Goal: Task Accomplishment & Management: Use online tool/utility

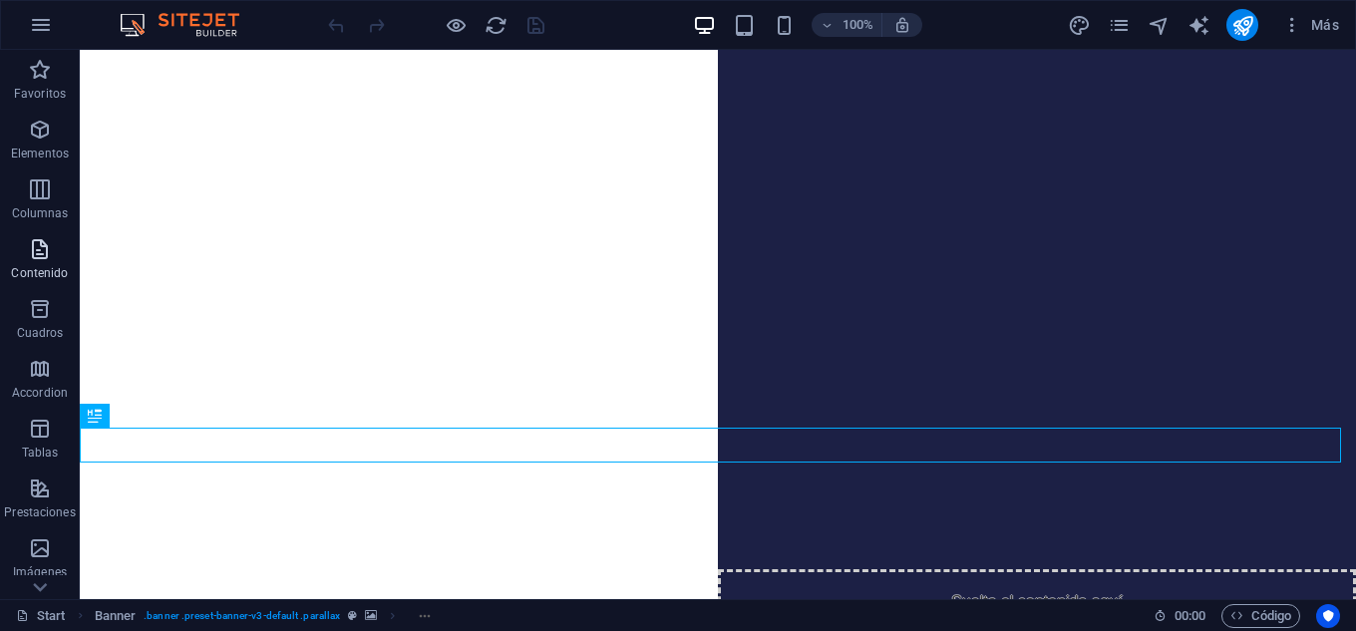
click at [42, 264] on span "Contenido" at bounding box center [40, 261] width 80 height 48
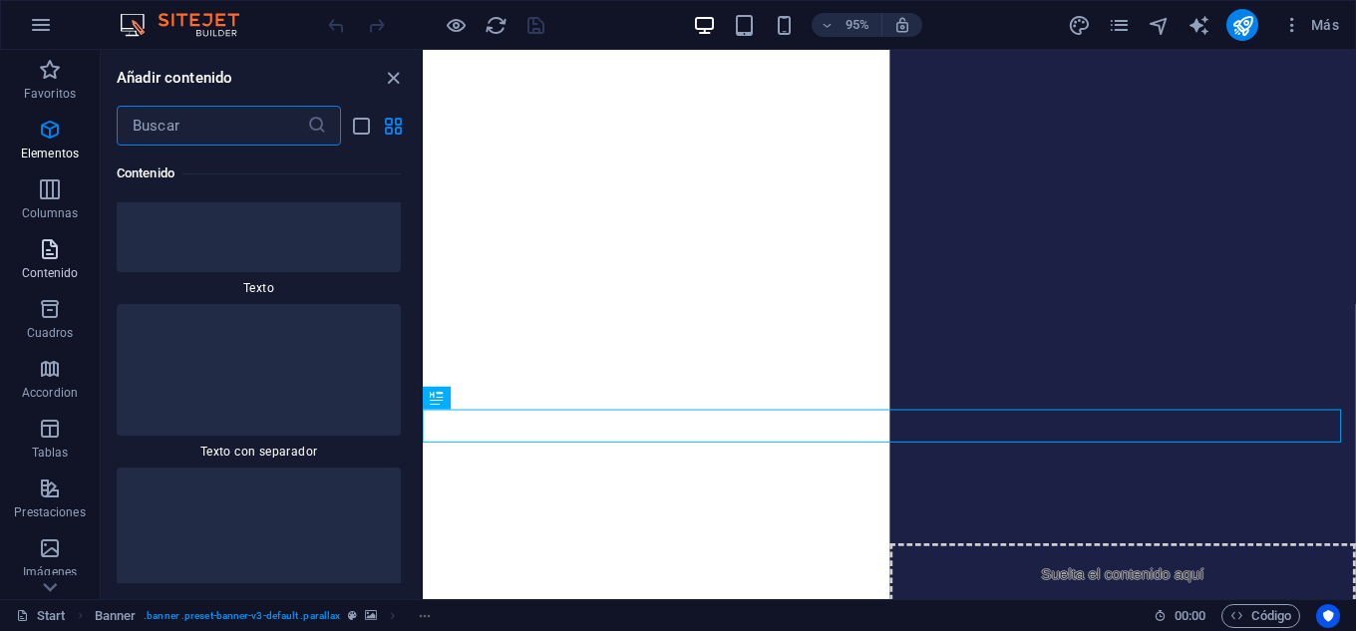
scroll to position [6333, 0]
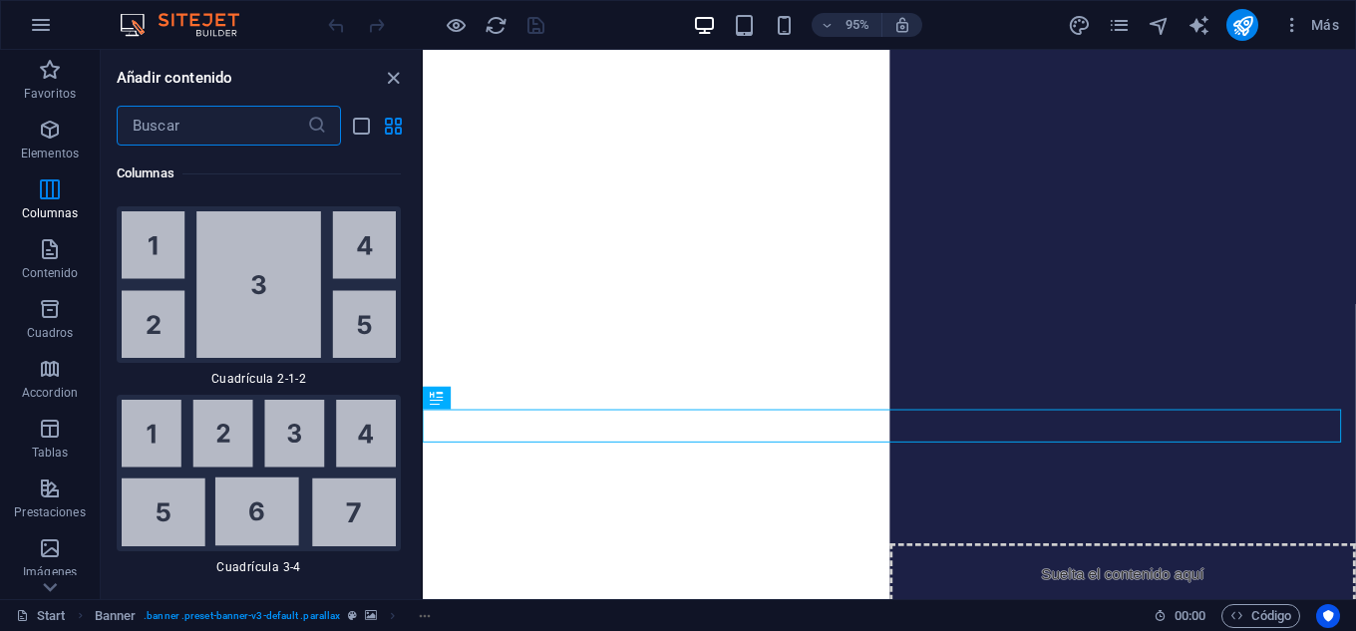
click at [242, 129] on input "text" at bounding box center [212, 126] width 190 height 40
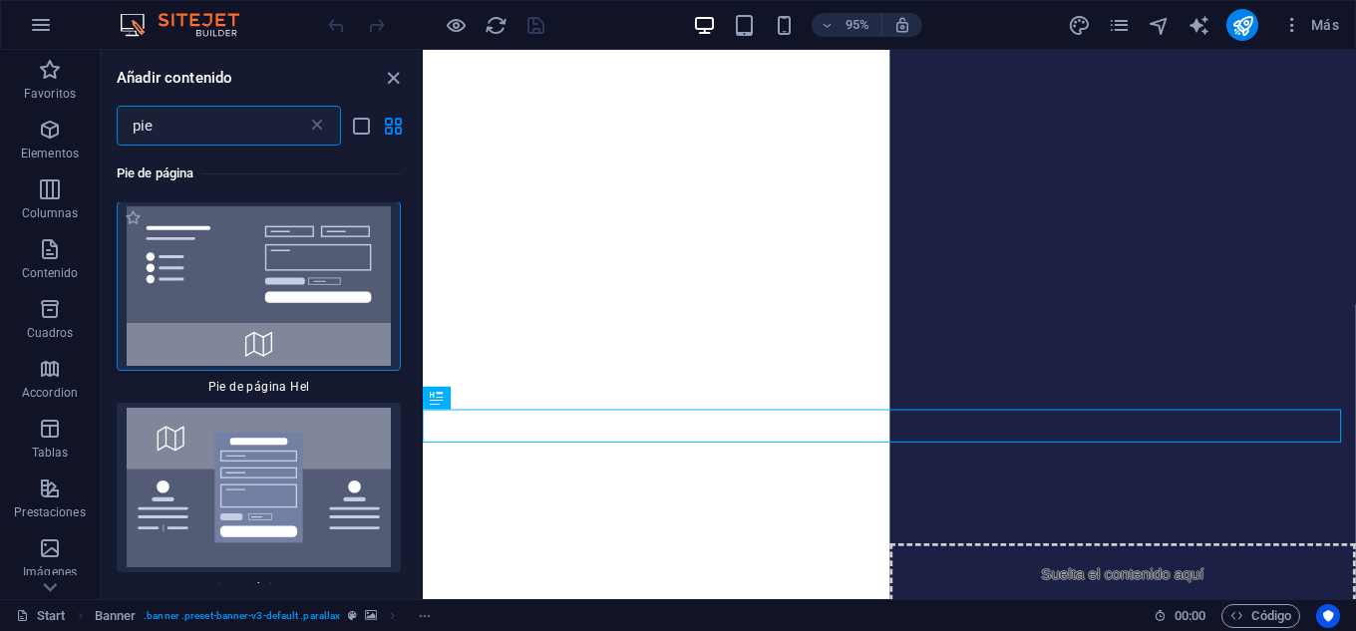
scroll to position [0, 0]
type input "pie"
click at [414, 171] on div "Pie de página 1 Star Pie de página Hel 1 Star Pie de página Tyr 1 Star Pie de p…" at bounding box center [261, 365] width 320 height 438
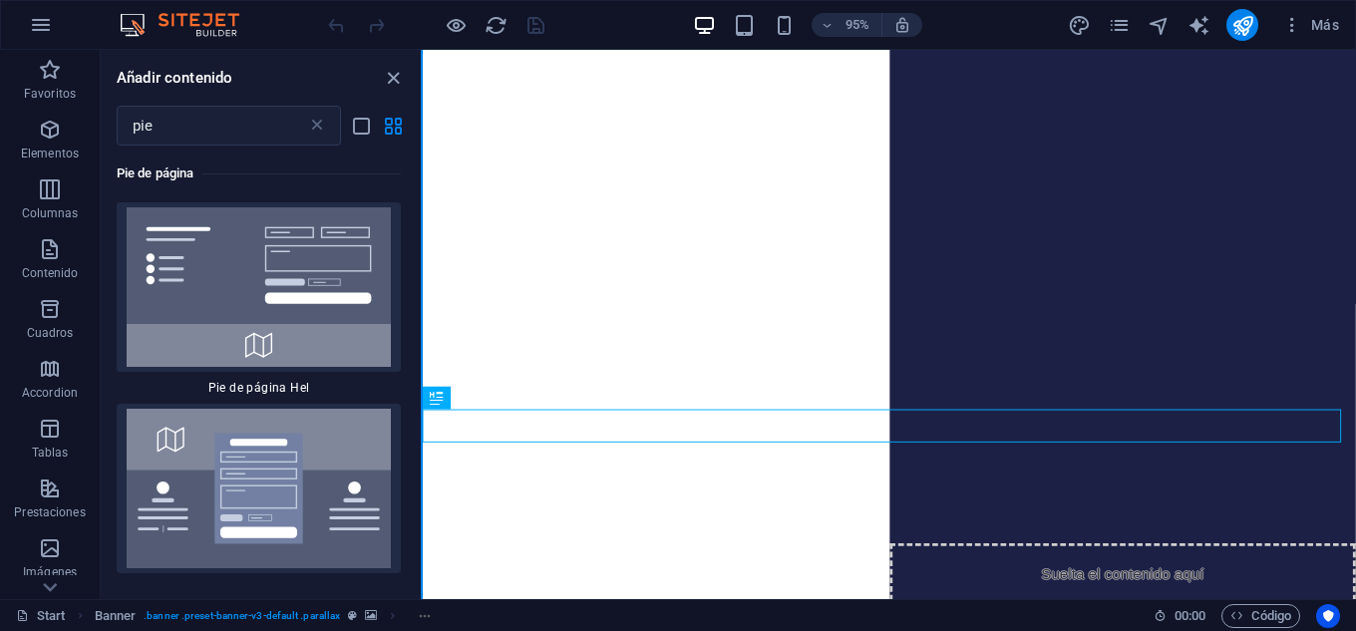
click at [422, 171] on button at bounding box center [422, 324] width 2 height 549
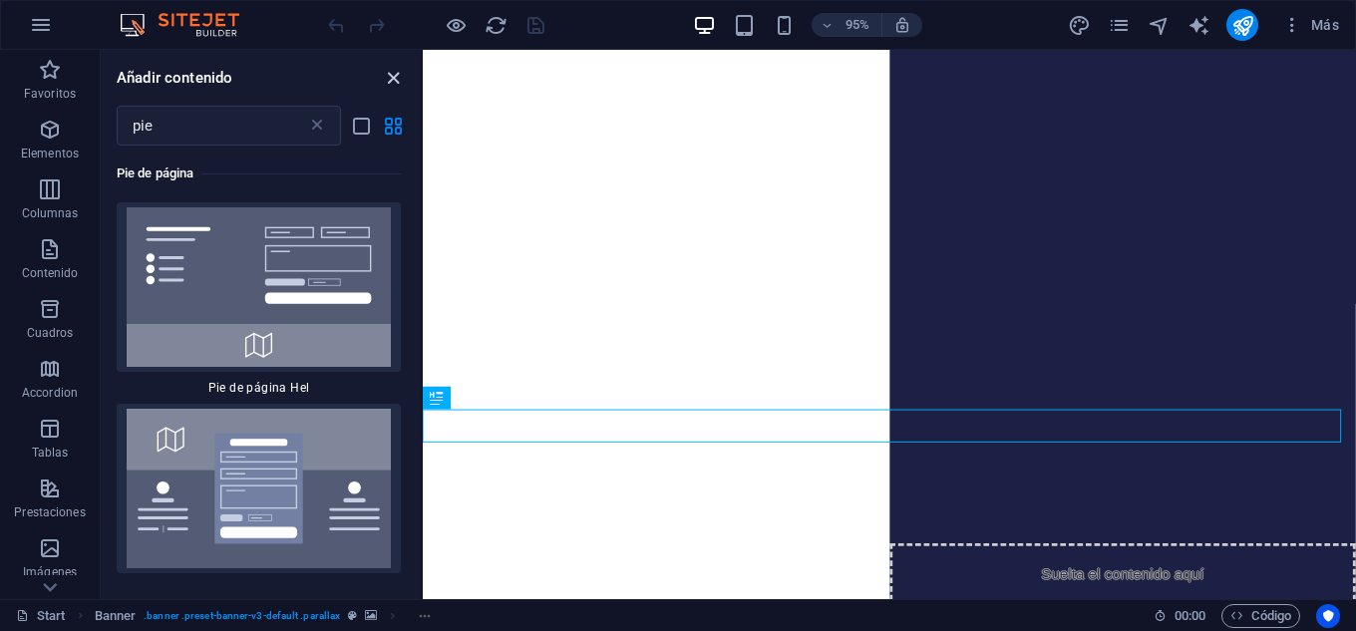
click at [385, 74] on icon "close panel" at bounding box center [393, 78] width 23 height 23
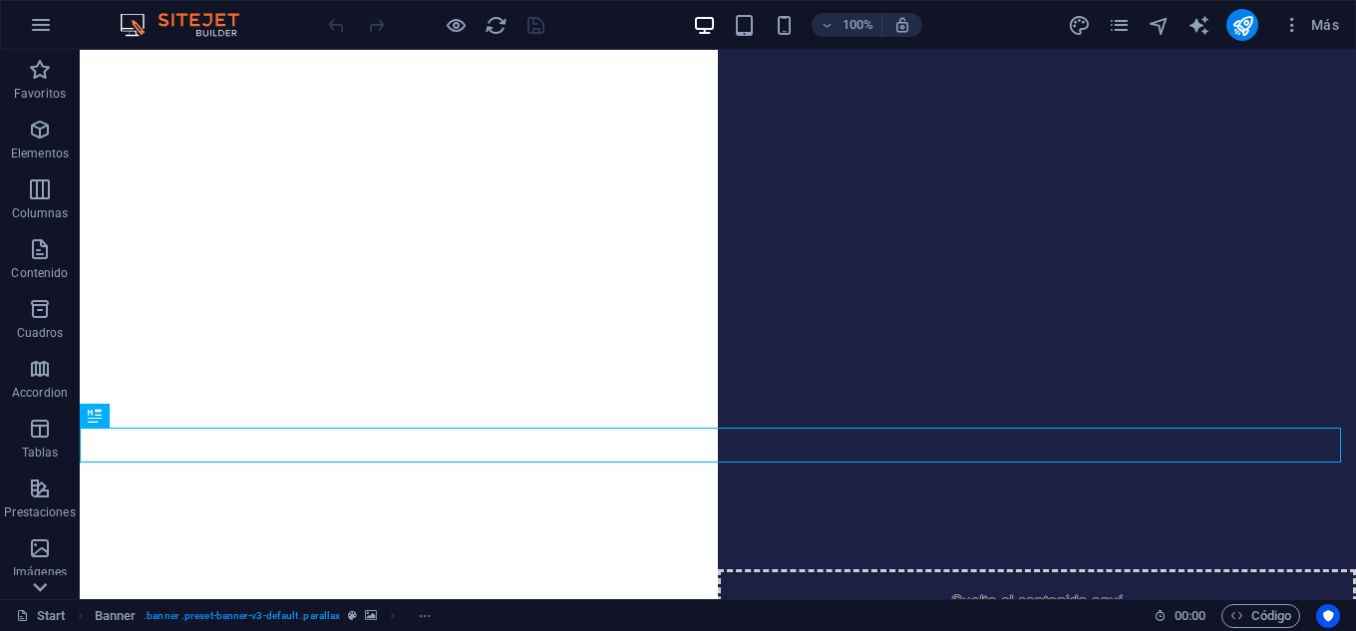
click at [51, 478] on icon at bounding box center [40, 587] width 28 height 28
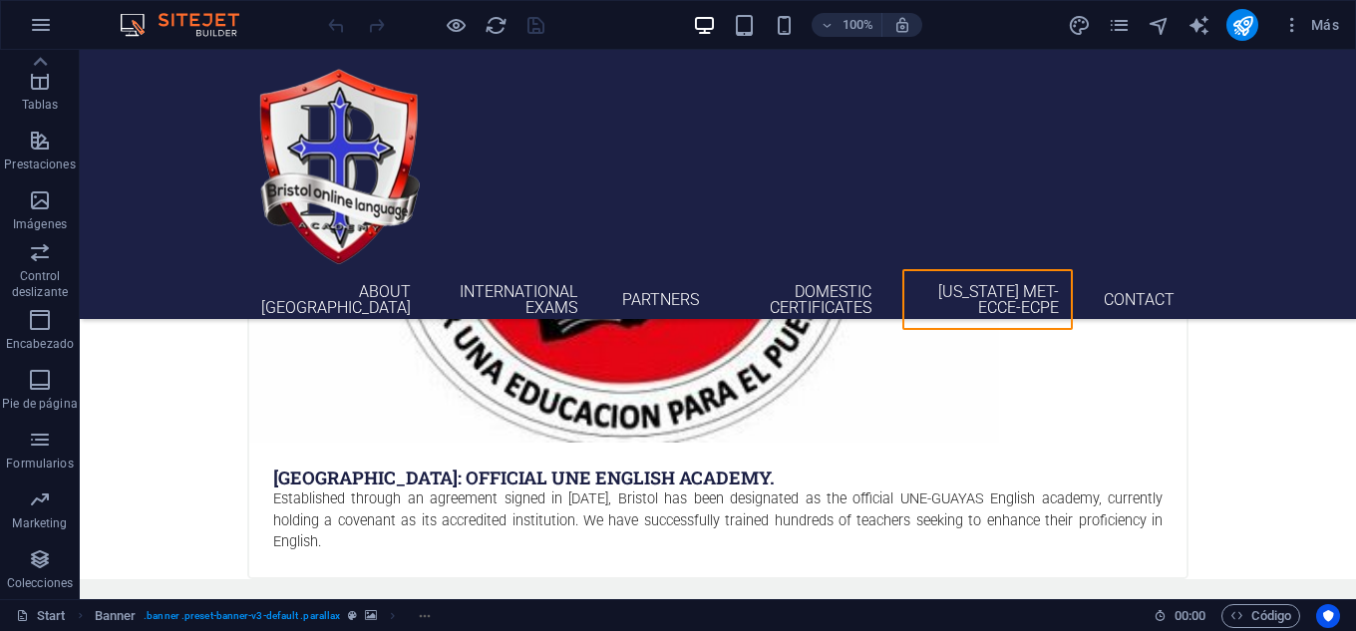
scroll to position [5449, 0]
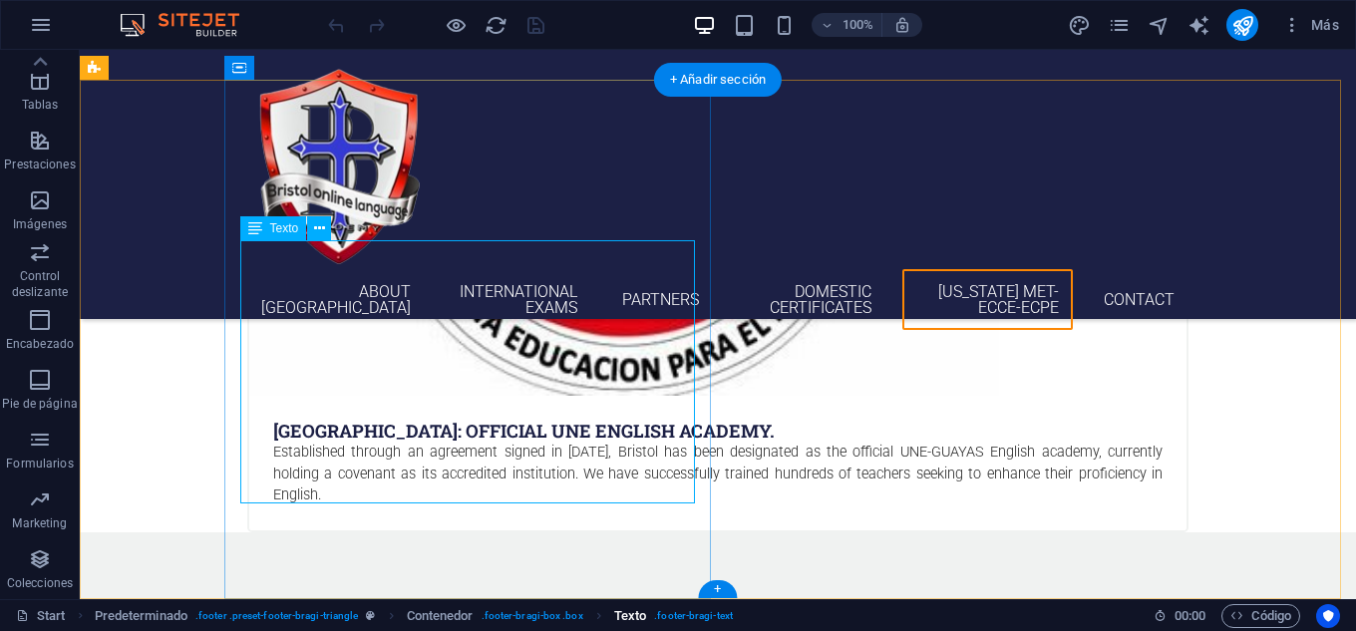
click at [695, 478] on span ". footer-bragi-text" at bounding box center [693, 616] width 79 height 24
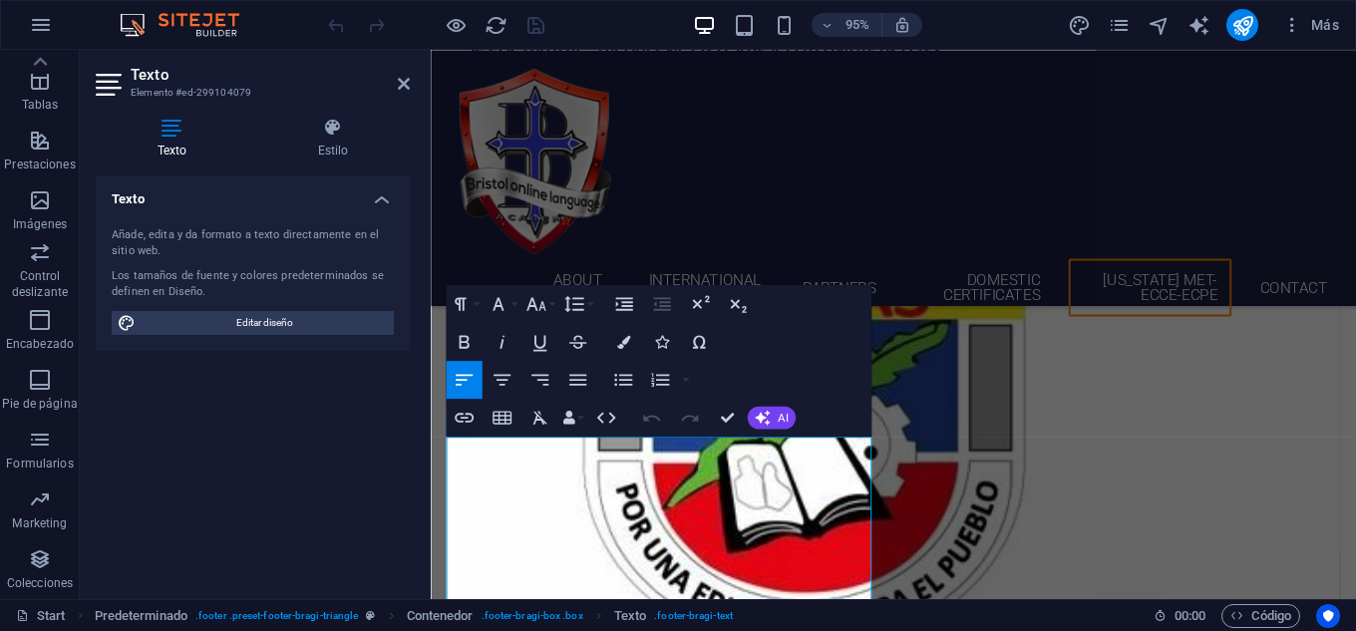
scroll to position [5414, 0]
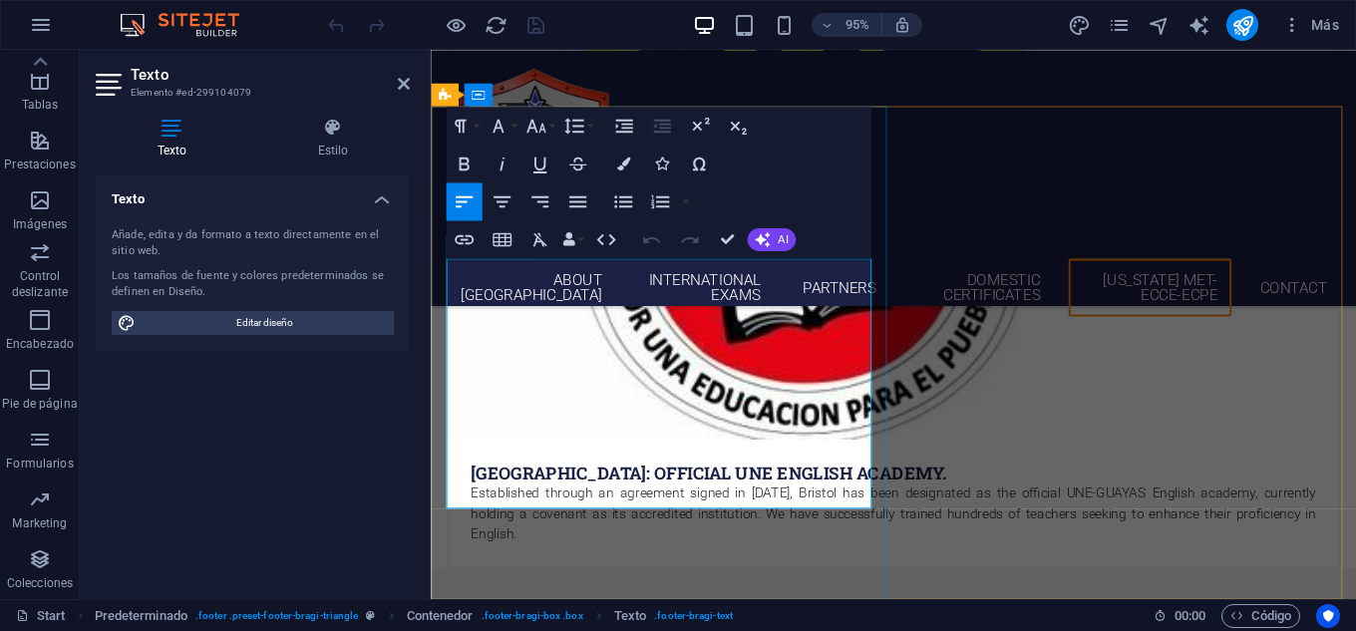
click at [617, 448] on icon "button" at bounding box center [615, 451] width 13 height 13
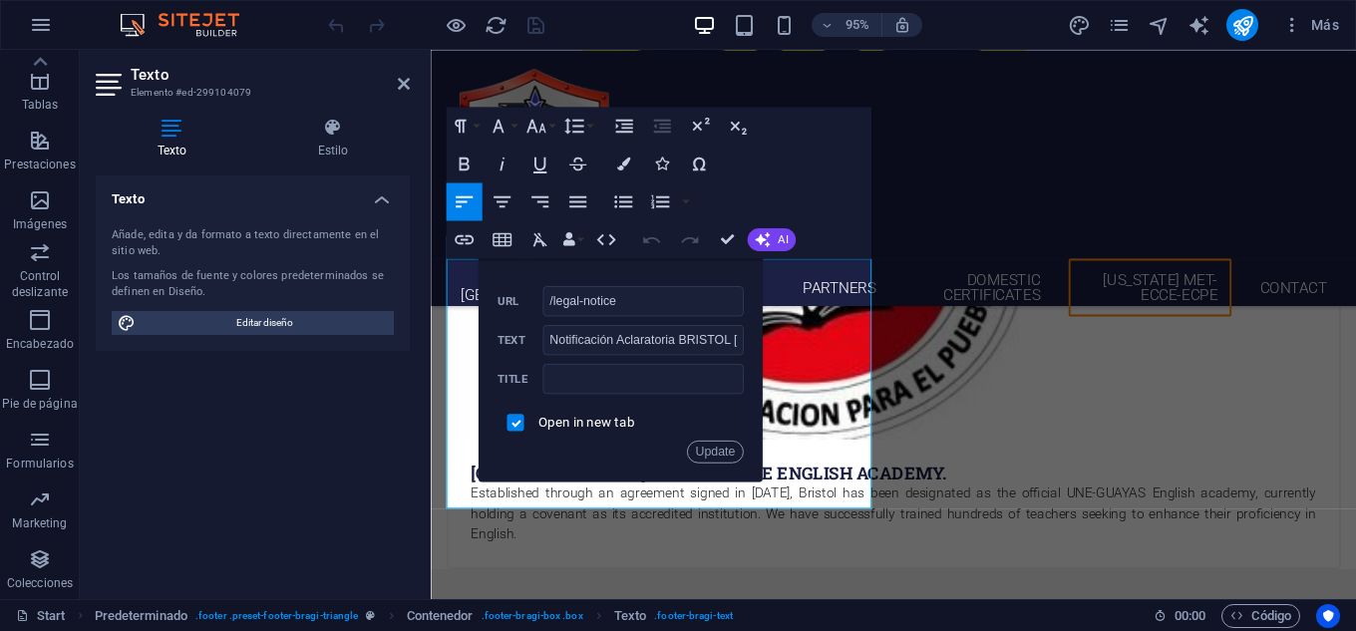
click at [811, 185] on div "Paragraph Format Normal Heading 1 Heading 2 Heading 3 Heading 4 Heading 5 Headi…" at bounding box center [659, 183] width 426 height 152
click at [462, 191] on icon "button" at bounding box center [464, 201] width 23 height 23
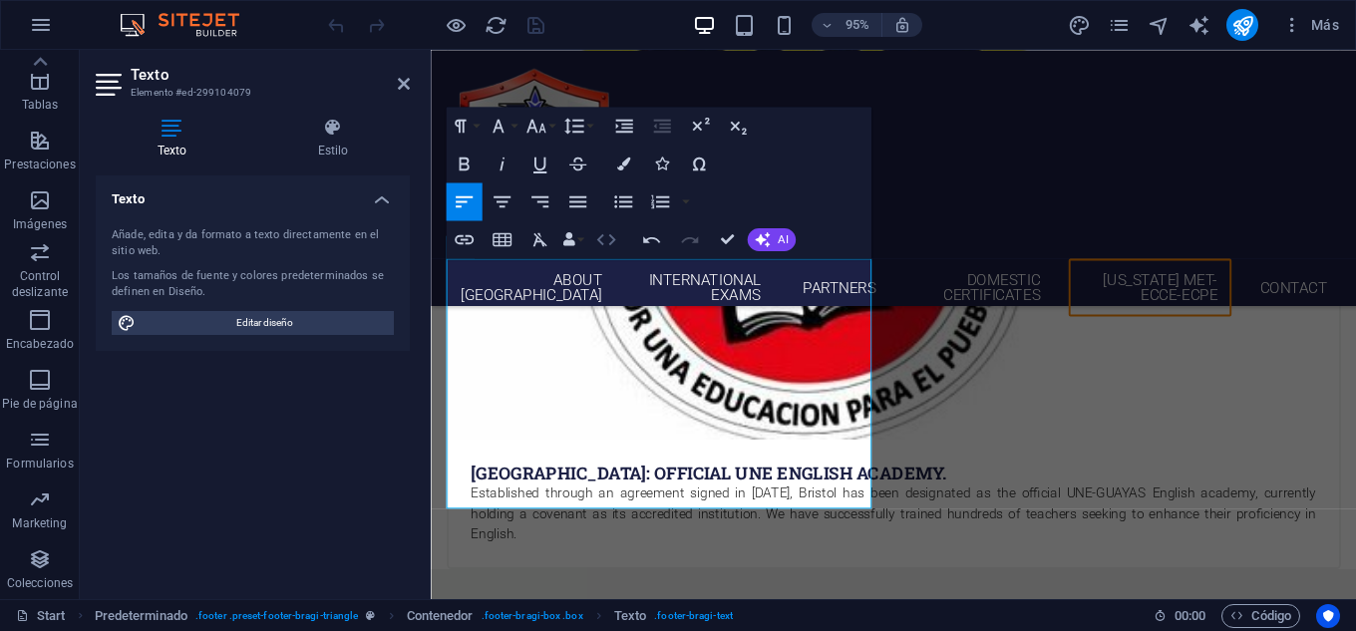
click at [604, 246] on icon "button" at bounding box center [605, 239] width 23 height 23
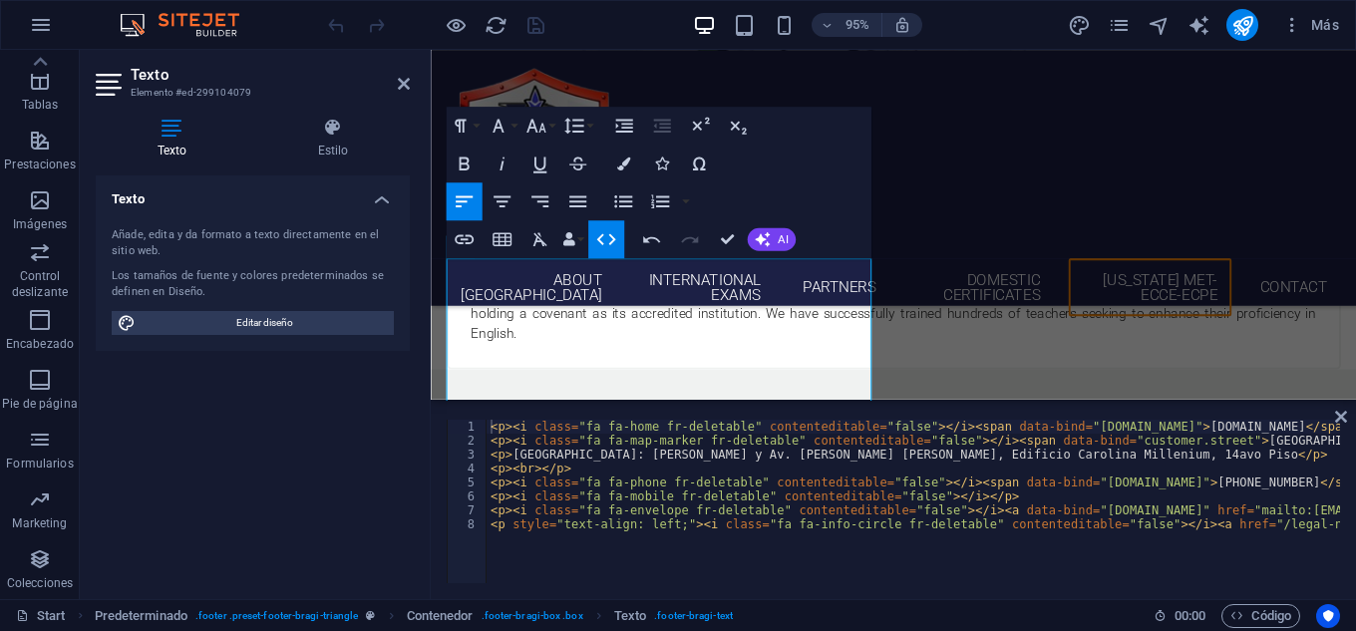
scroll to position [0, 473]
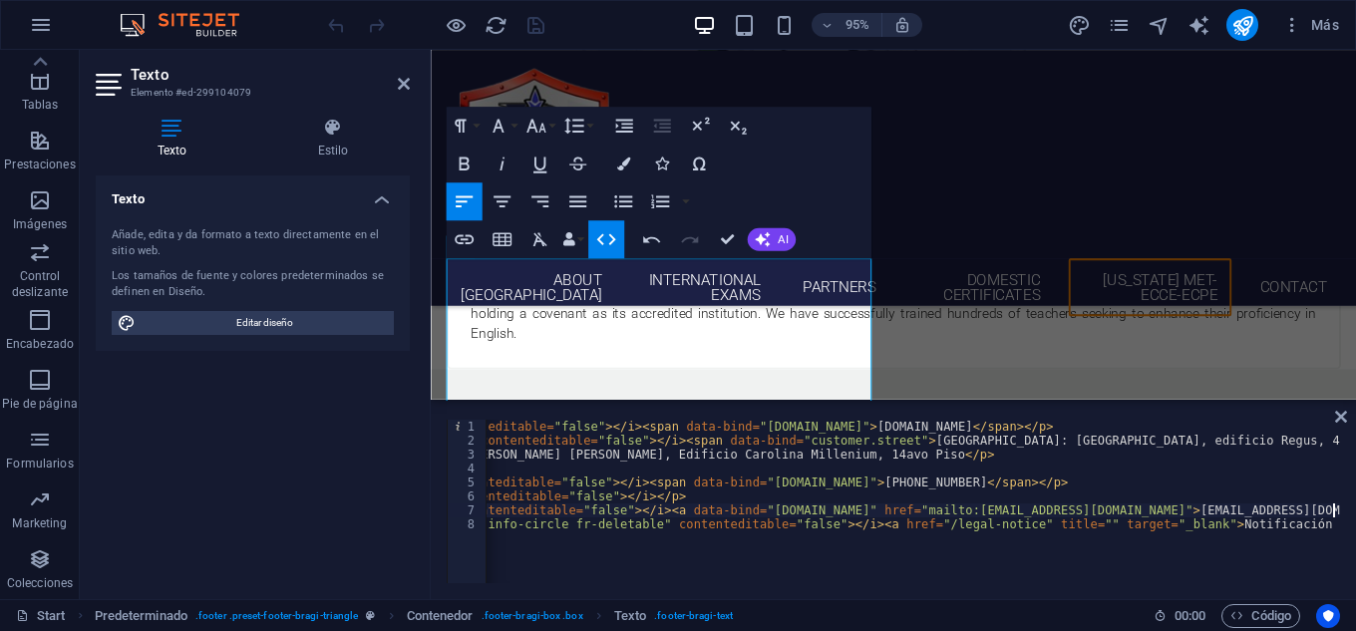
type textarea "<p style="text-align: left;"><i class="fa fa-info-circle fr-deletable" contente…"
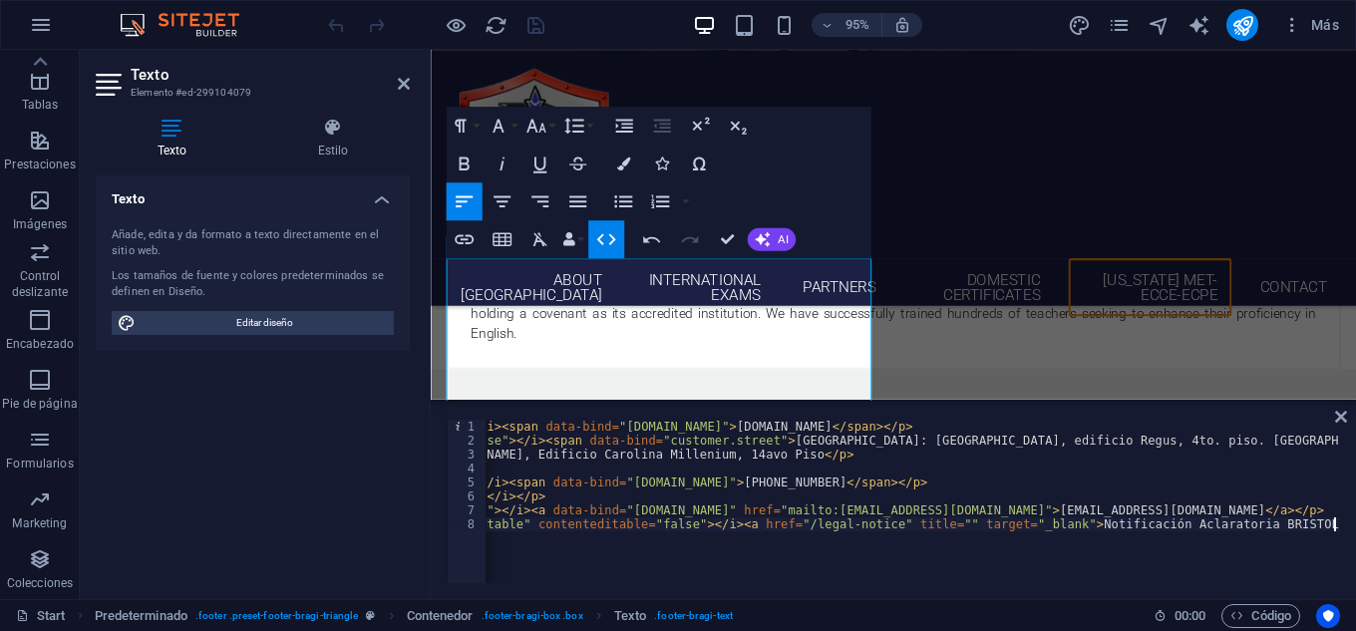
scroll to position [0, 473]
click at [836, 99] on div "About bristol INTERNATIONAL EXAMS PARTNERS DOMESTIC CERTIFICATES [US_STATE] MET…" at bounding box center [918, 184] width 974 height 269
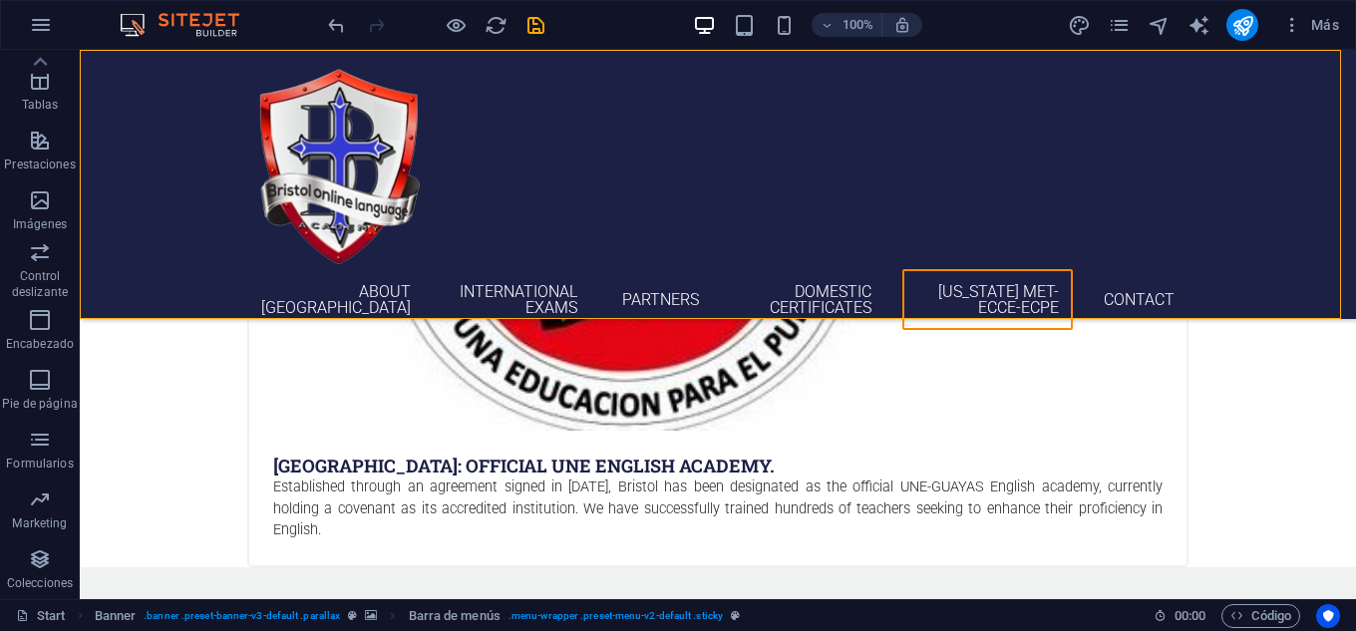
scroll to position [5449, 0]
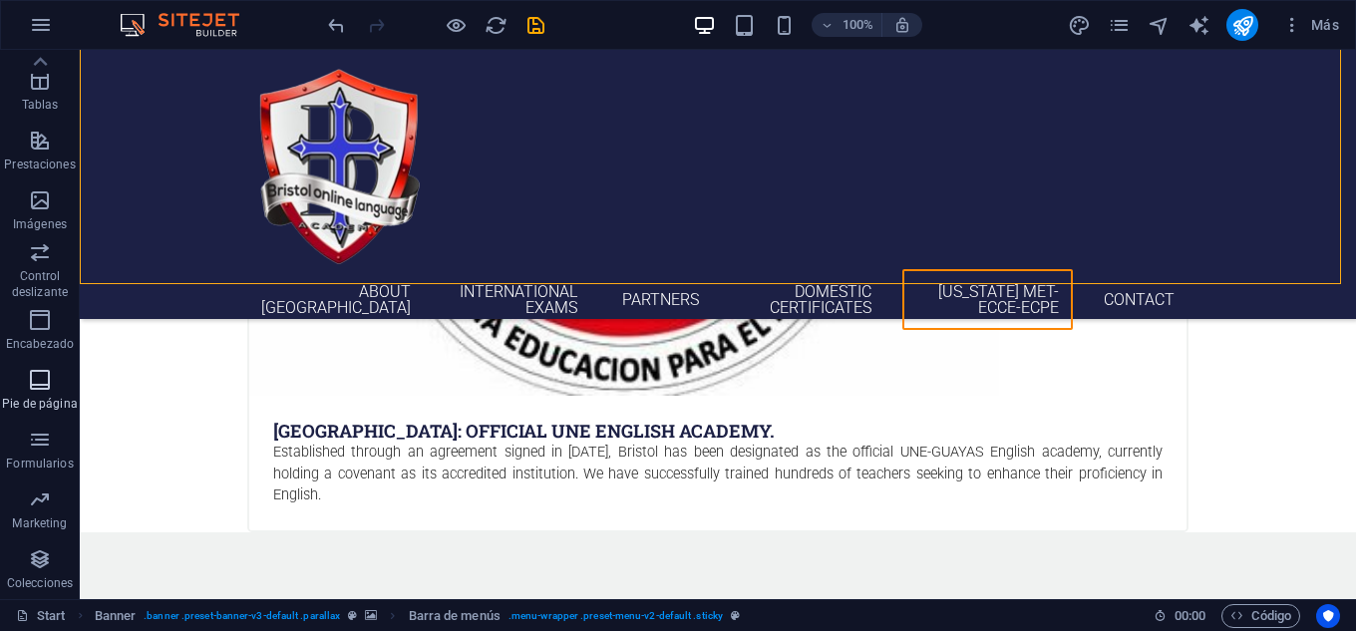
click at [47, 375] on icon "button" at bounding box center [40, 380] width 24 height 24
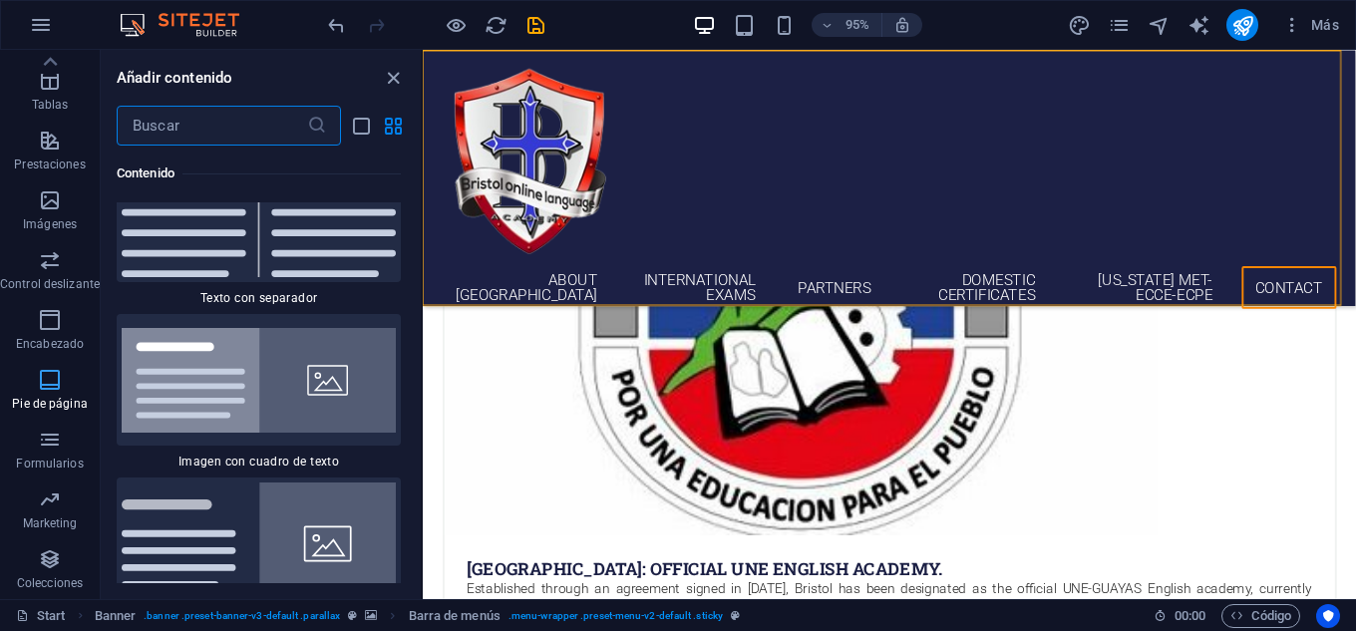
scroll to position [25611, 0]
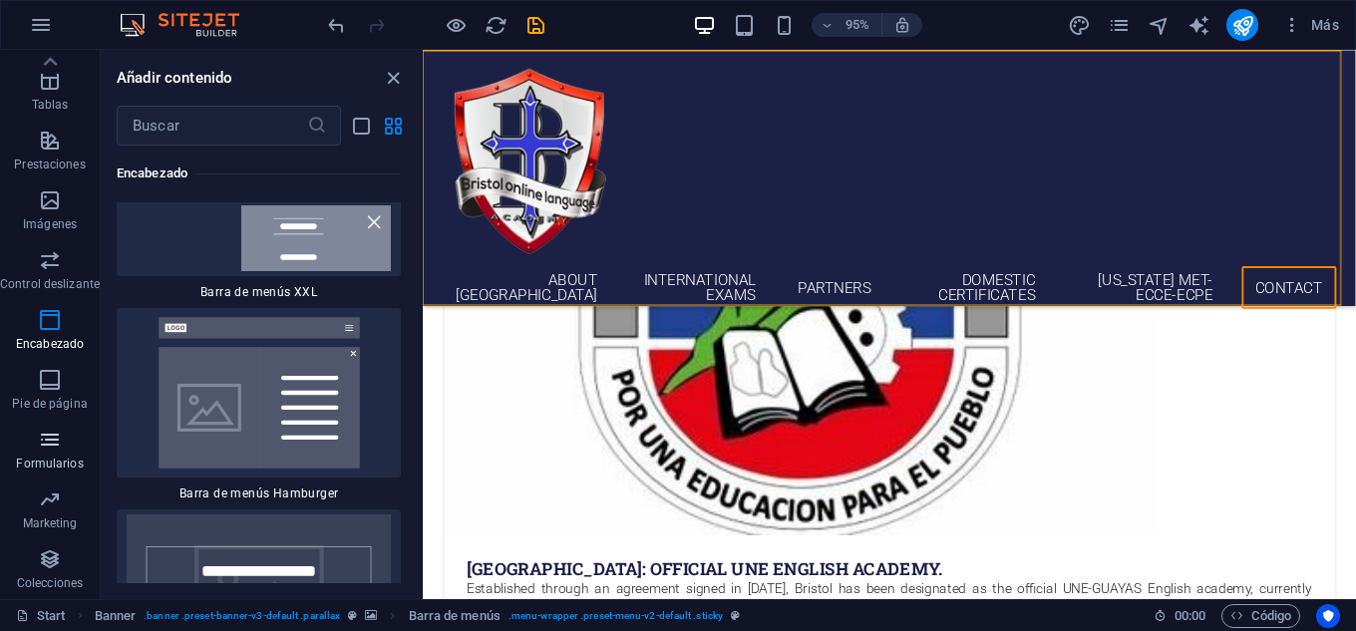
click at [62, 439] on span "Formularios" at bounding box center [50, 452] width 100 height 48
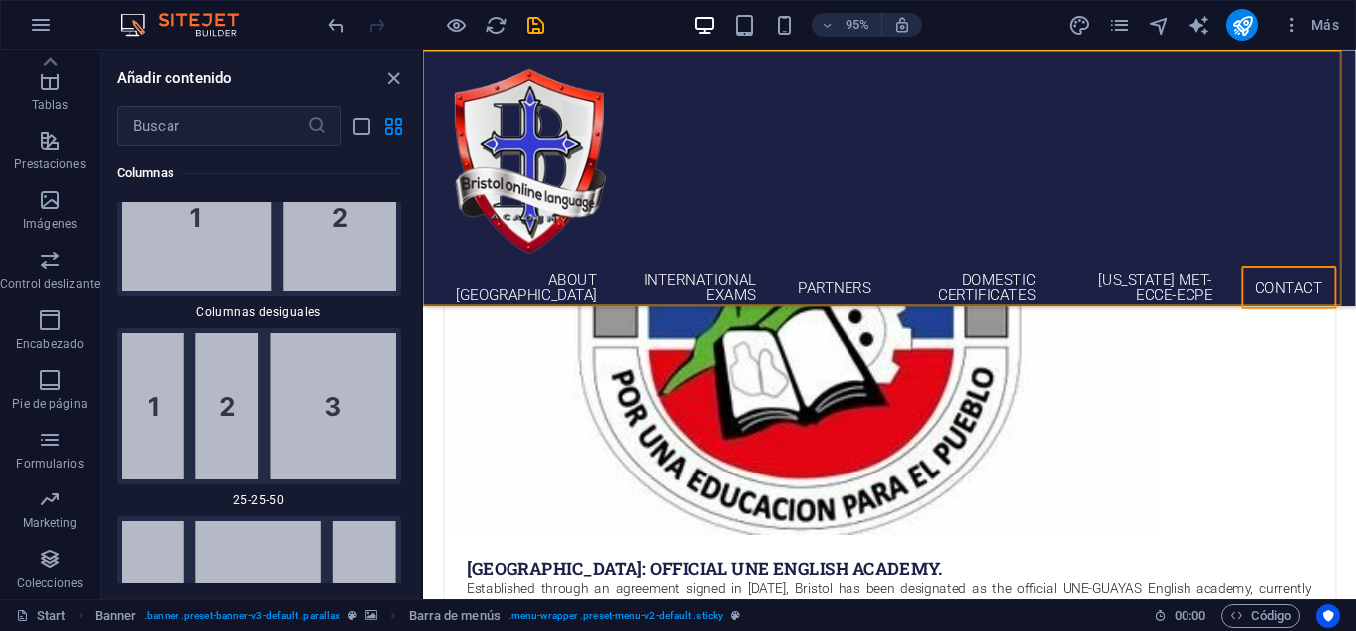
scroll to position [2834, 0]
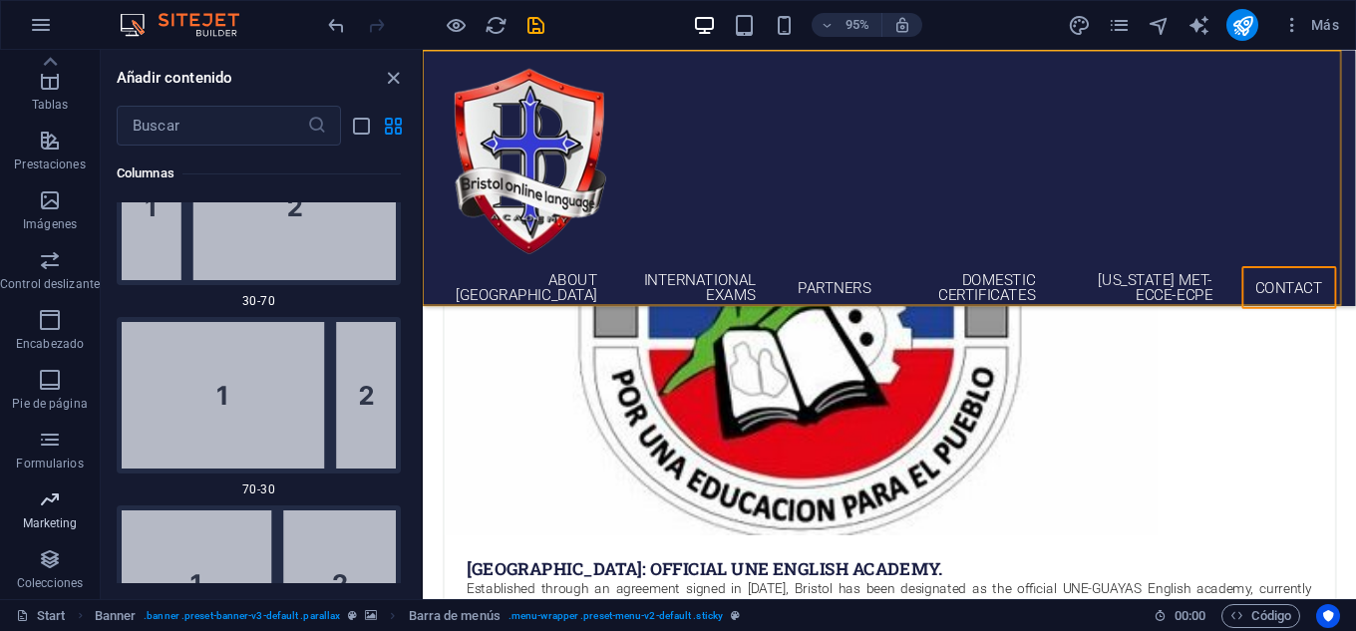
click at [31, 478] on p "Marketing" at bounding box center [50, 523] width 55 height 16
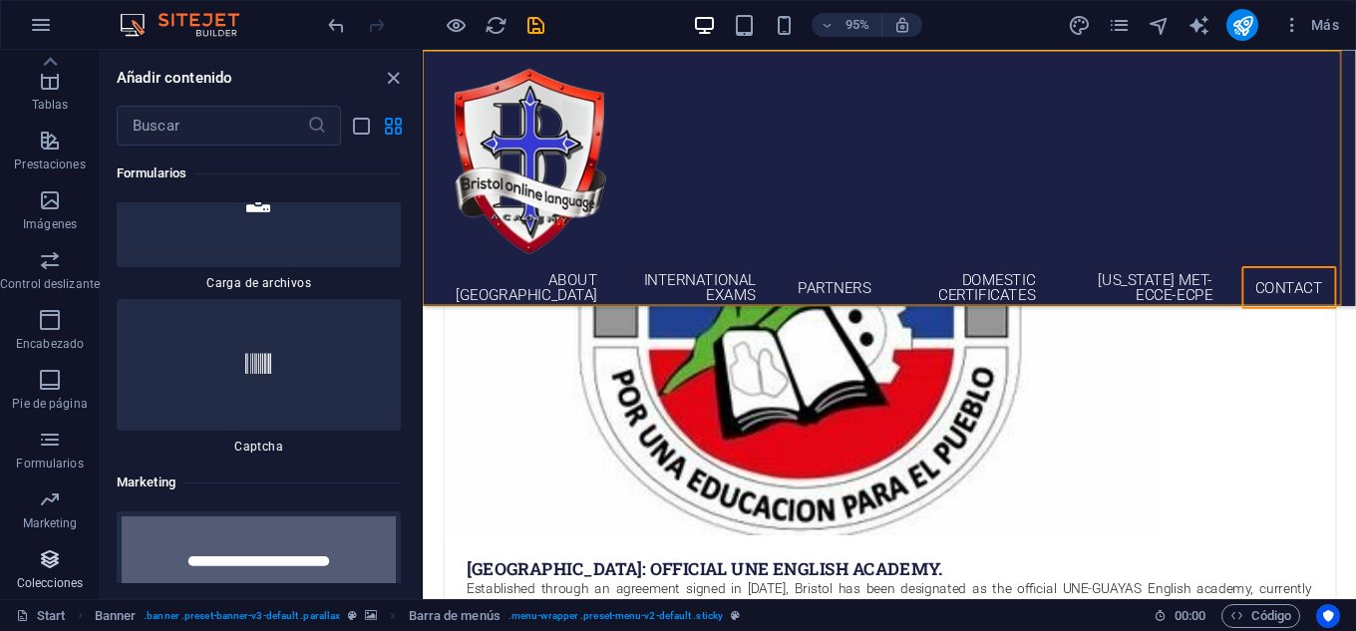
click at [36, 478] on span "Colecciones" at bounding box center [50, 571] width 100 height 48
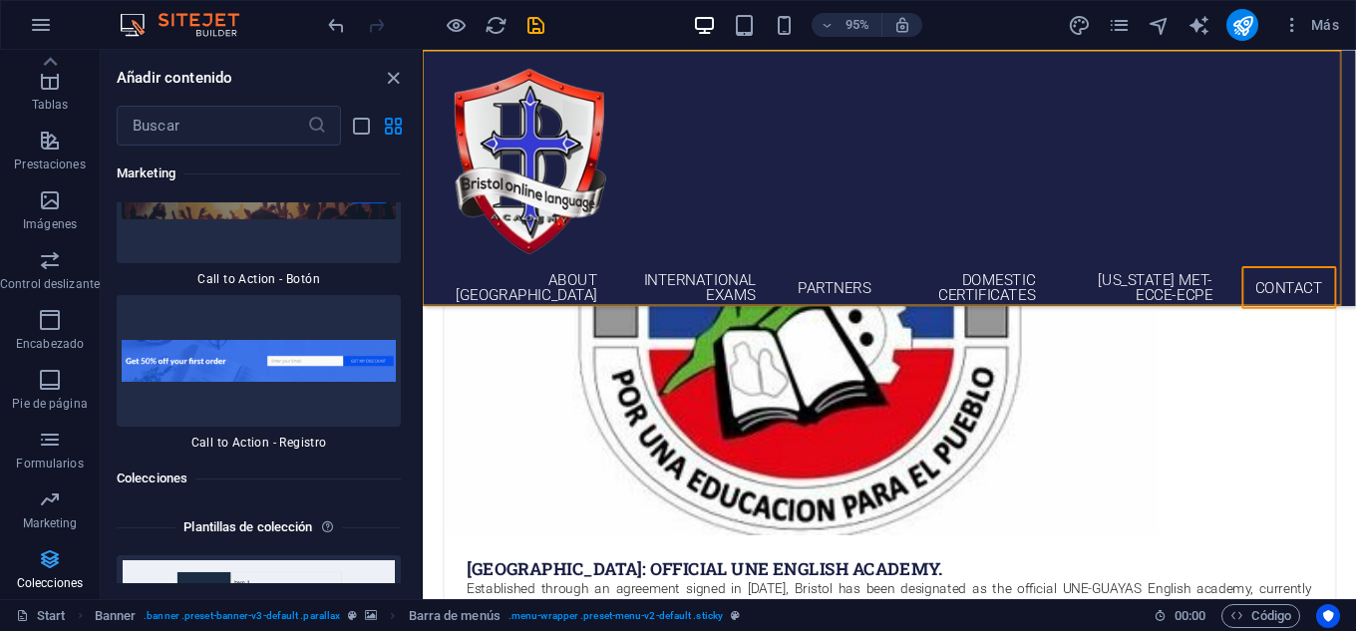
scroll to position [36788, 0]
click at [49, 478] on icon "button" at bounding box center [50, 499] width 24 height 24
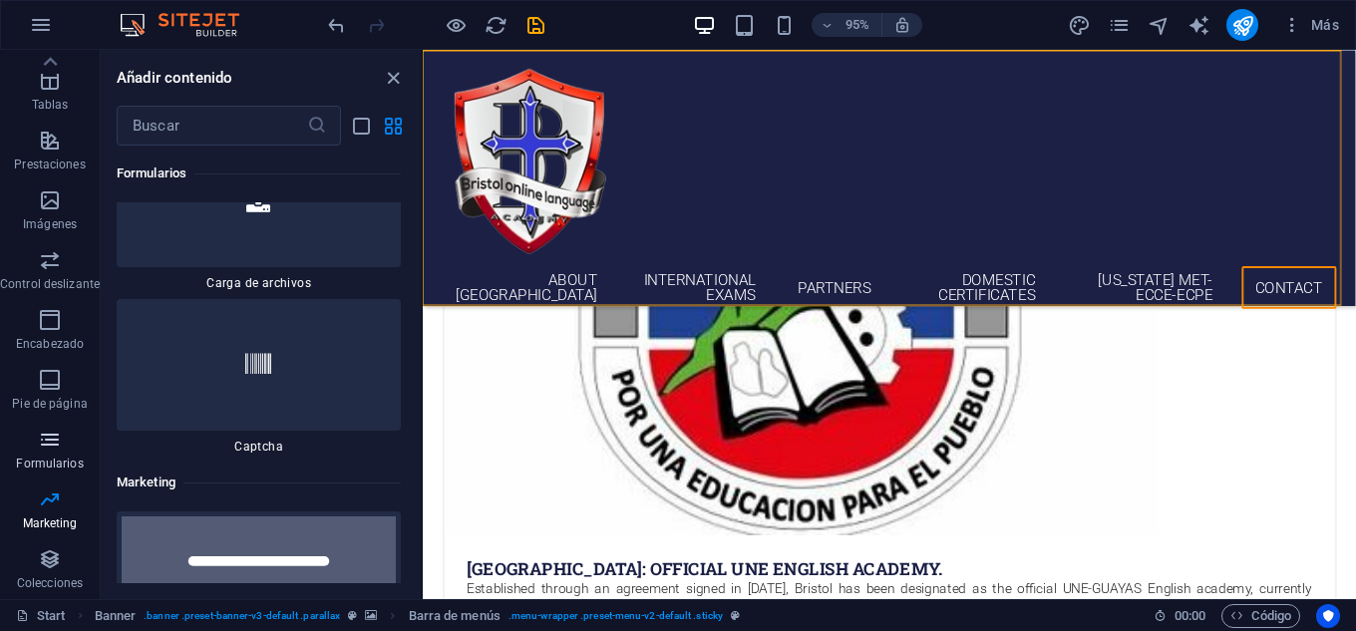
click at [47, 429] on icon "button" at bounding box center [50, 440] width 24 height 24
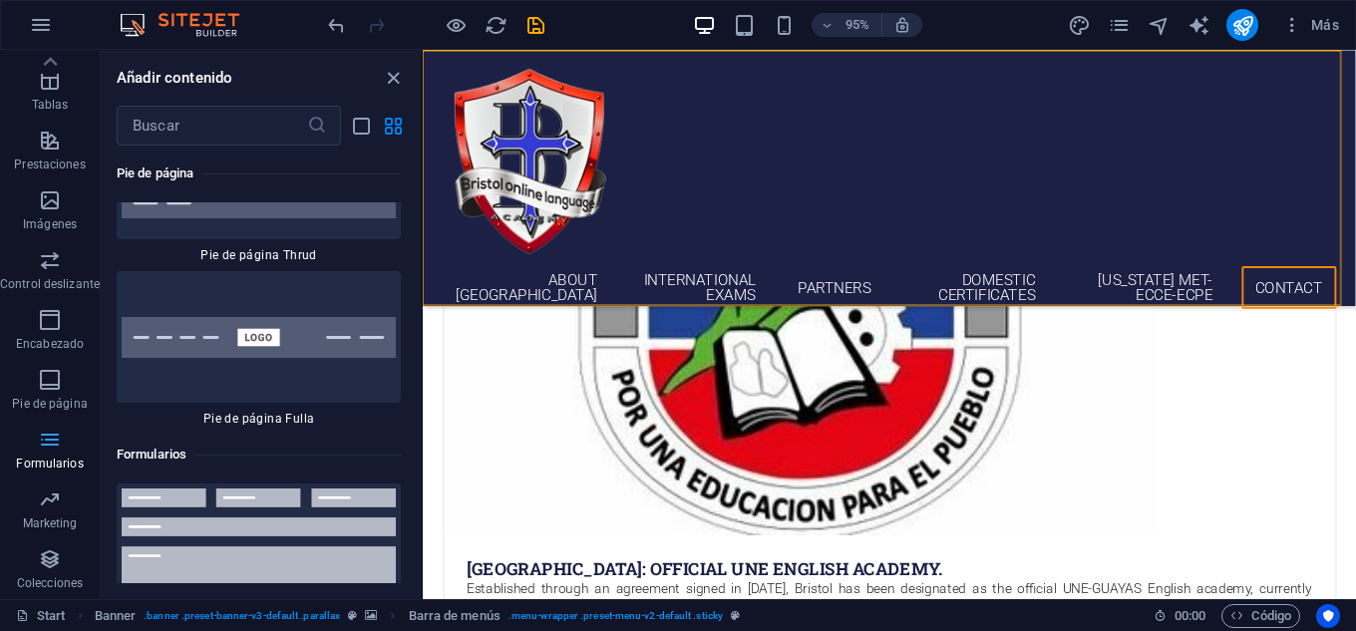
scroll to position [29213, 0]
click at [45, 370] on icon "button" at bounding box center [50, 380] width 24 height 24
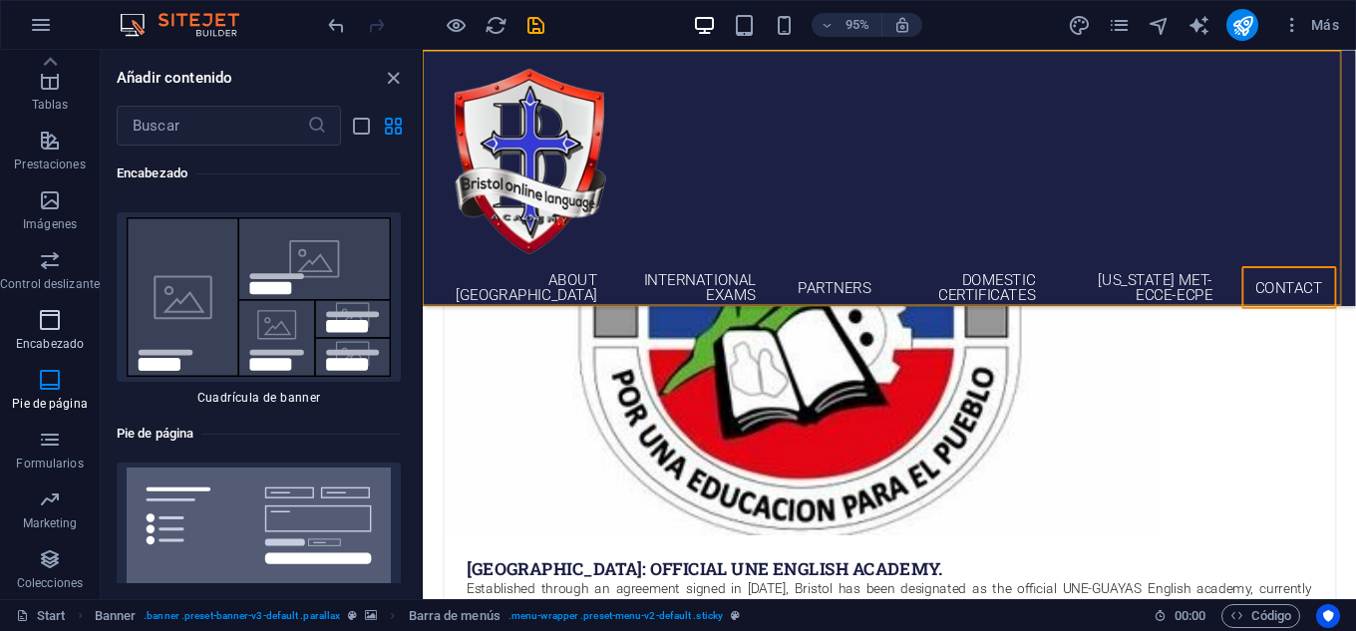
click at [44, 333] on span "Encabezado" at bounding box center [50, 332] width 100 height 48
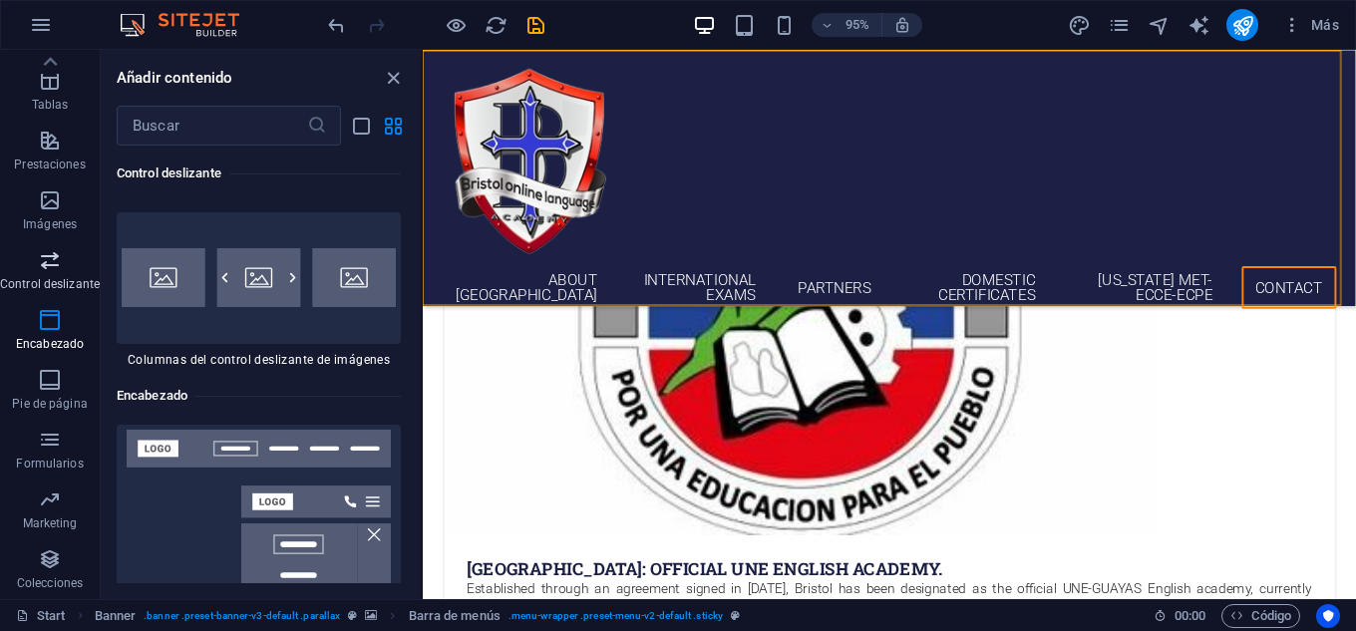
click at [48, 280] on p "Control deslizante" at bounding box center [50, 284] width 100 height 16
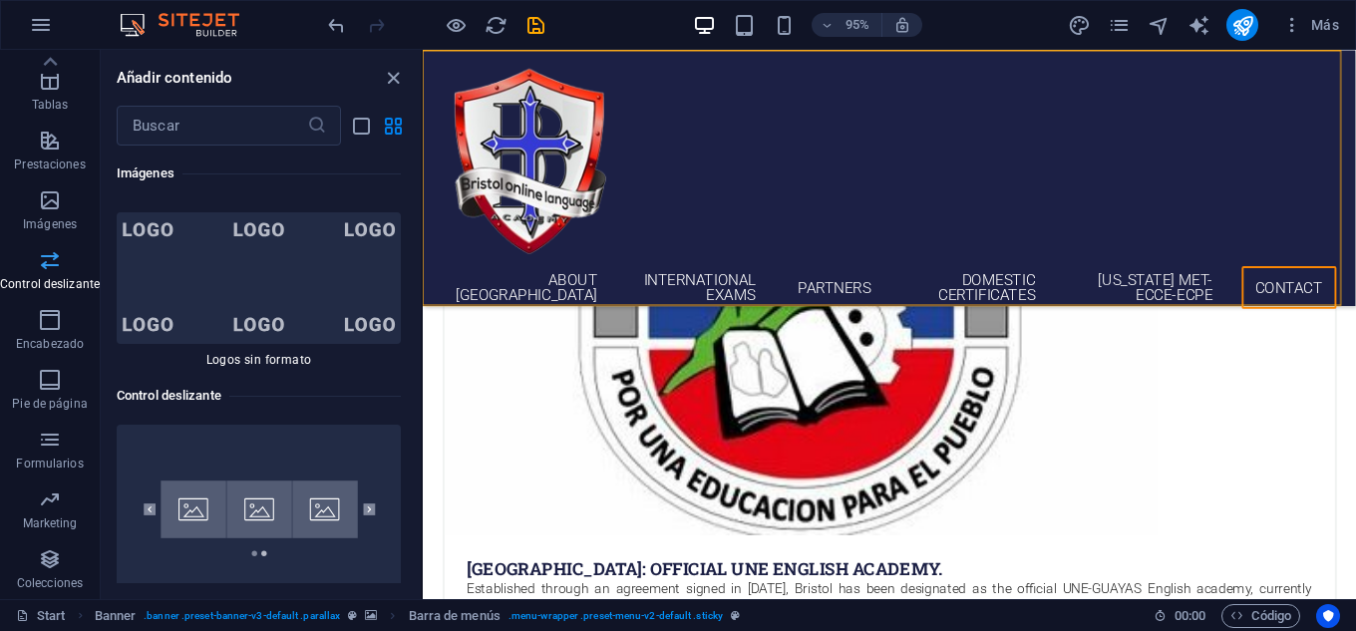
scroll to position [22425, 0]
click at [54, 206] on icon "button" at bounding box center [50, 200] width 24 height 24
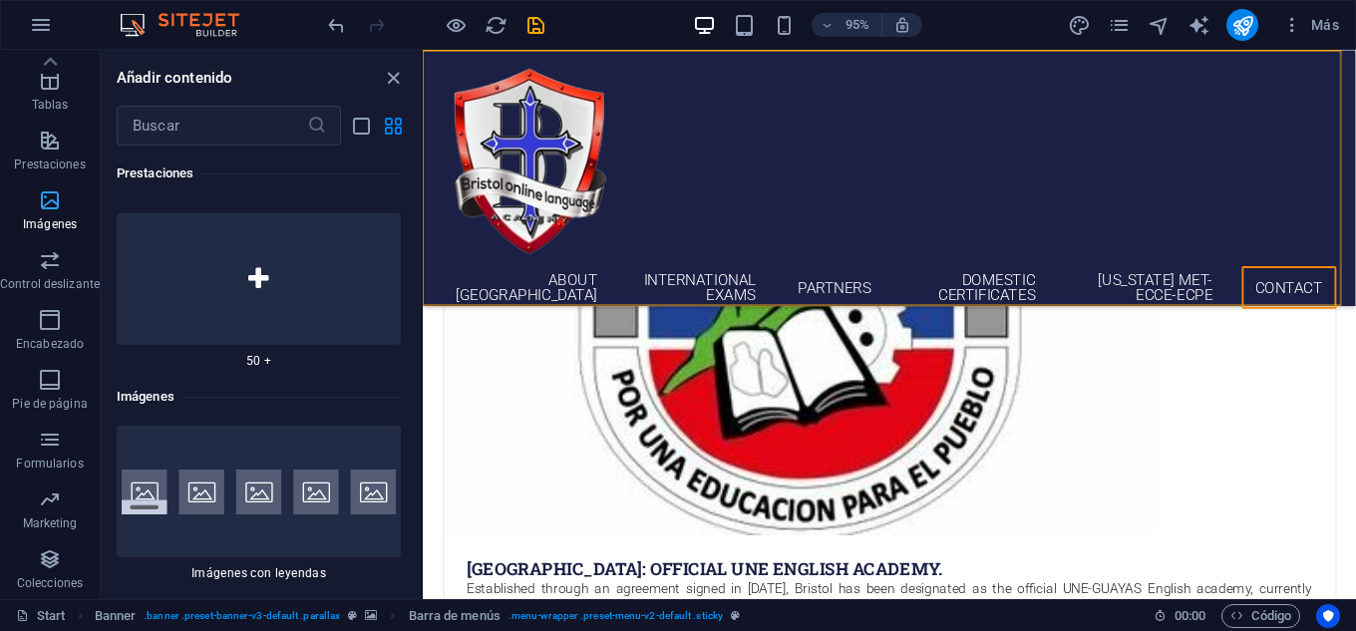
scroll to position [19800, 0]
click at [44, 158] on p "Prestaciones" at bounding box center [49, 164] width 71 height 16
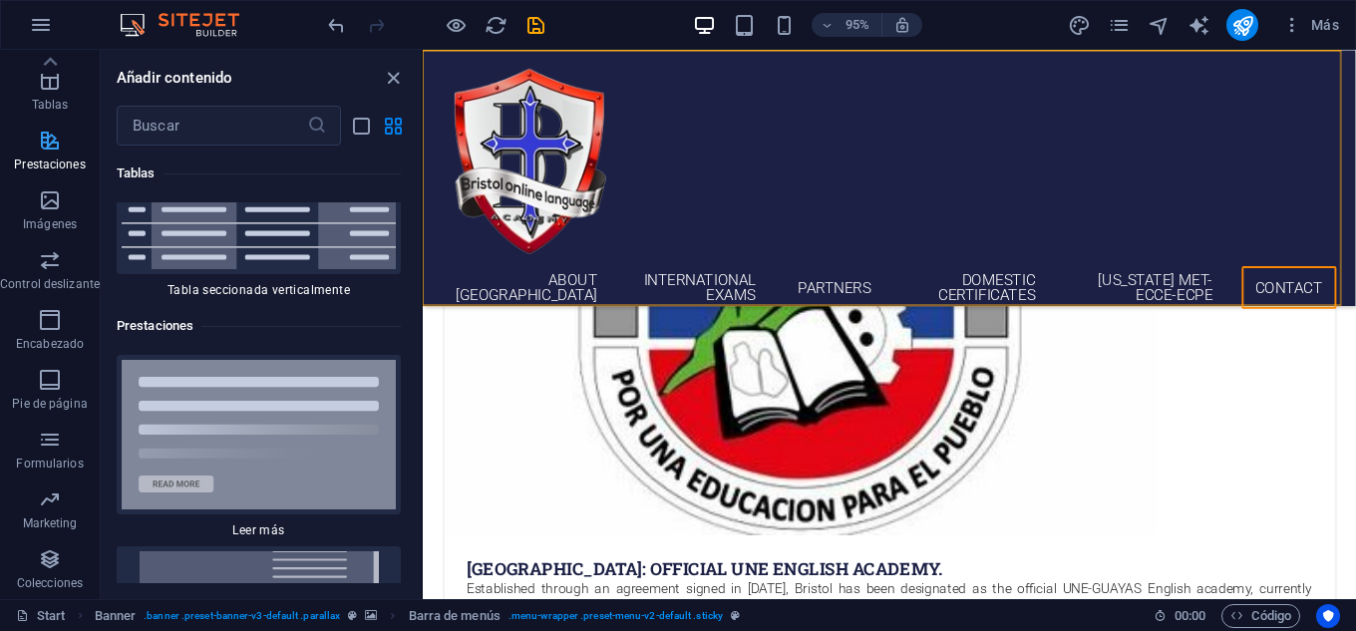
scroll to position [15038, 0]
click at [42, 103] on p "Tablas" at bounding box center [50, 105] width 37 height 16
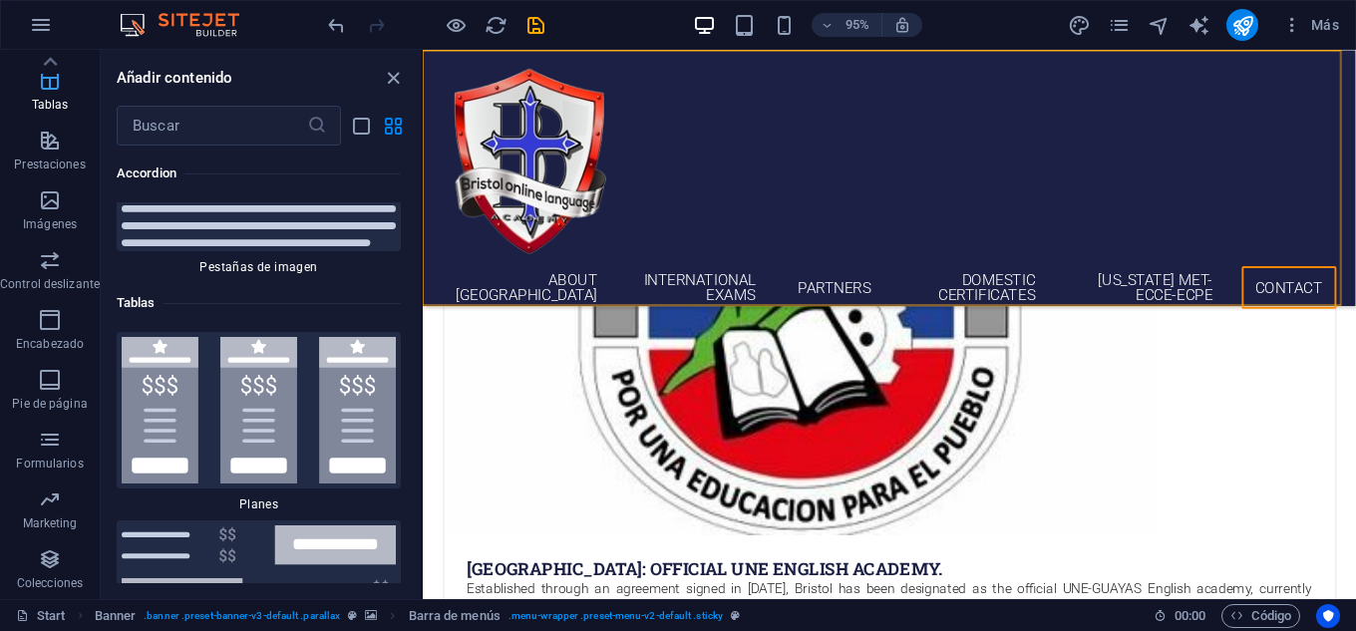
scroll to position [13365, 0]
click at [44, 57] on icon at bounding box center [50, 62] width 28 height 28
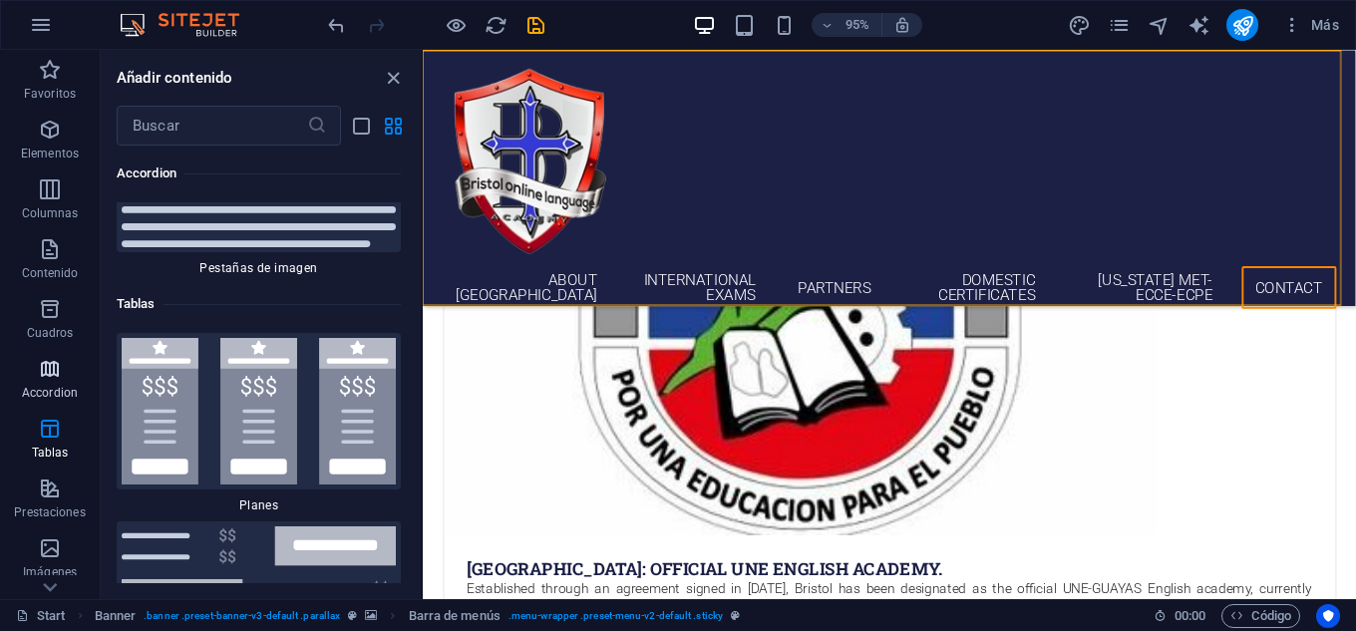
click at [53, 366] on icon "button" at bounding box center [50, 369] width 24 height 24
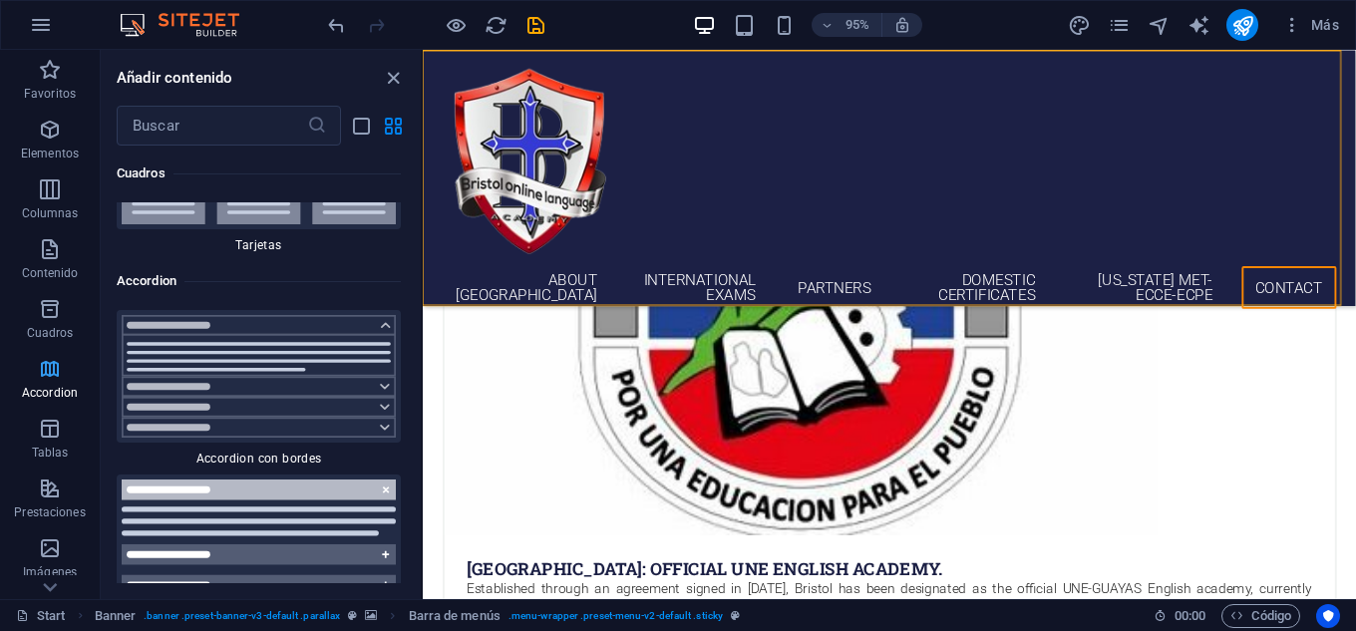
scroll to position [12282, 0]
click at [51, 322] on span "Cuadros" at bounding box center [50, 321] width 100 height 48
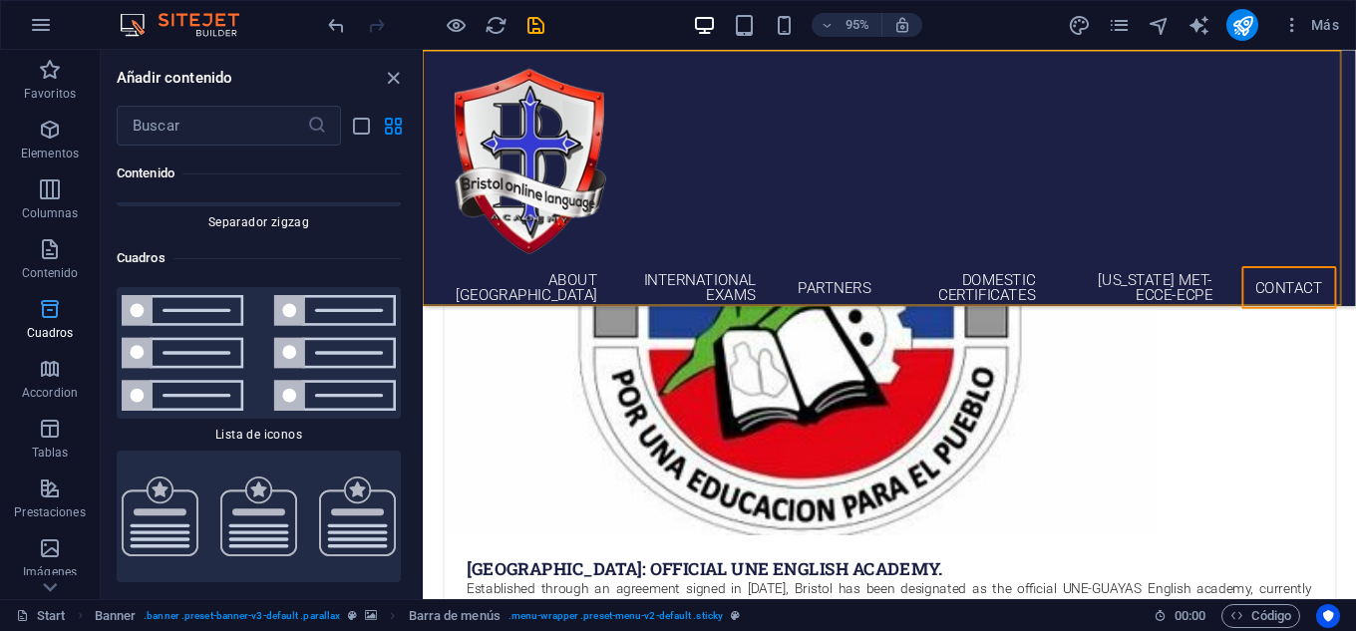
scroll to position [10699, 0]
click at [58, 249] on icon "button" at bounding box center [50, 249] width 24 height 24
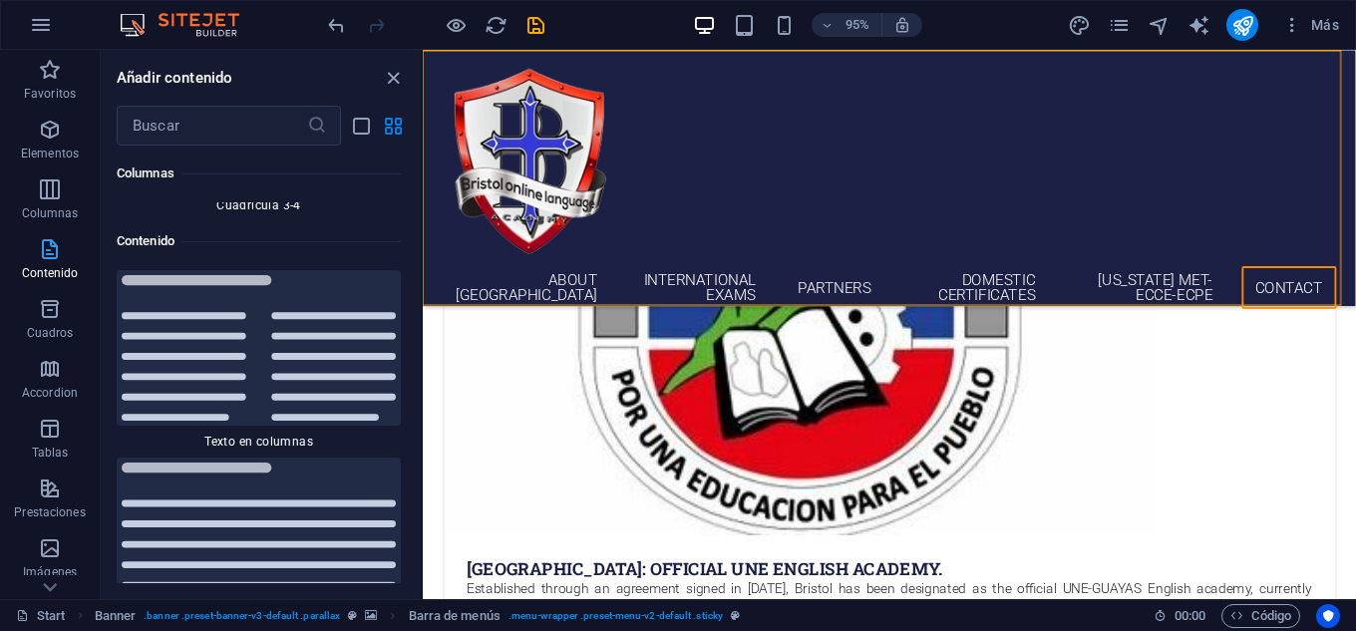
scroll to position [6695, 0]
click at [57, 190] on icon "button" at bounding box center [50, 189] width 24 height 24
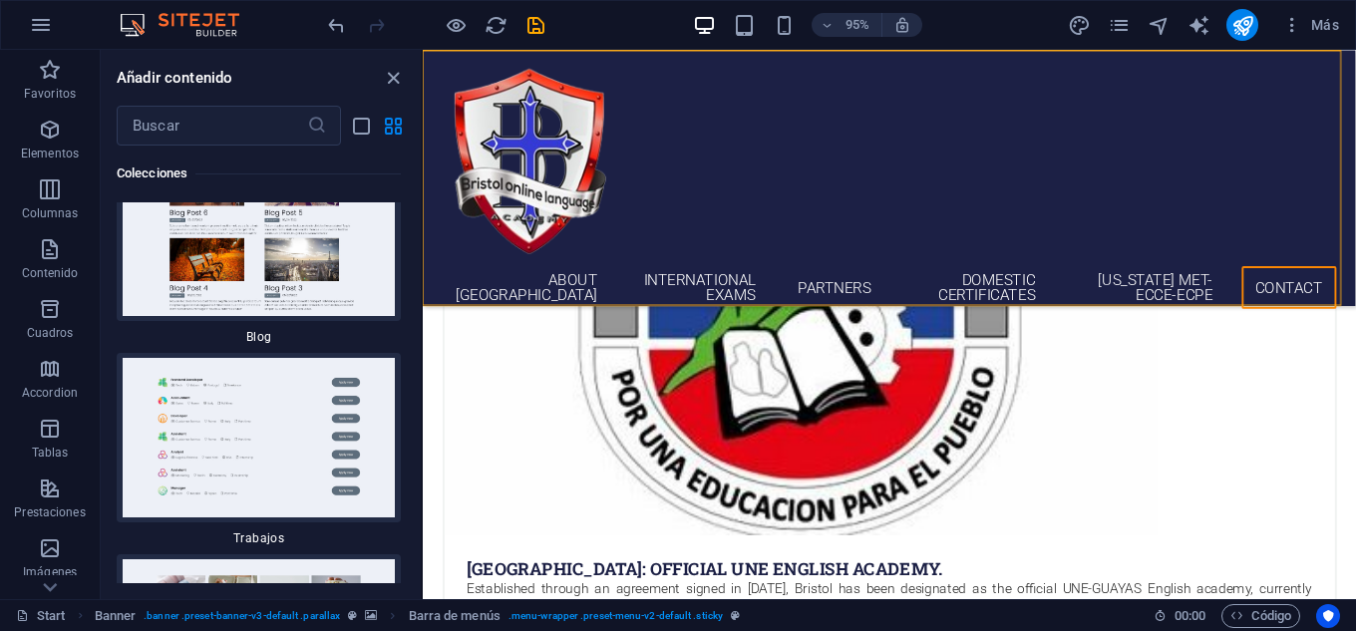
scroll to position [38764, 0]
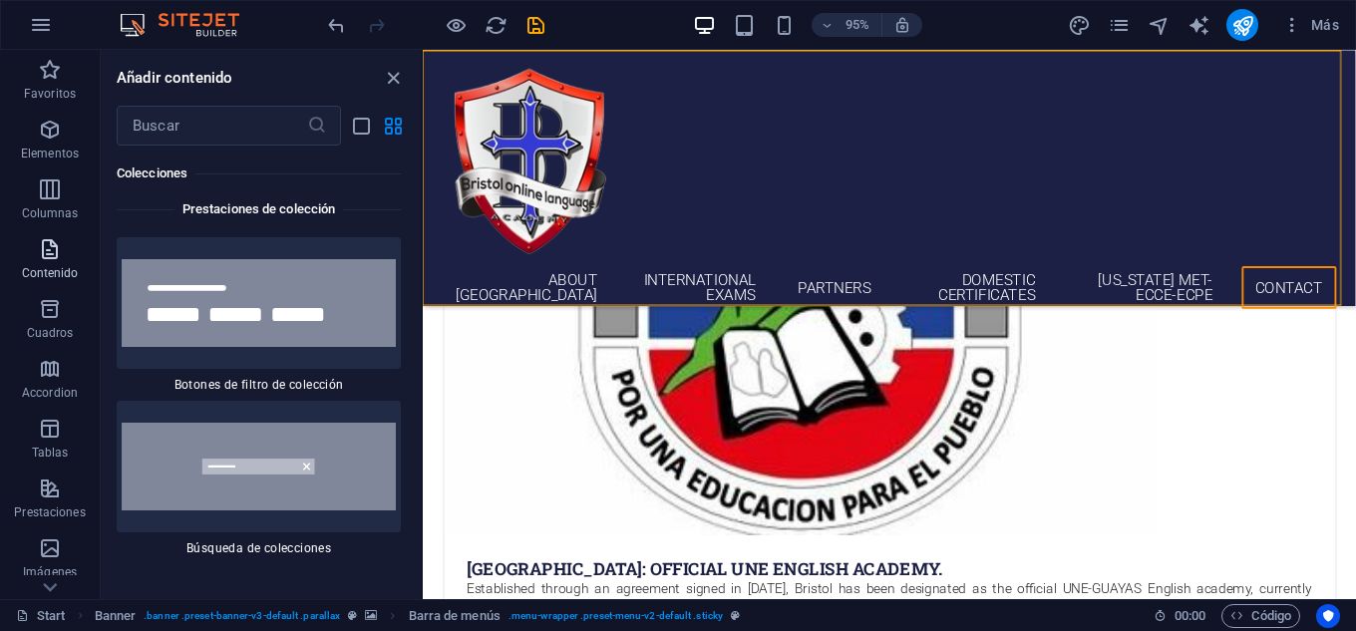
click at [44, 263] on span "Contenido" at bounding box center [50, 261] width 100 height 48
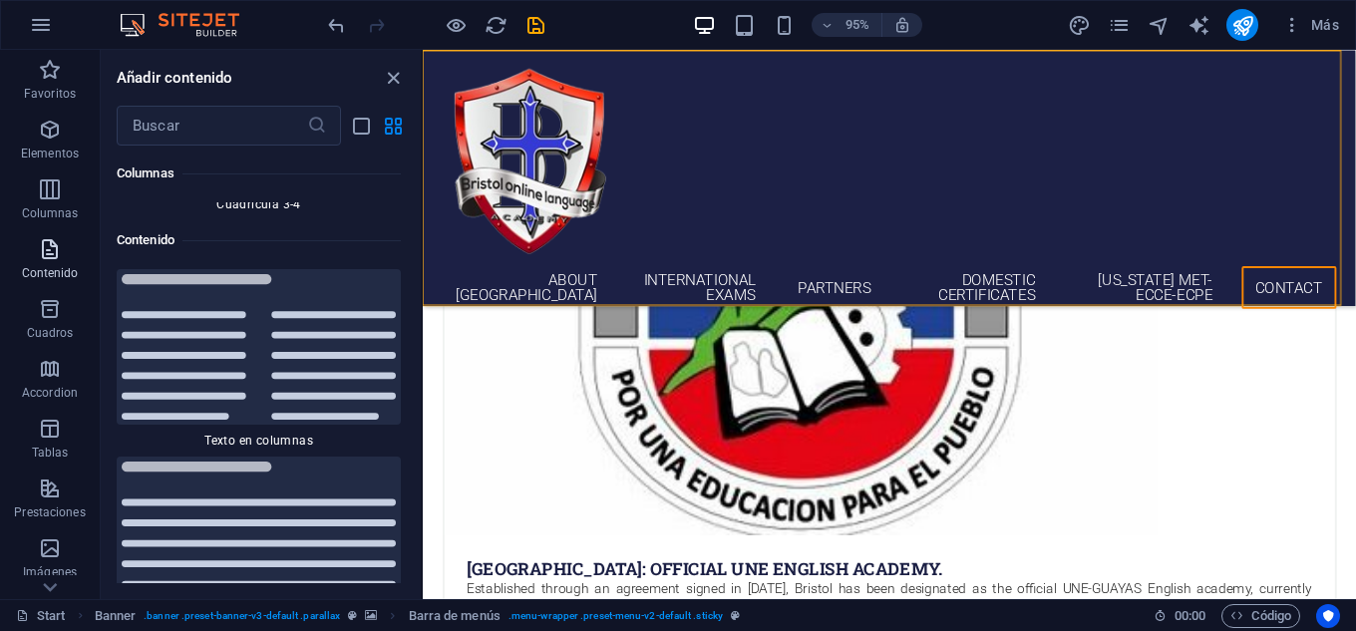
scroll to position [6695, 0]
click at [34, 194] on span "Columnas" at bounding box center [50, 201] width 100 height 48
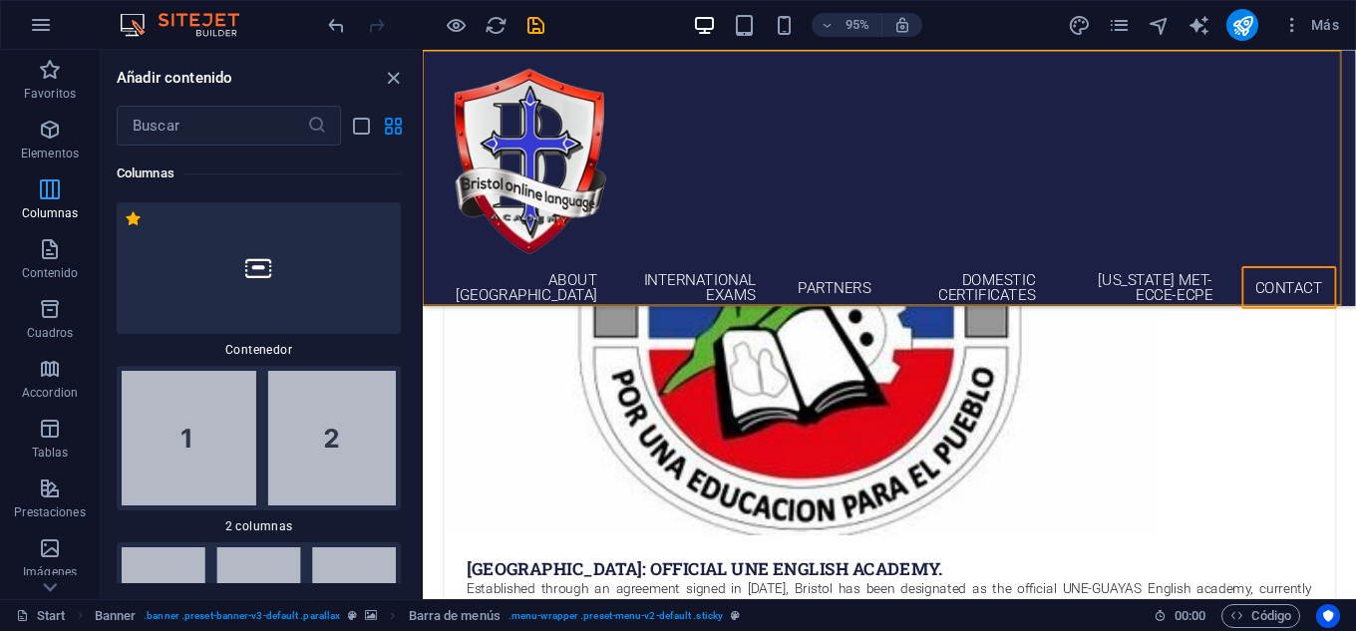
scroll to position [1150, 0]
click at [52, 132] on icon "button" at bounding box center [50, 130] width 24 height 24
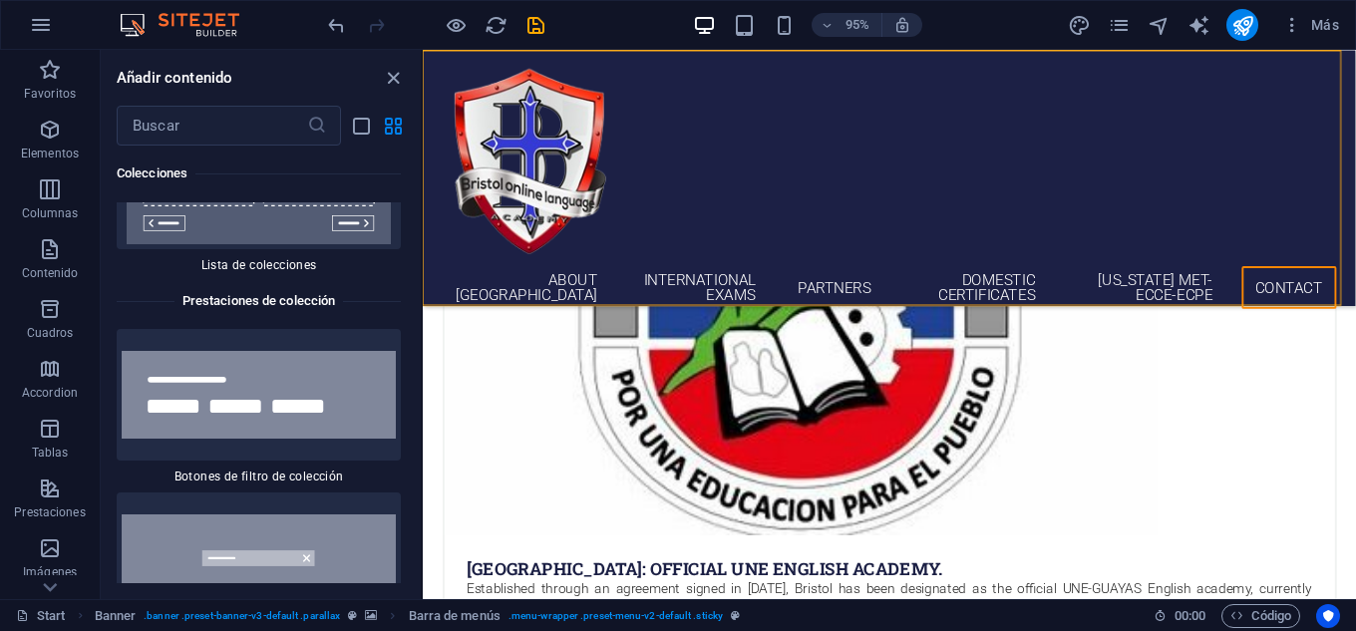
scroll to position [38764, 0]
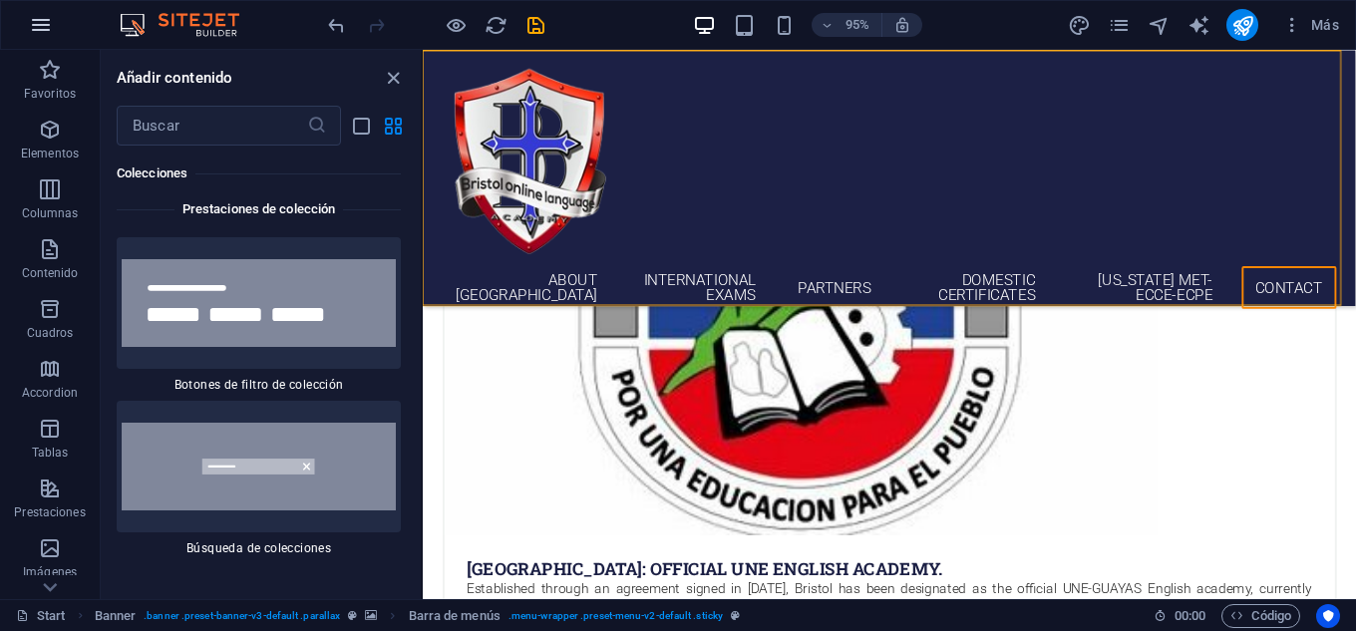
click at [35, 19] on icon "button" at bounding box center [41, 25] width 24 height 24
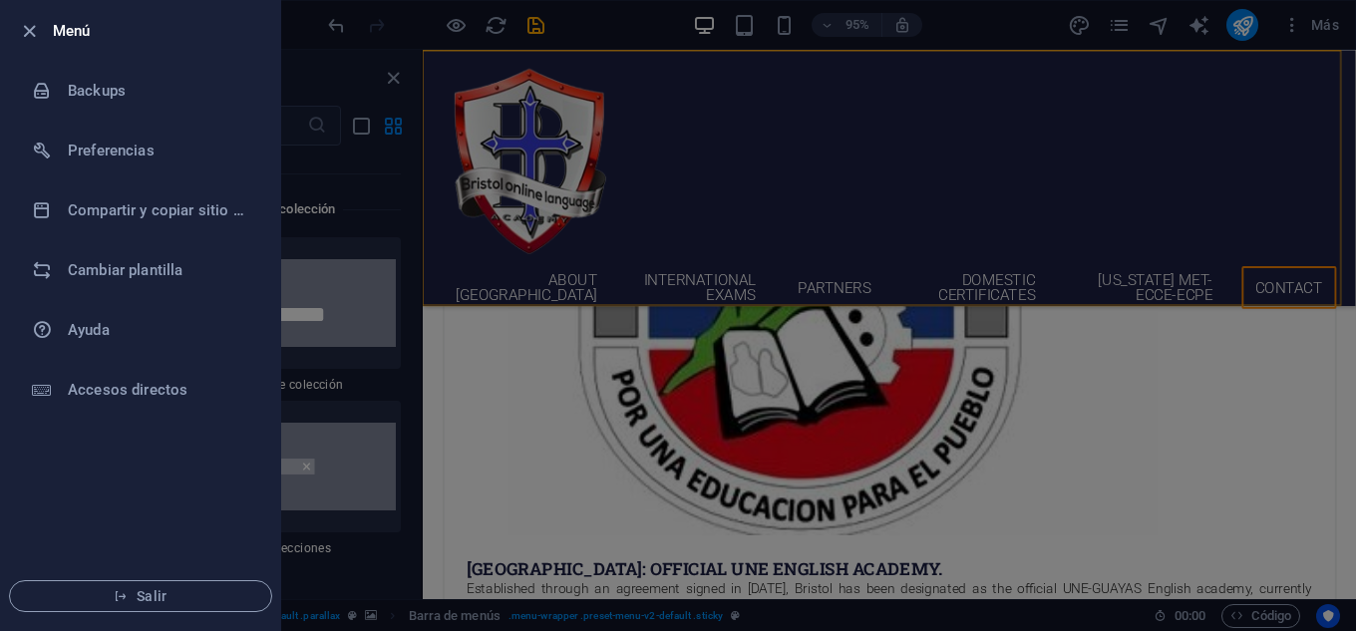
click at [372, 397] on div at bounding box center [678, 315] width 1356 height 631
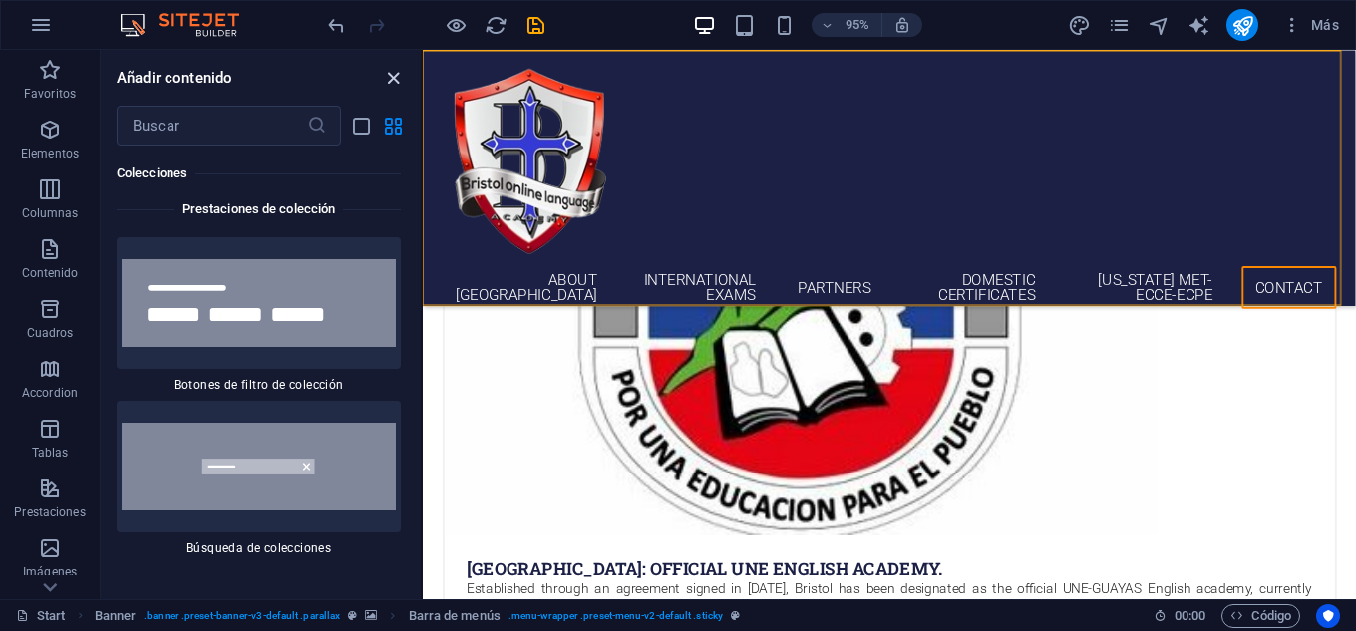
click at [390, 72] on icon "close panel" at bounding box center [393, 78] width 23 height 23
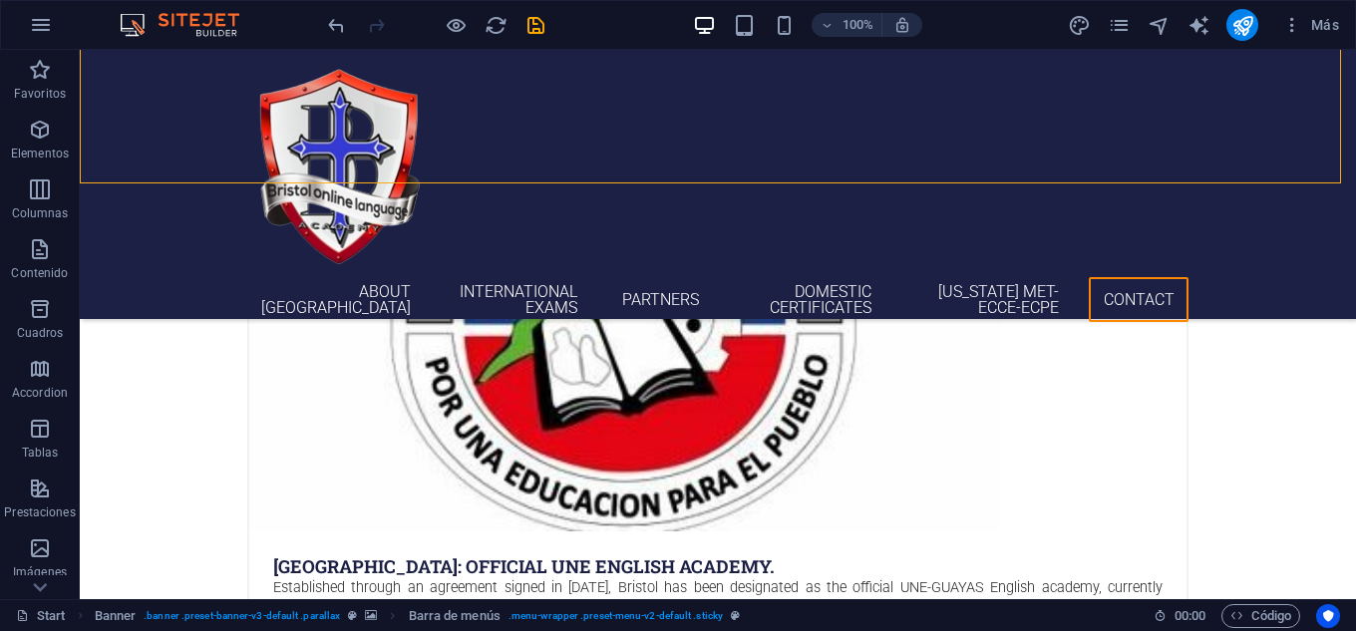
scroll to position [5449, 0]
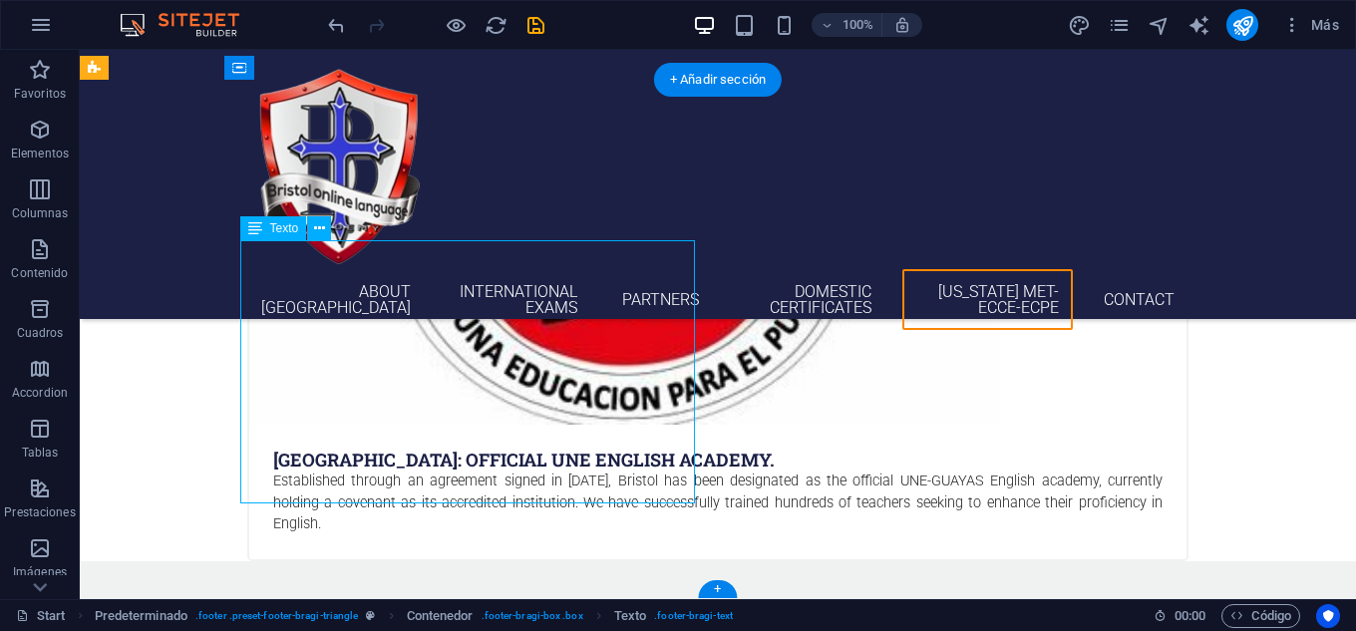
scroll to position [5194, 0]
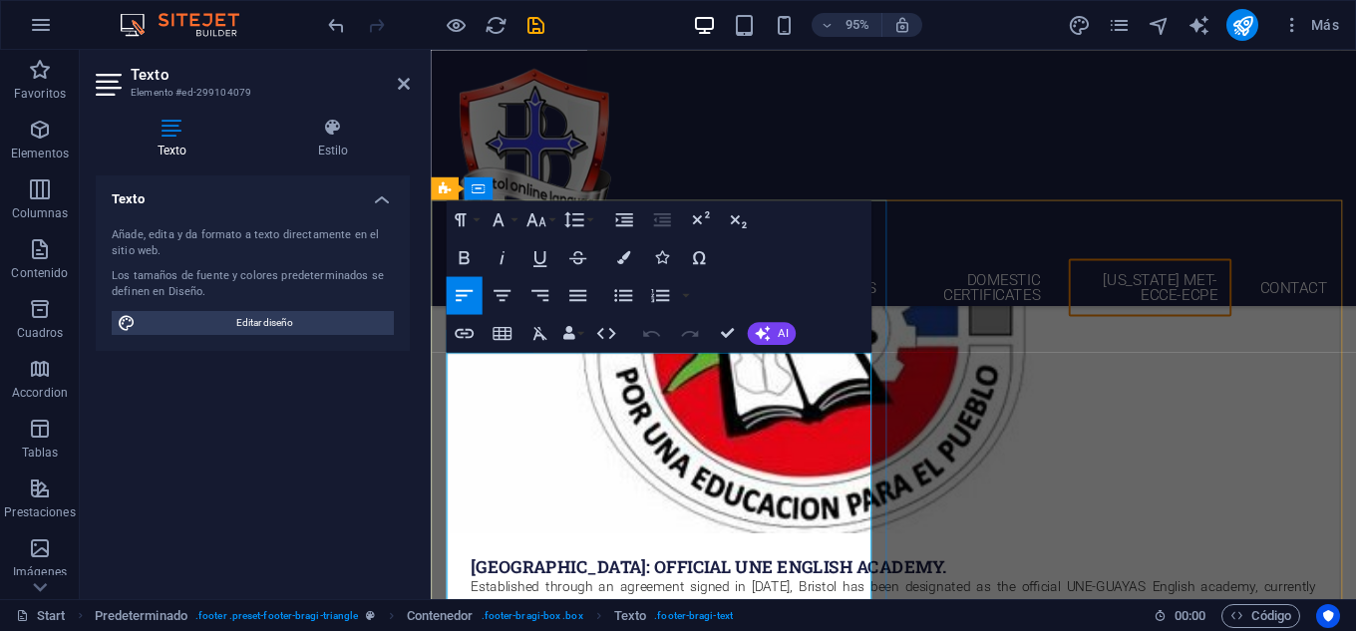
click at [612, 478] on icon "button" at bounding box center [615, 544] width 23 height 23
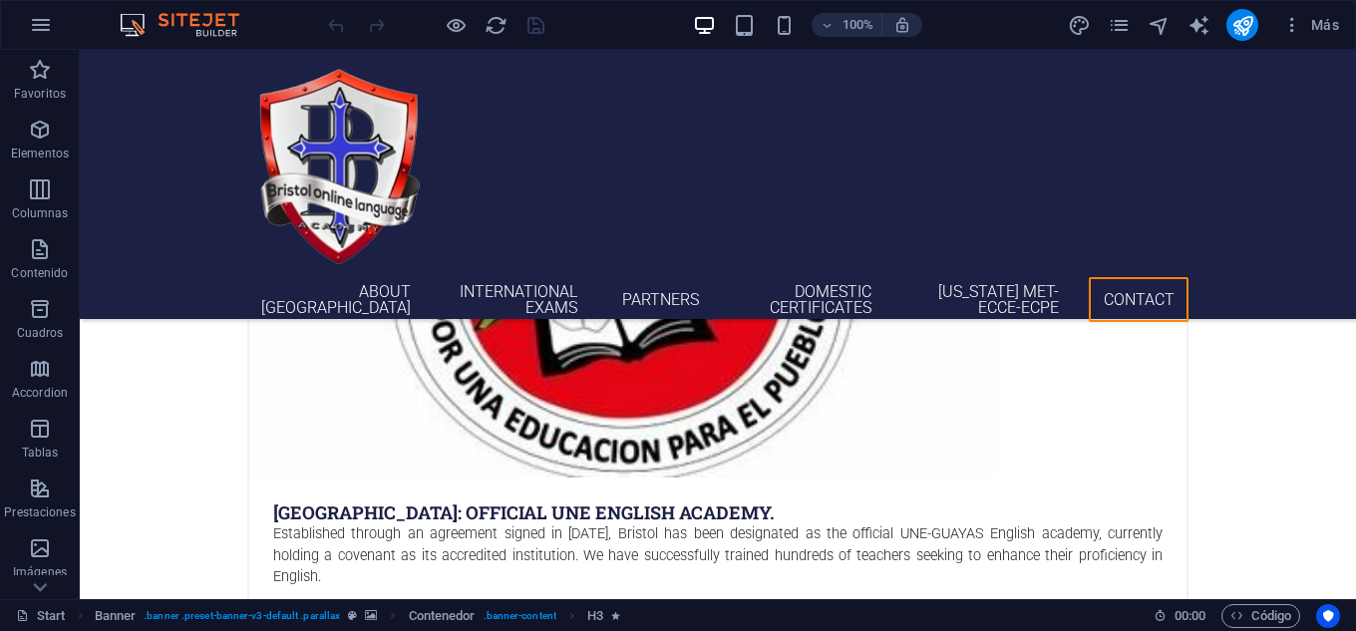
scroll to position [5449, 0]
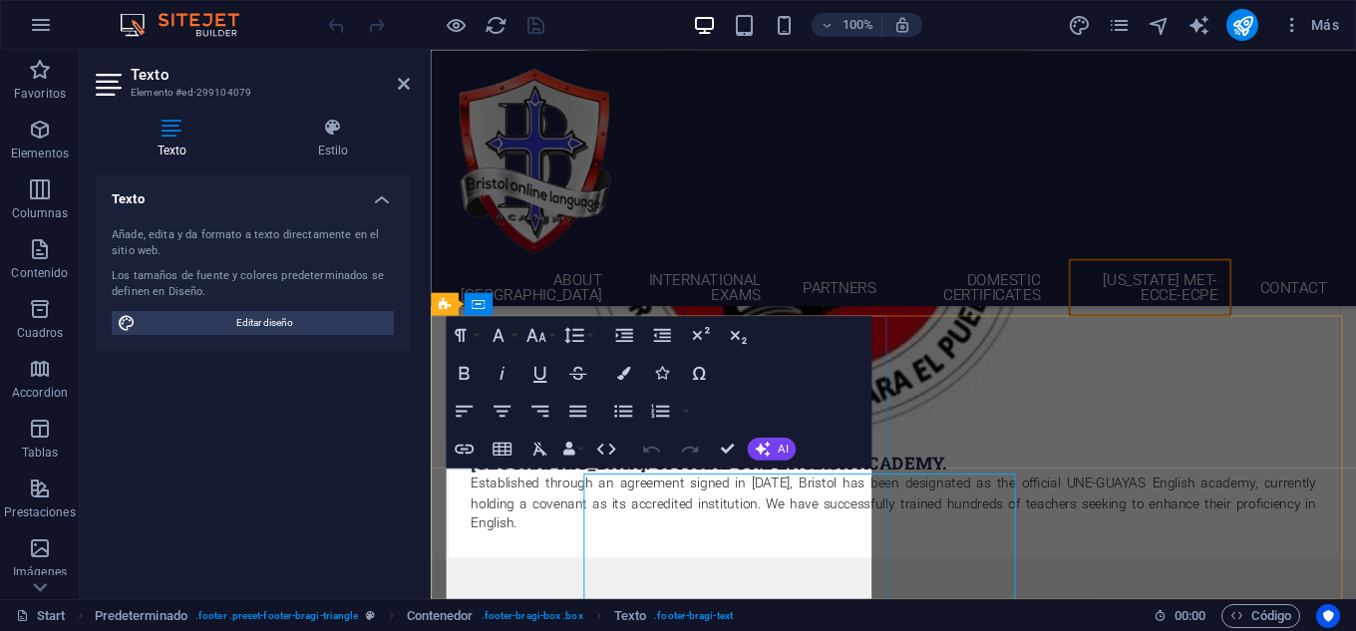
scroll to position [5194, 0]
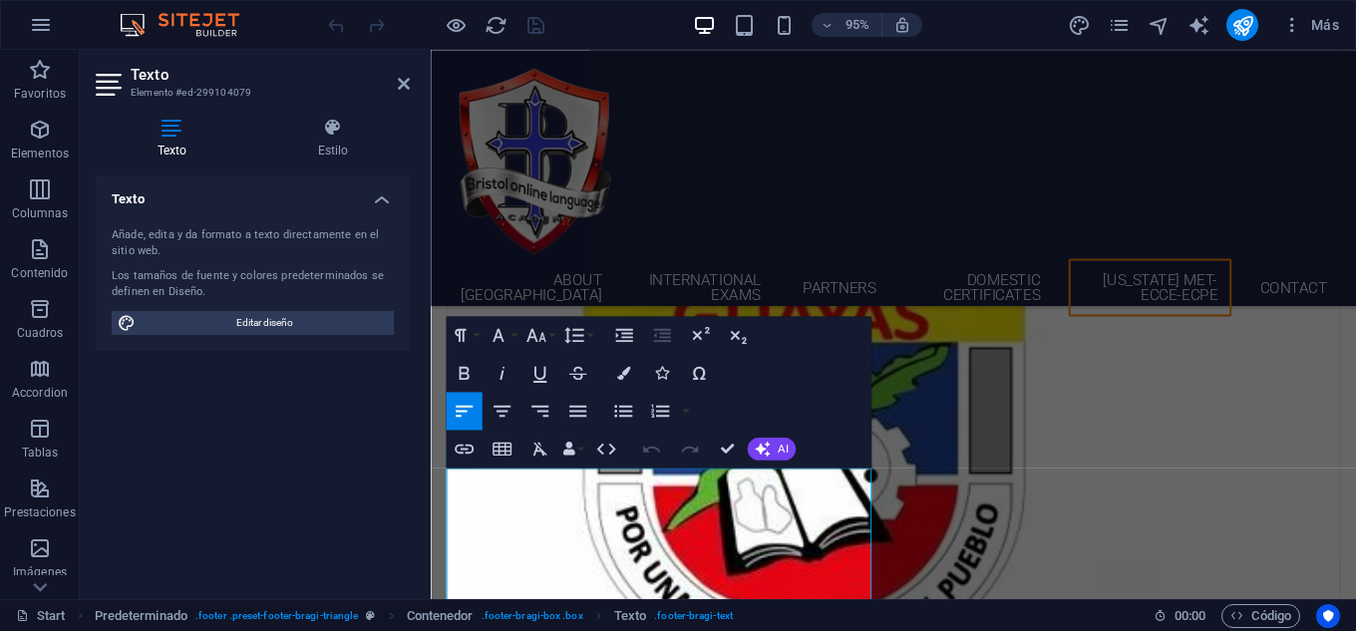
click at [398, 71] on h2 "Texto" at bounding box center [270, 75] width 279 height 18
click at [405, 79] on icon at bounding box center [404, 84] width 12 height 16
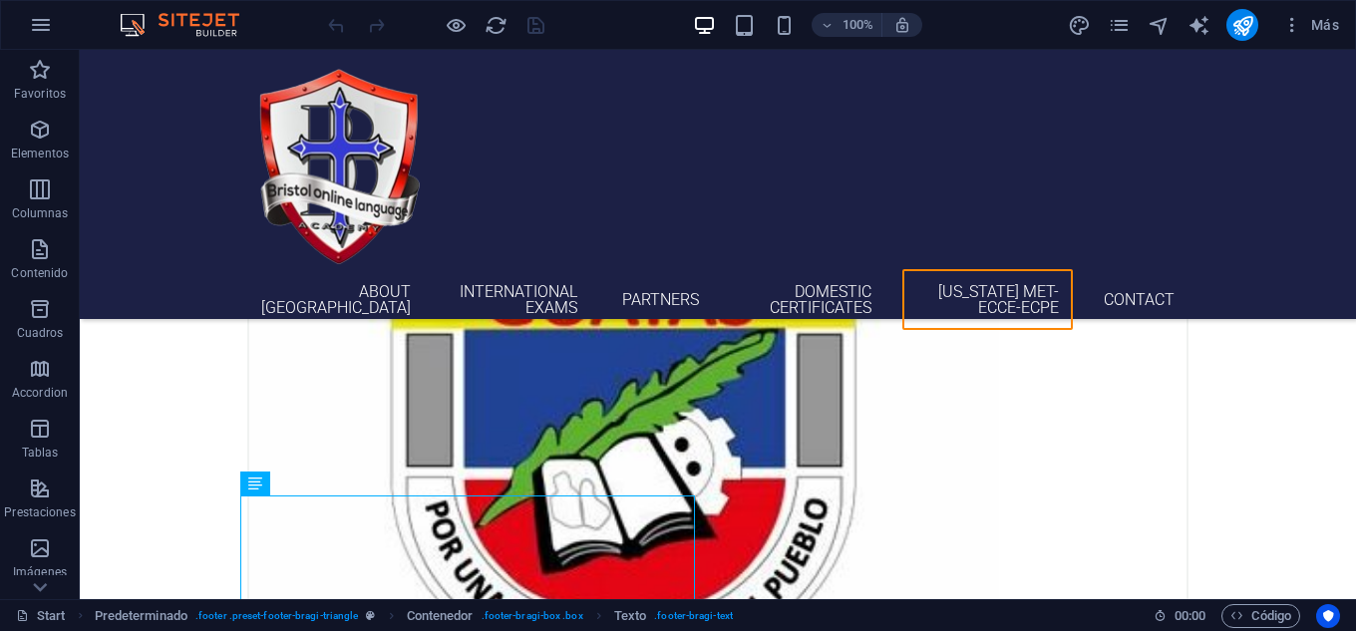
scroll to position [5449, 0]
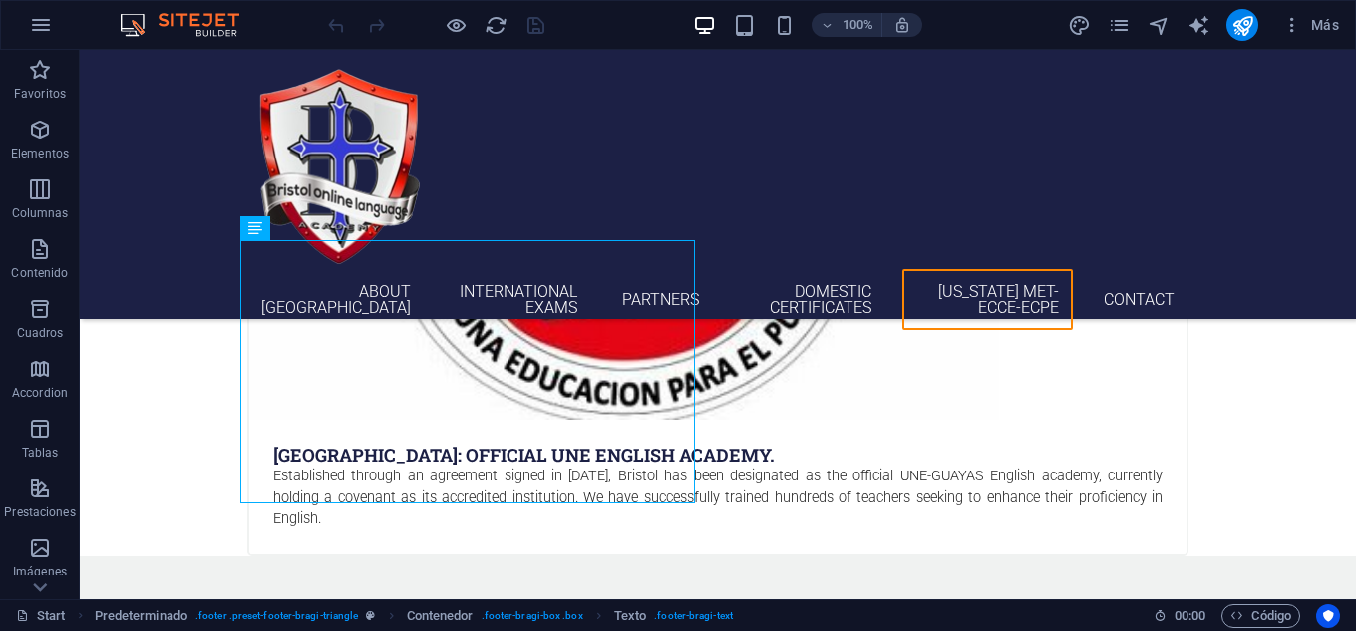
drag, startPoint x: 1346, startPoint y: 545, endPoint x: 1432, endPoint y: 657, distance: 141.4
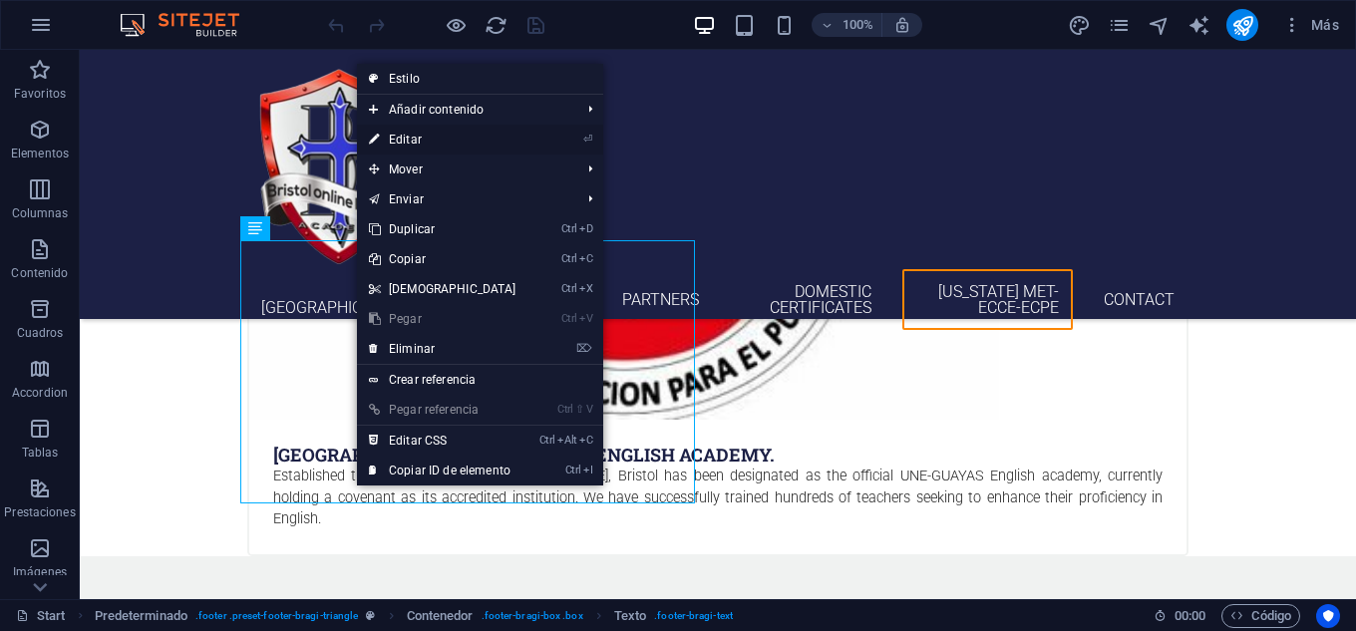
click at [429, 133] on link "⏎ Editar" at bounding box center [442, 140] width 171 height 30
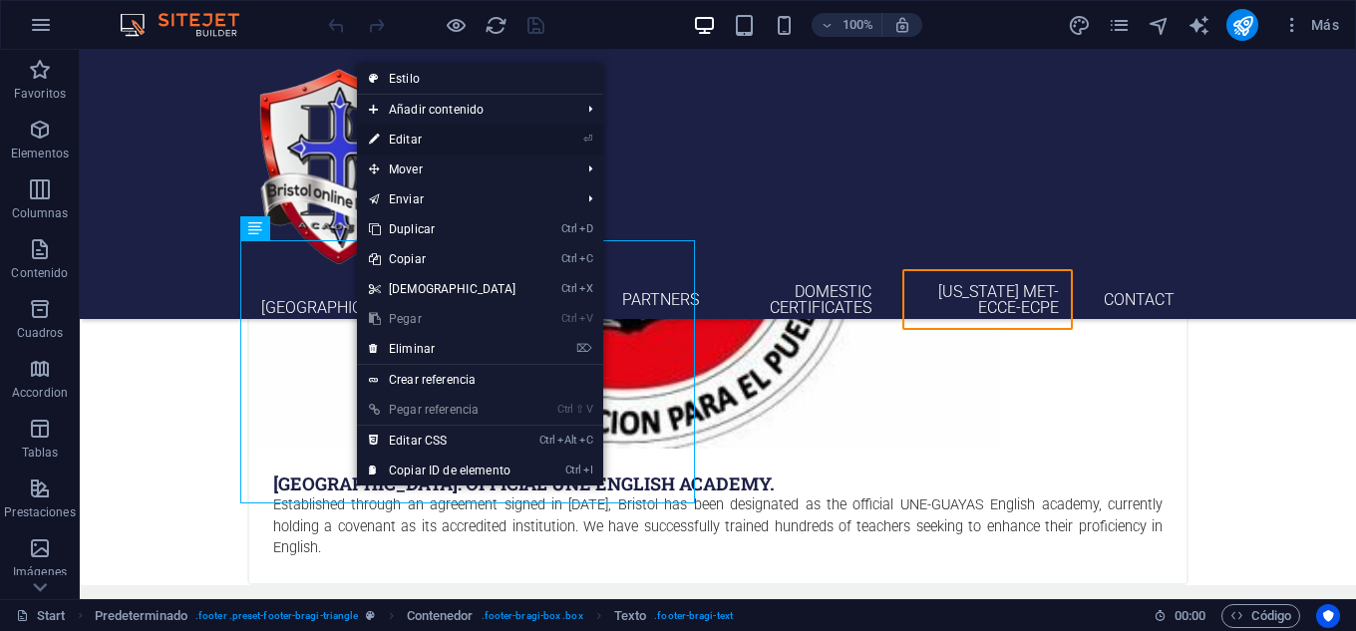
scroll to position [5194, 0]
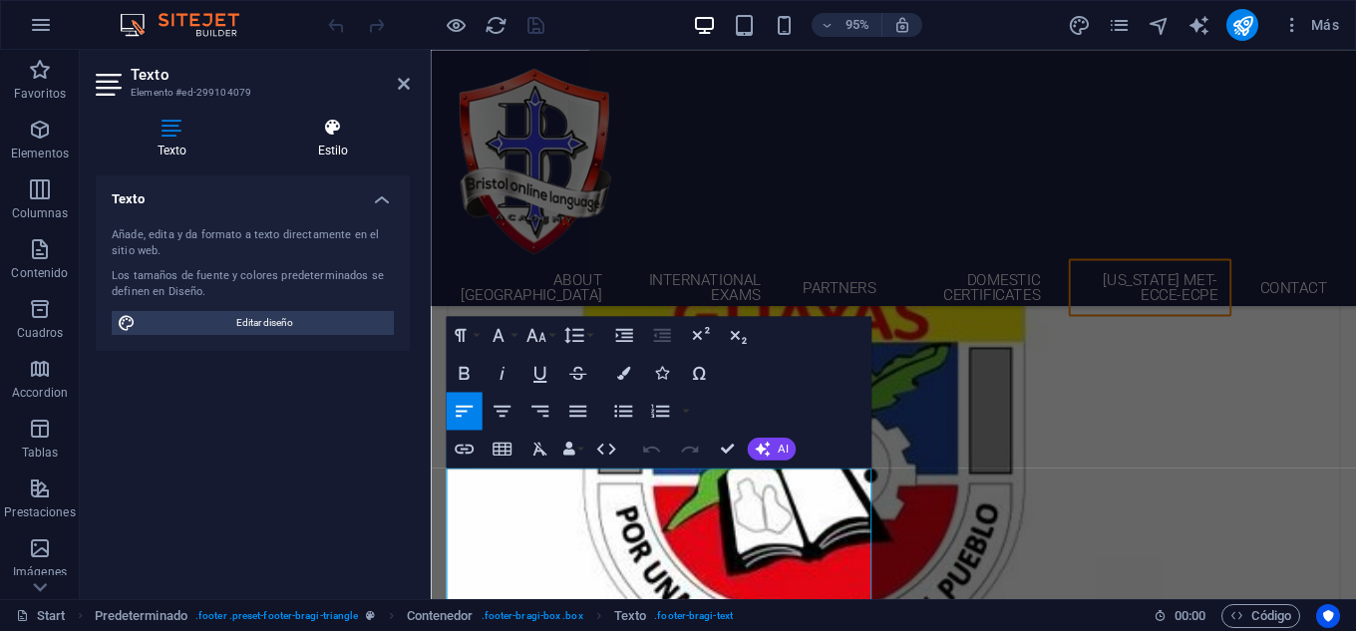
click at [347, 137] on icon at bounding box center [333, 128] width 154 height 20
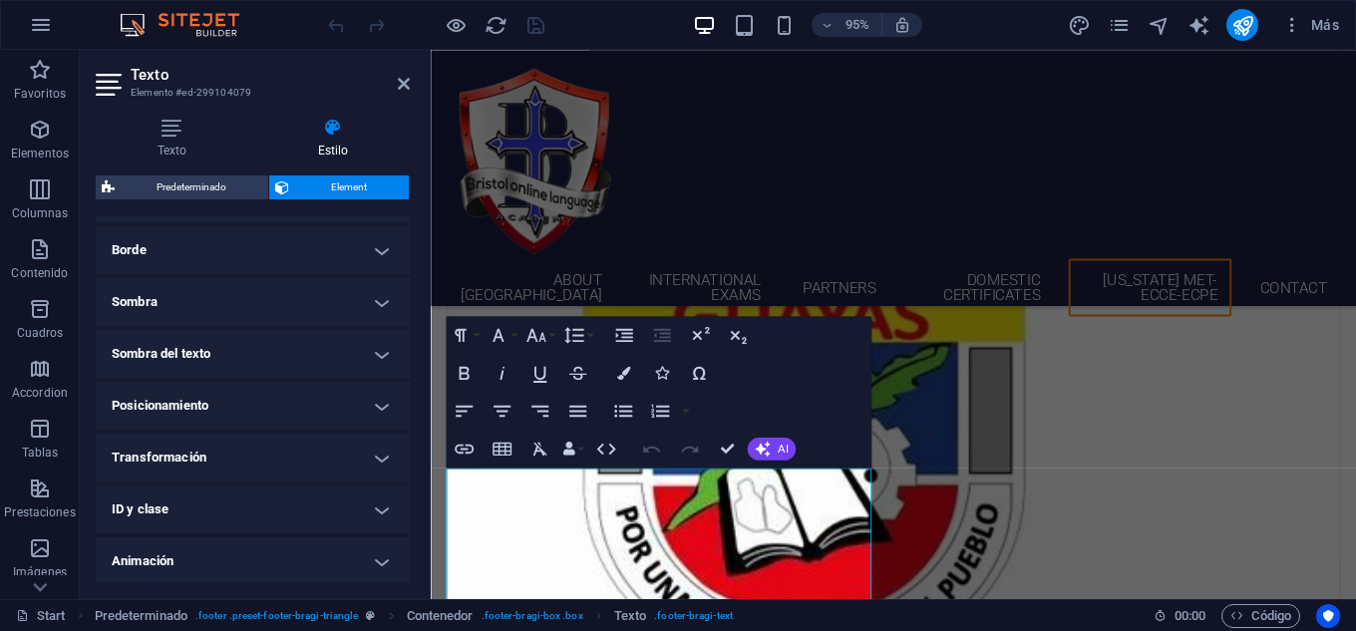
scroll to position [492, 0]
click at [409, 85] on icon at bounding box center [404, 84] width 12 height 16
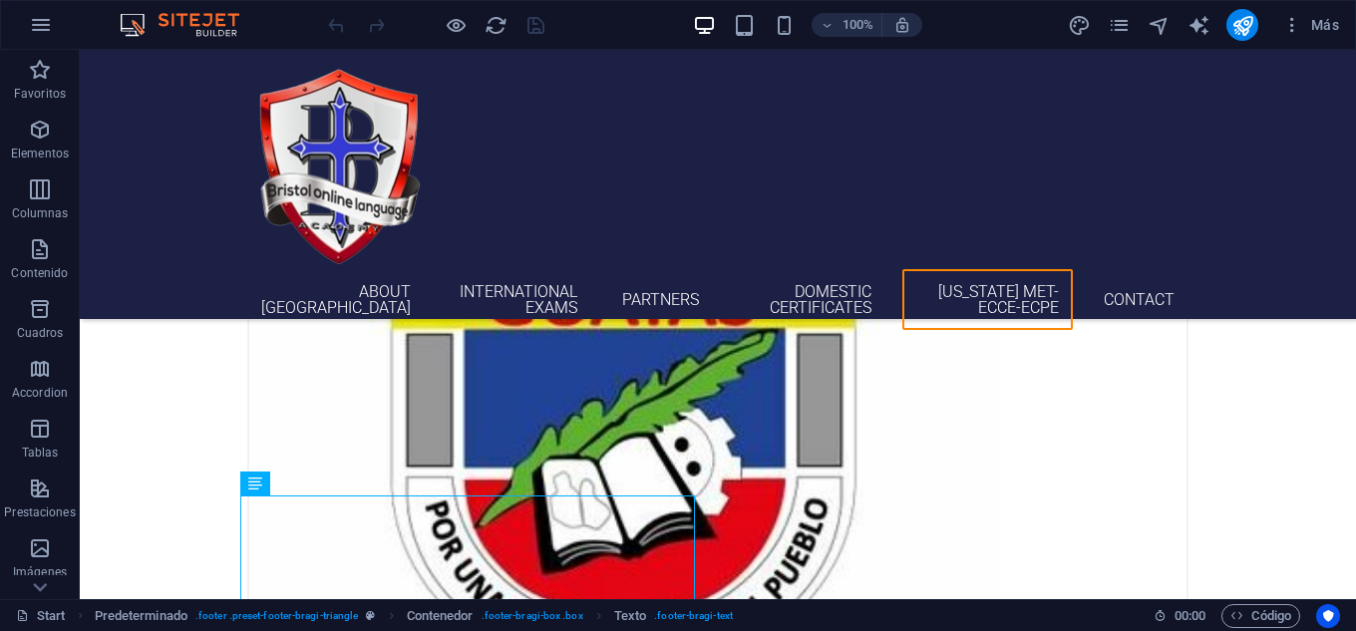
scroll to position [5449, 0]
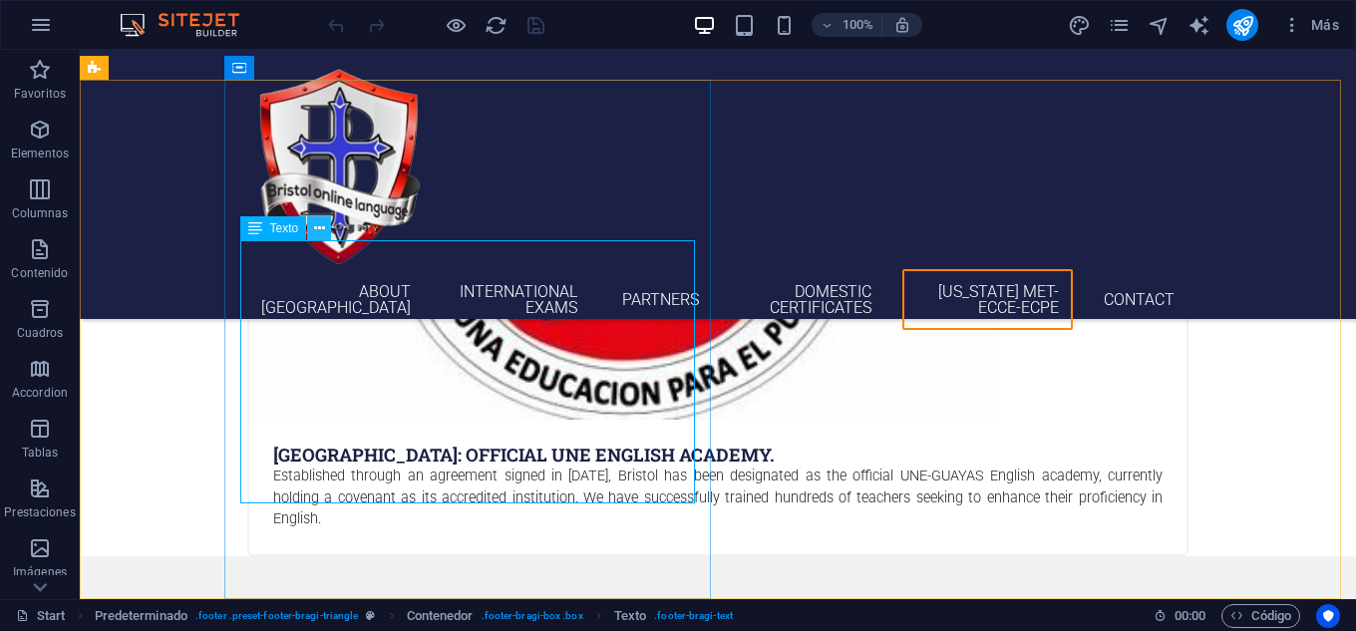
click at [321, 225] on icon at bounding box center [319, 228] width 11 height 21
click at [1116, 169] on div "About bristol INTERNATIONAL EXAMS PARTNERS DOMESTIC CERTIFICATES [US_STATE] MET…" at bounding box center [718, 184] width 1276 height 269
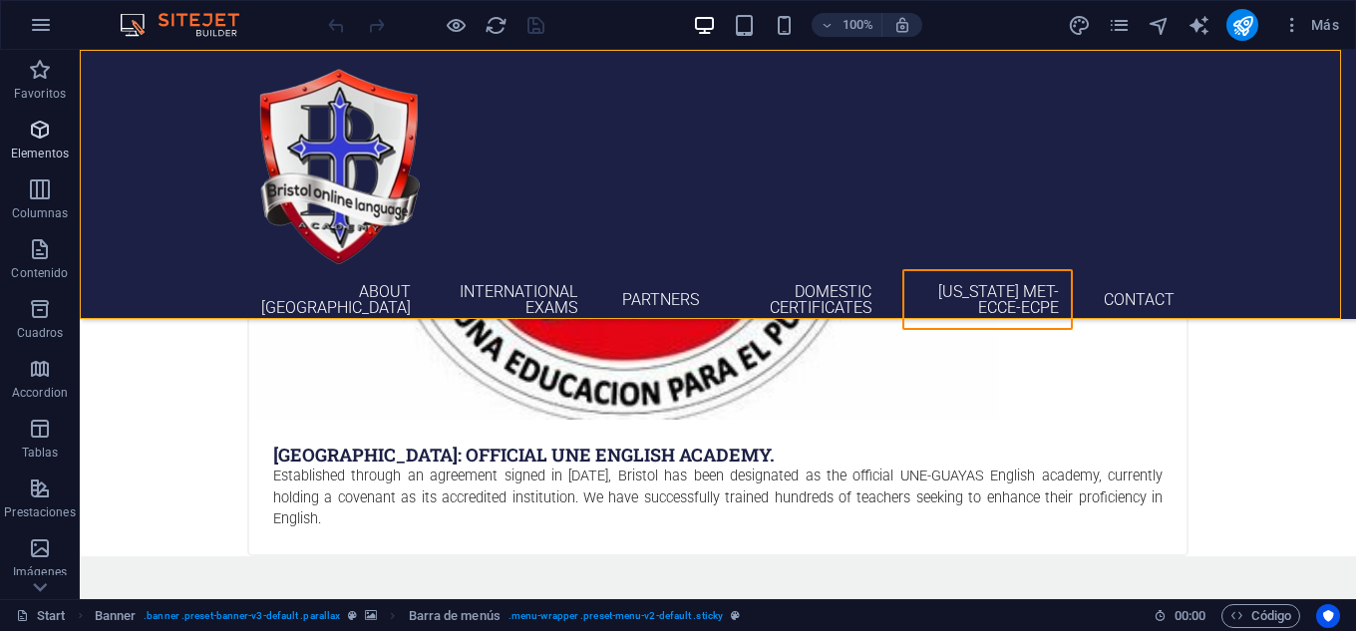
click at [33, 129] on icon "button" at bounding box center [40, 130] width 24 height 24
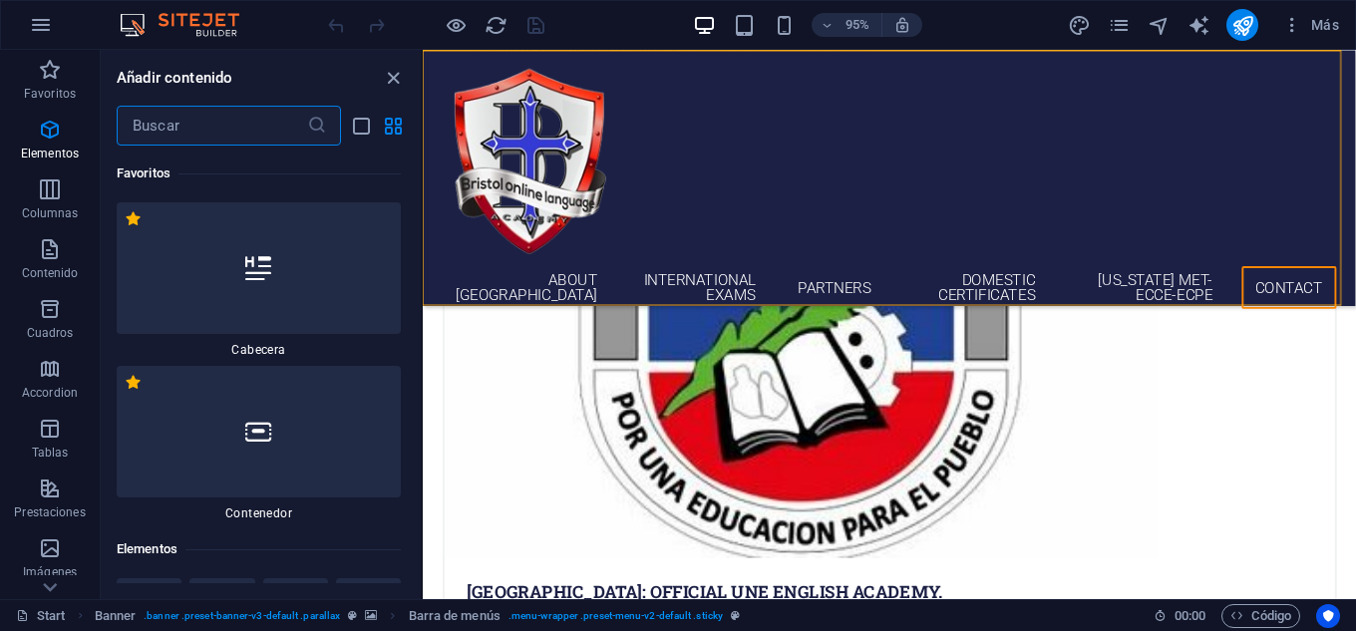
scroll to position [376, 0]
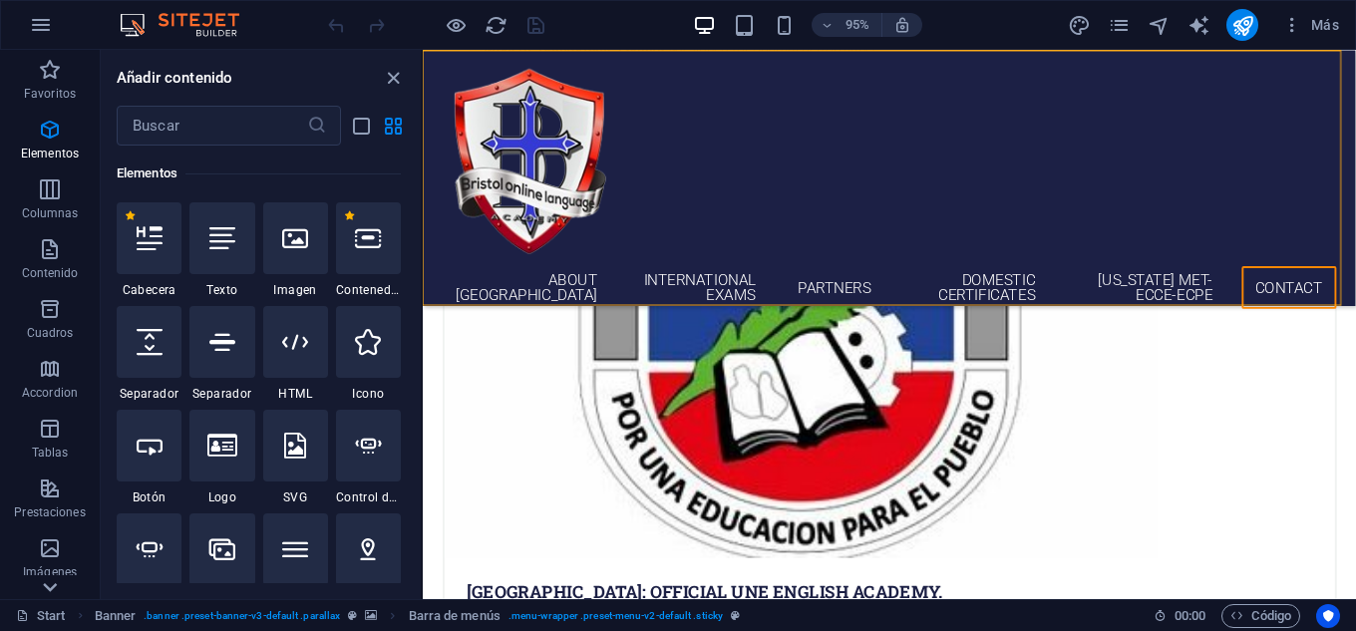
click at [42, 586] on icon at bounding box center [50, 587] width 28 height 28
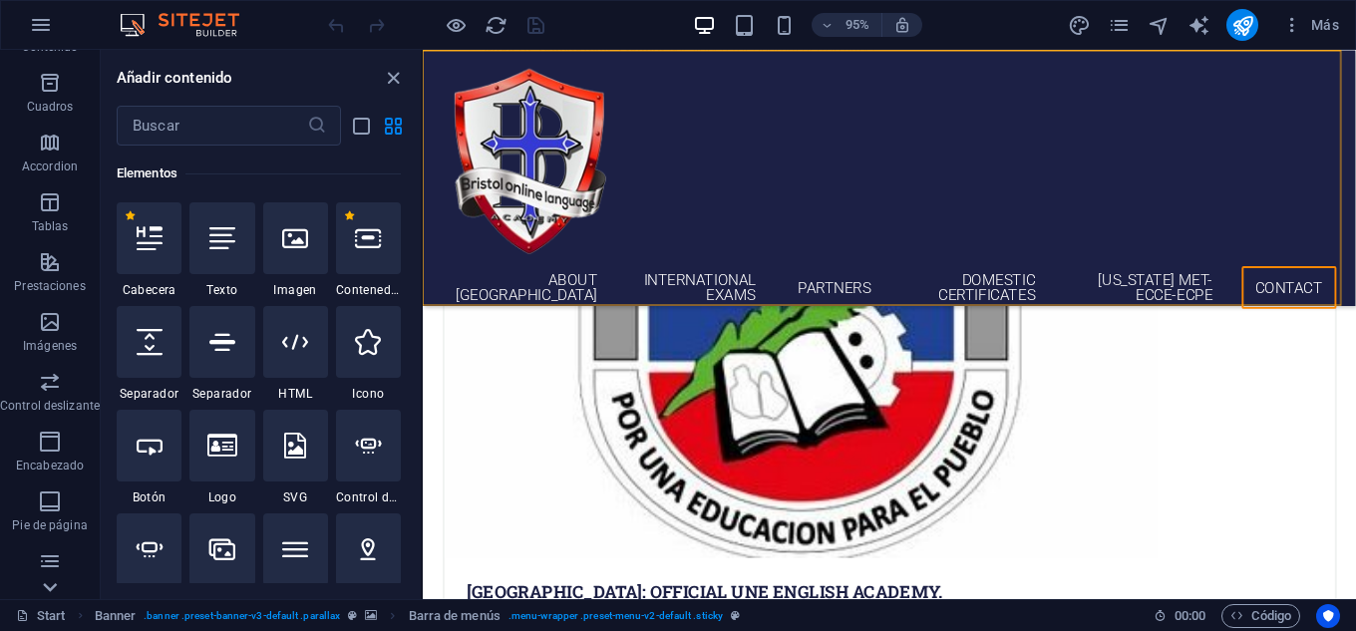
click at [42, 586] on icon at bounding box center [50, 587] width 28 height 28
click at [42, 586] on div "Favoritos Elementos Columnas Contenido Cuadros Accordion Tablas Prestaciones Im…" at bounding box center [50, 324] width 100 height 549
click at [48, 440] on icon "button" at bounding box center [50, 440] width 24 height 24
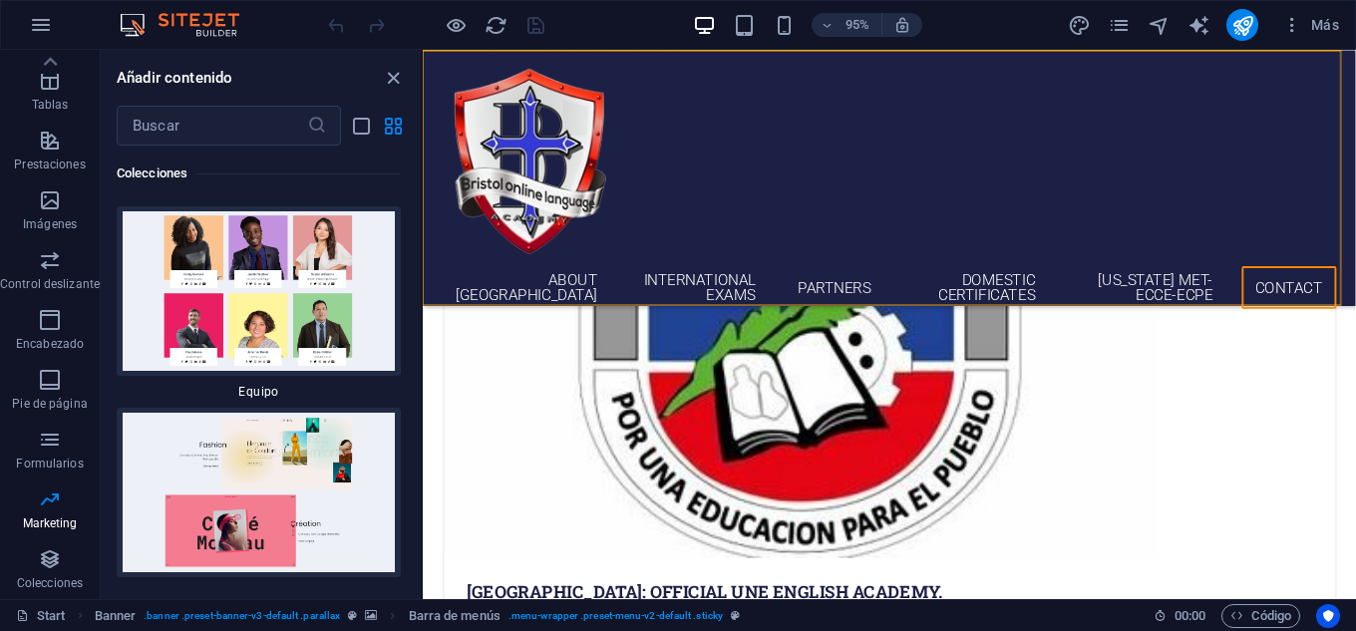
scroll to position [38764, 0]
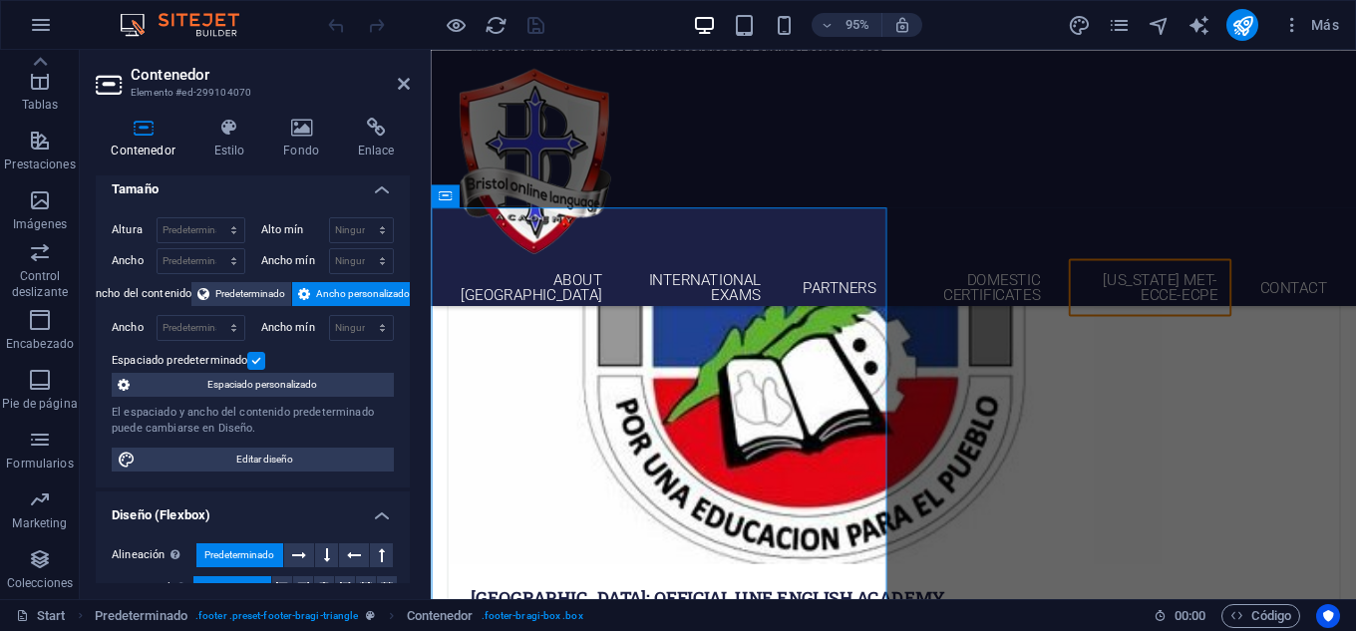
scroll to position [0, 0]
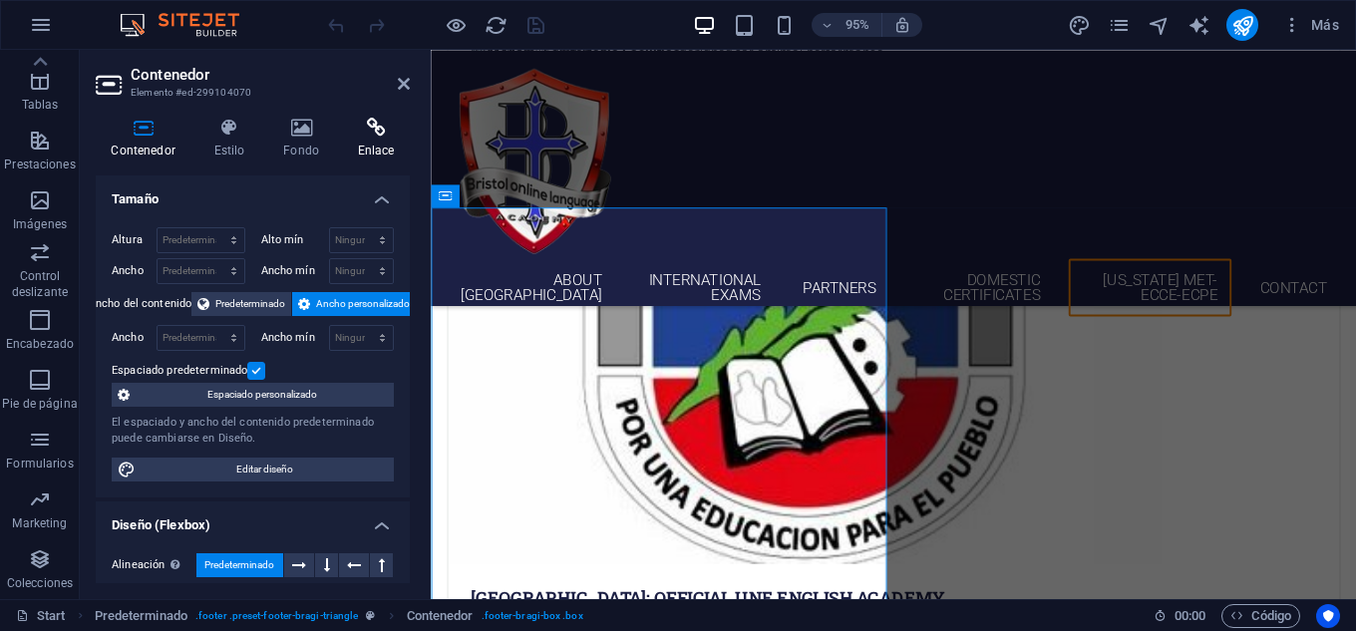
click at [383, 122] on icon at bounding box center [376, 128] width 68 height 20
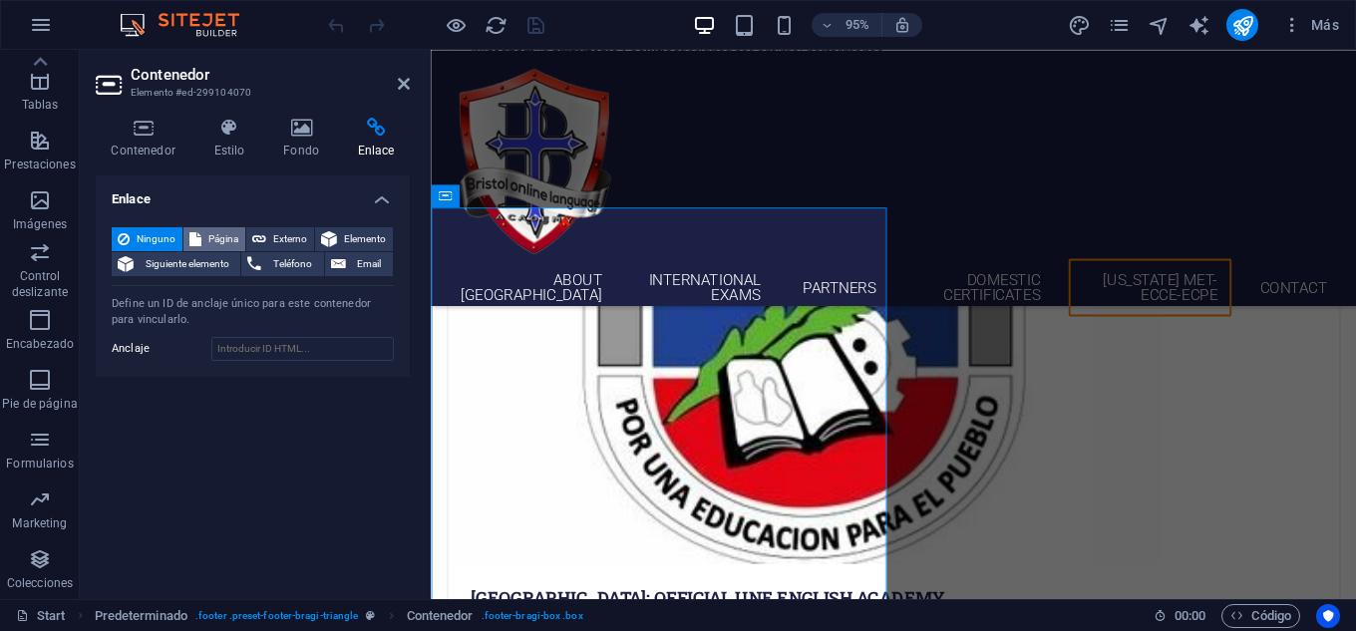
click at [202, 244] on button "Página" at bounding box center [214, 239] width 62 height 24
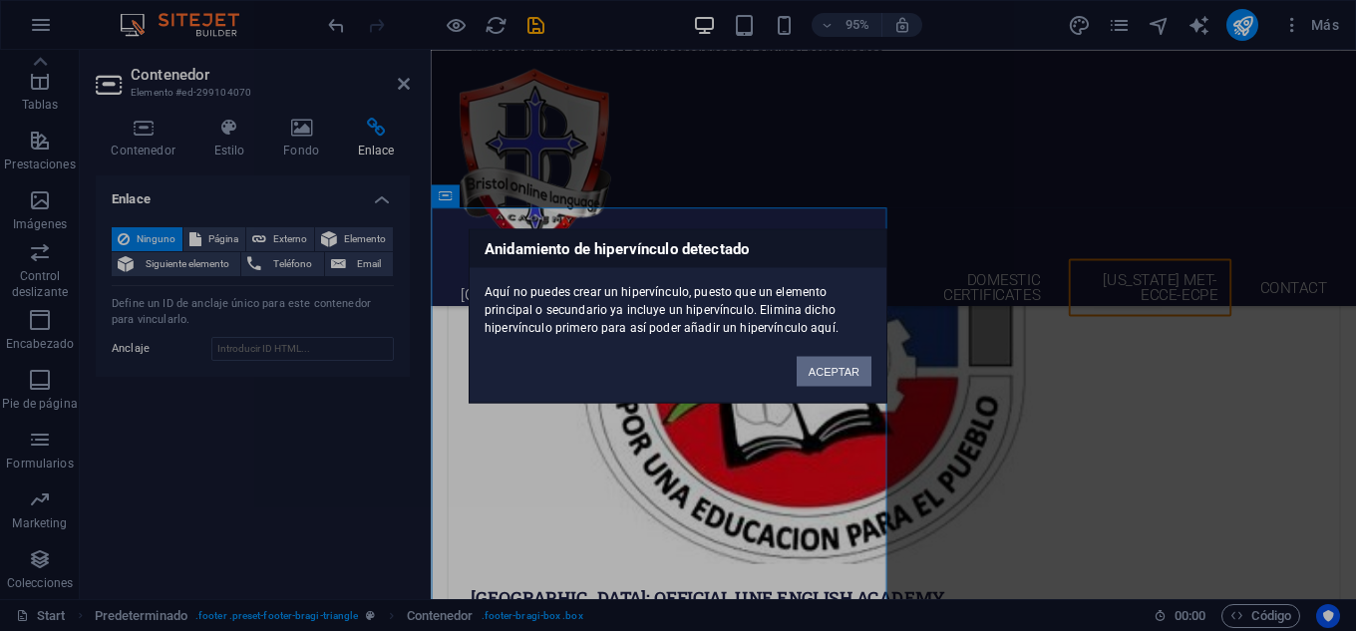
drag, startPoint x: 847, startPoint y: 369, endPoint x: 438, endPoint y: 335, distance: 411.1
click at [847, 369] on button "ACEPTAR" at bounding box center [833, 371] width 75 height 30
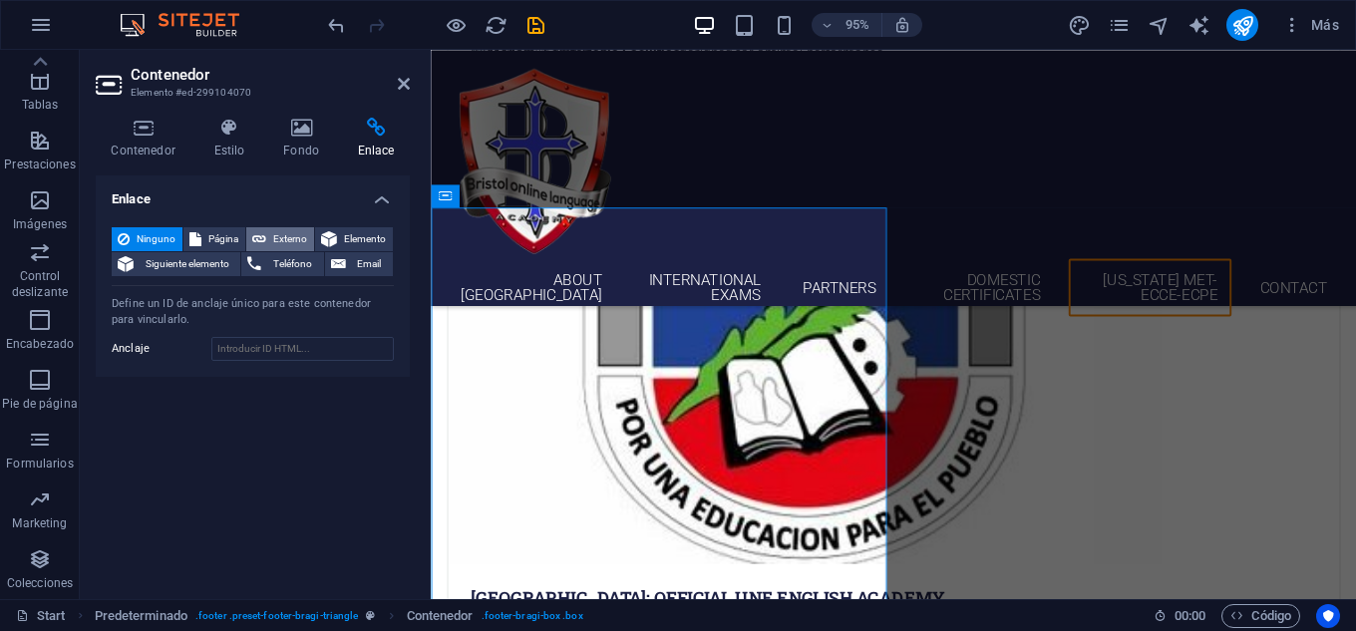
click at [301, 232] on span "Externo" at bounding box center [290, 239] width 36 height 24
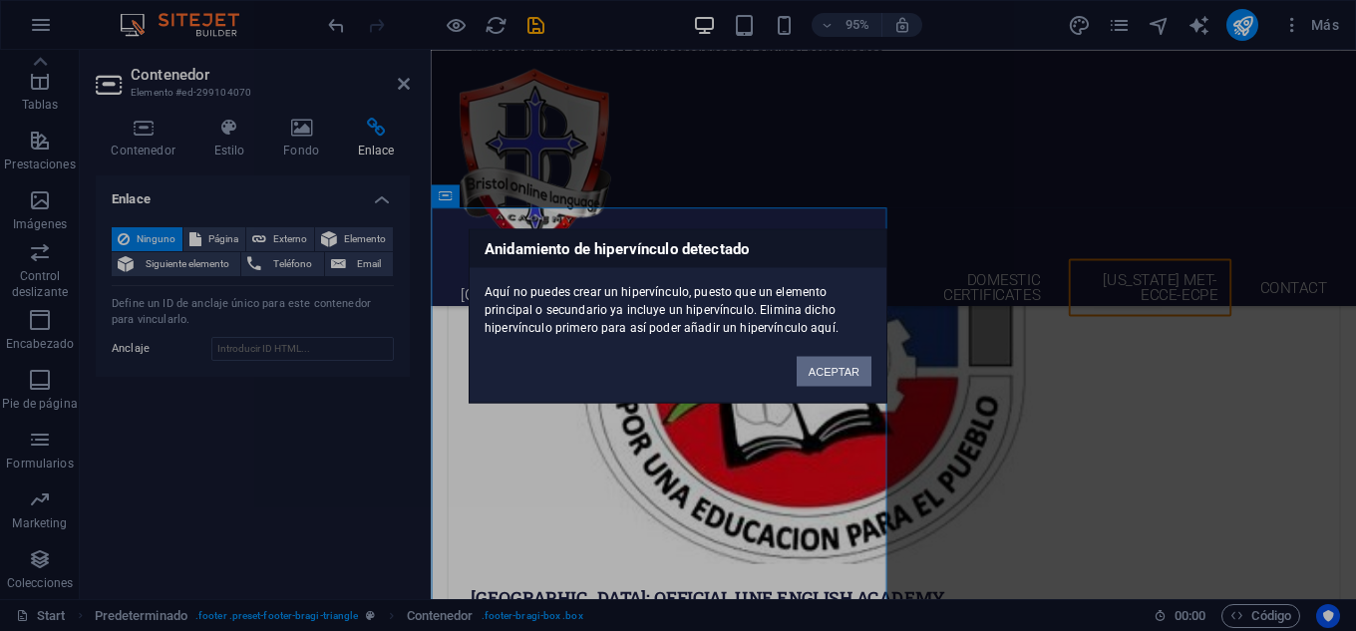
click at [854, 376] on button "ACEPTAR" at bounding box center [833, 371] width 75 height 30
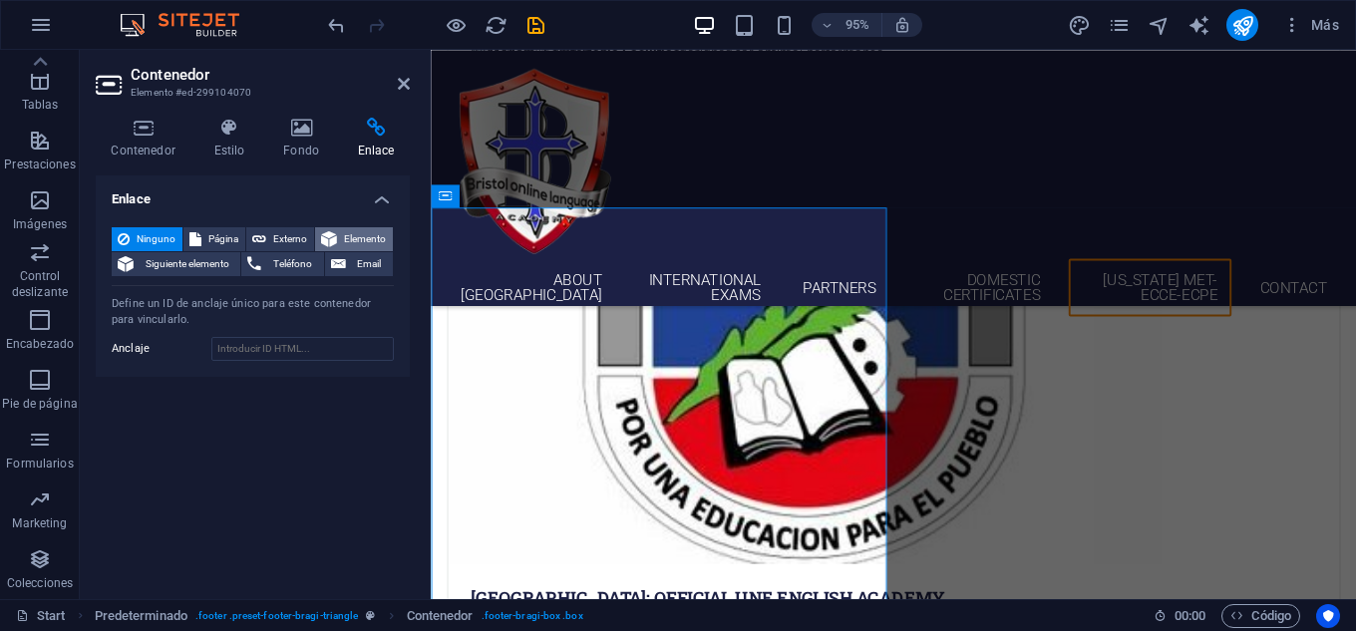
click at [369, 238] on span "Elemento" at bounding box center [365, 239] width 44 height 24
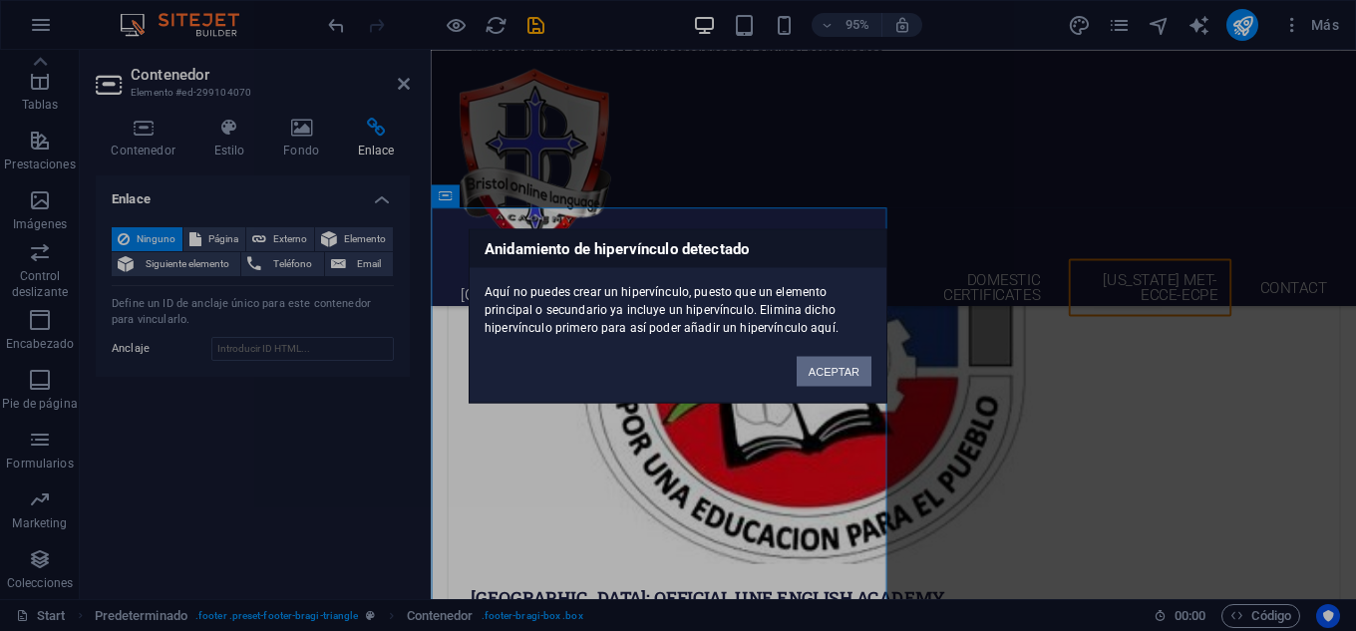
click at [843, 373] on button "ACEPTAR" at bounding box center [833, 371] width 75 height 30
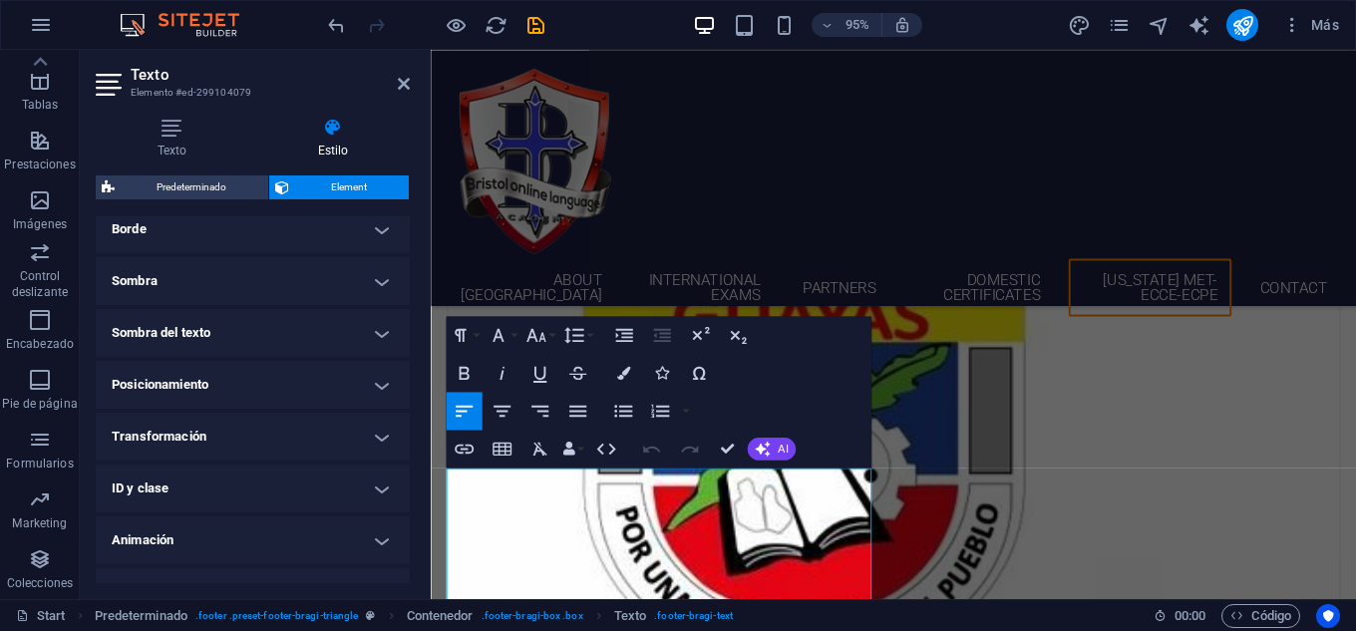
scroll to position [492, 0]
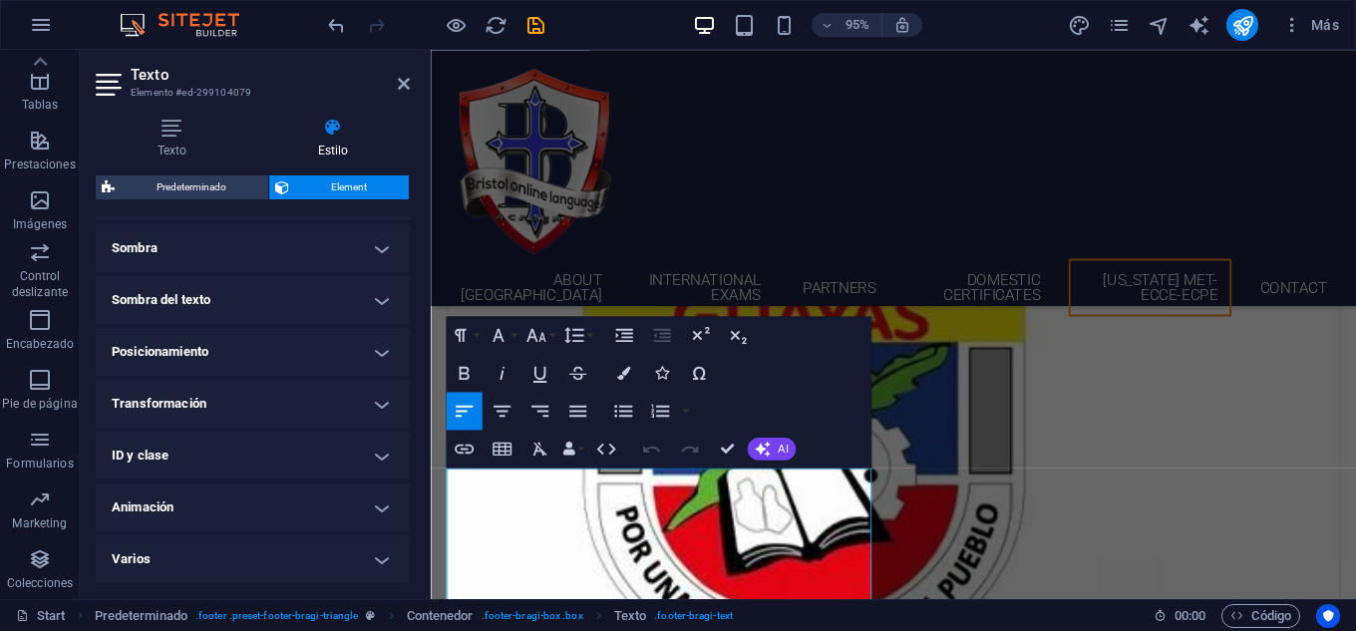
click at [258, 446] on h4 "ID y clase" at bounding box center [253, 456] width 314 height 48
click at [258, 446] on h4 "ID y clase" at bounding box center [253, 450] width 314 height 36
click at [258, 446] on h4 "ID y clase" at bounding box center [253, 456] width 314 height 48
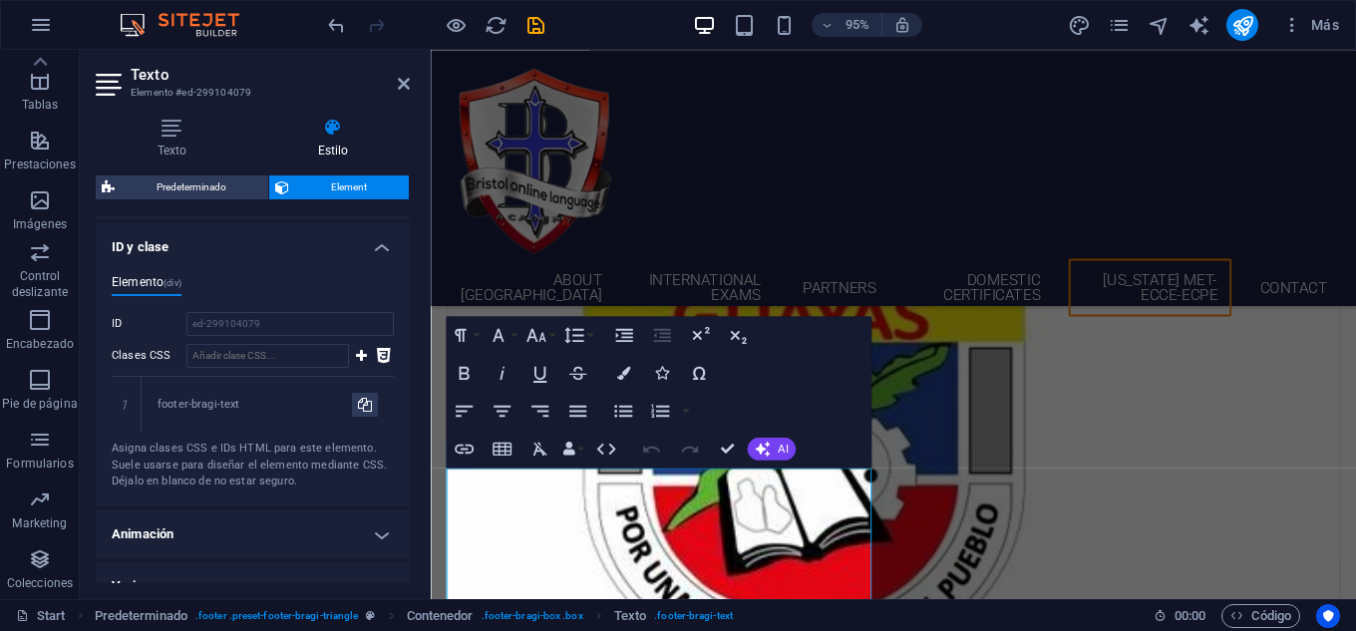
scroll to position [728, 0]
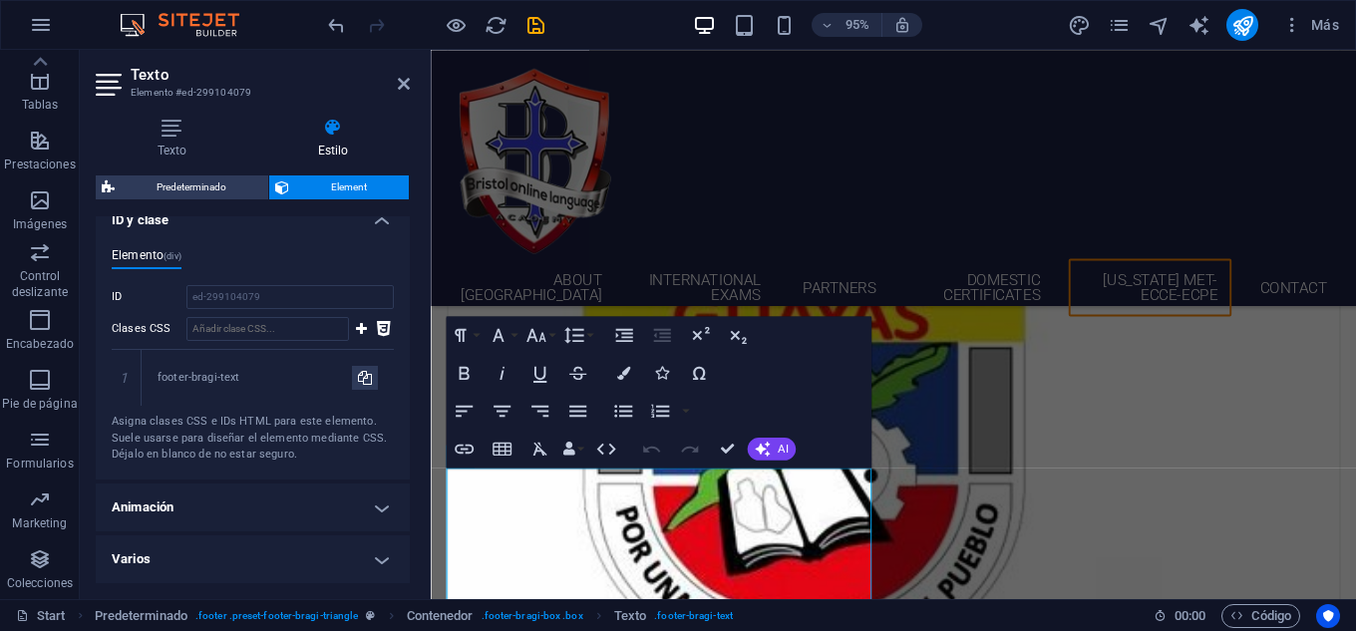
click at [299, 548] on h4 "Varios" at bounding box center [253, 559] width 314 height 48
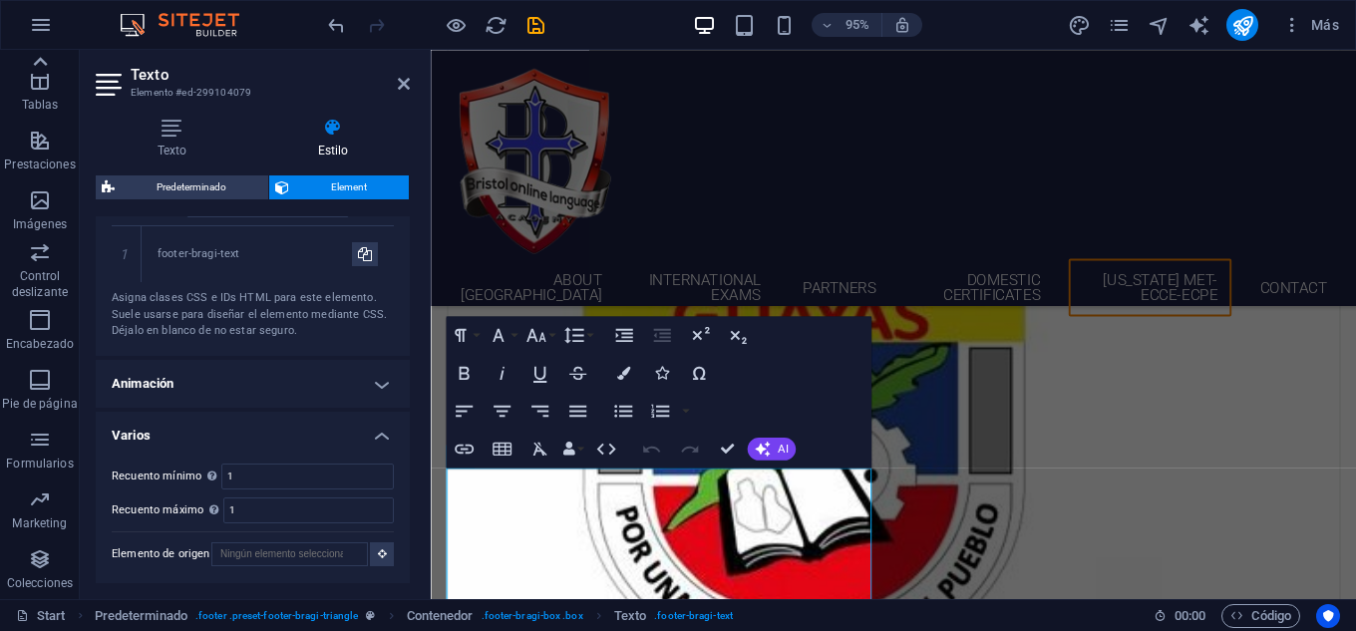
click at [45, 60] on icon at bounding box center [40, 62] width 28 height 28
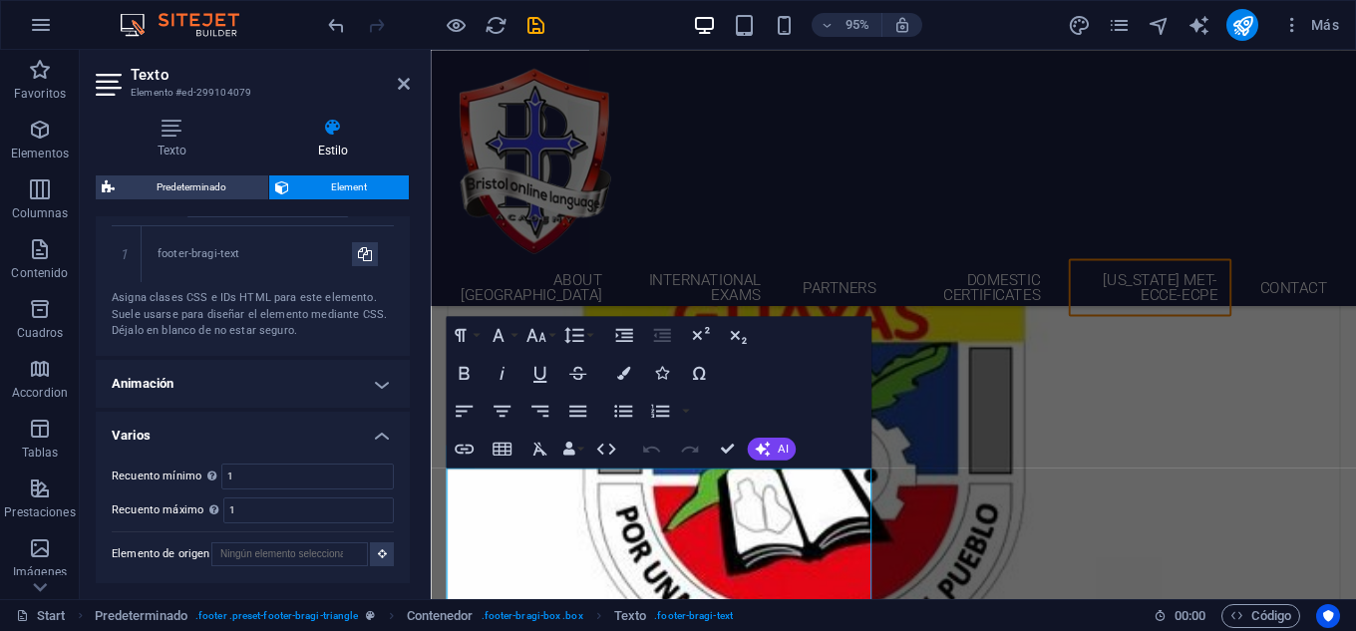
click at [45, 60] on icon "button" at bounding box center [40, 70] width 24 height 24
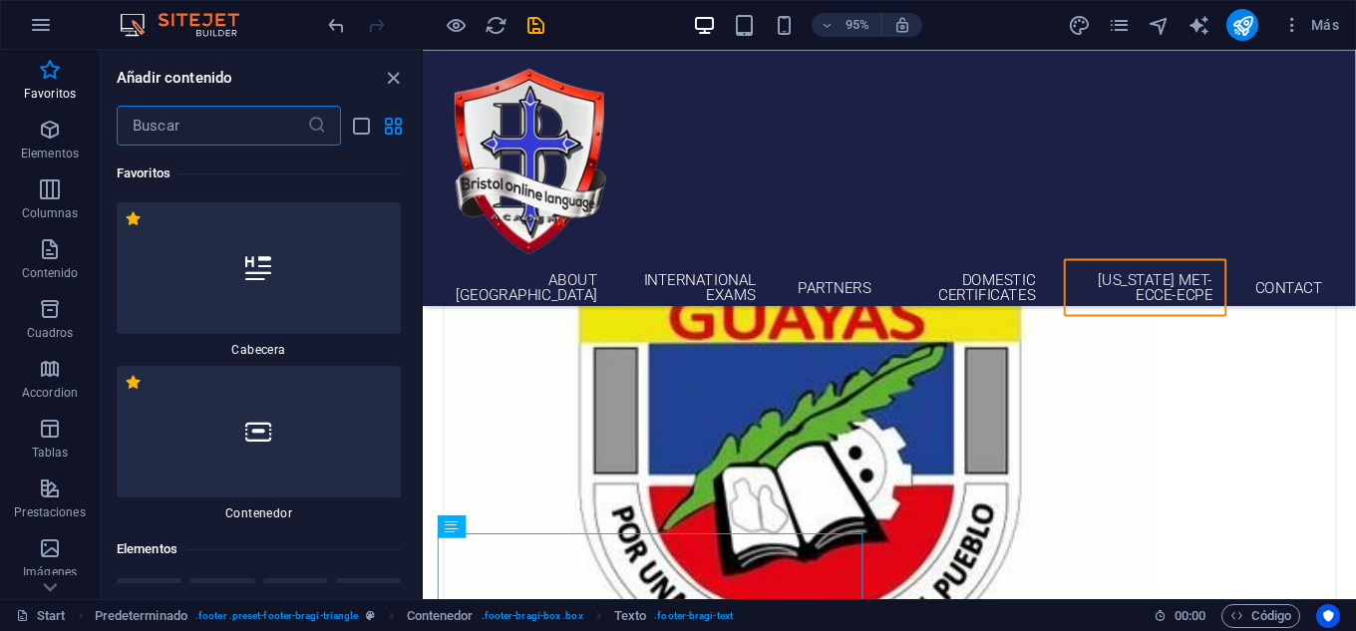
scroll to position [5125, 0]
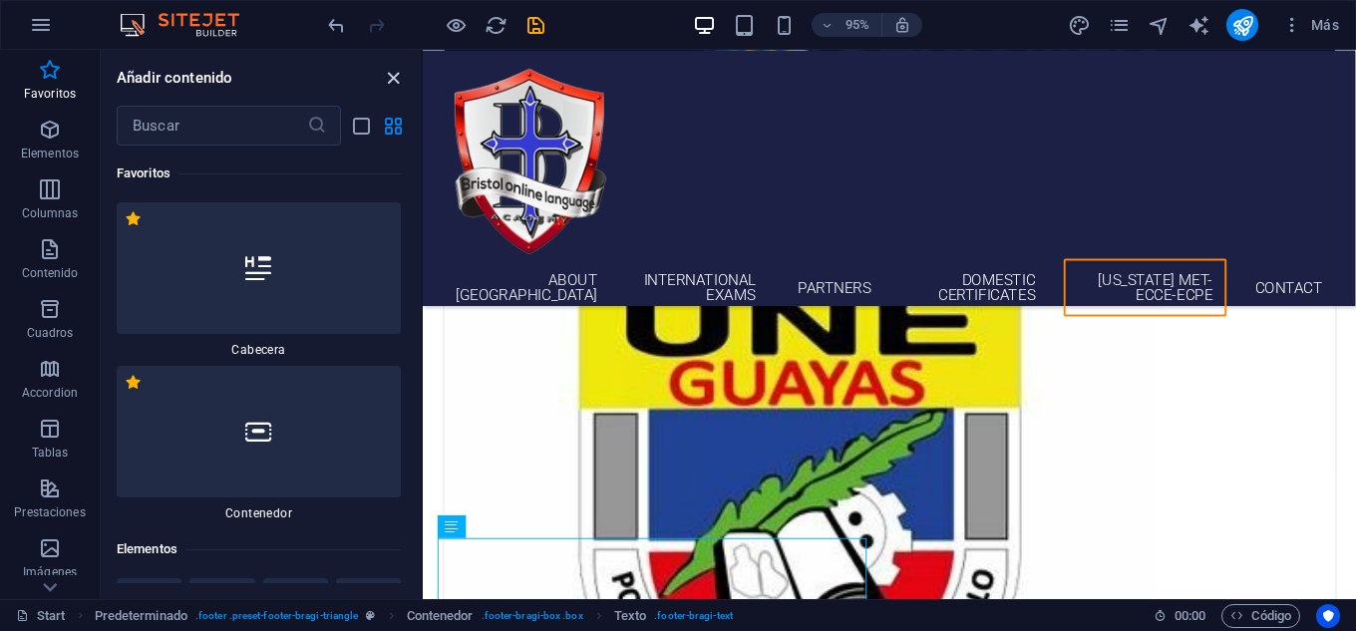
click at [389, 79] on icon "close panel" at bounding box center [393, 78] width 23 height 23
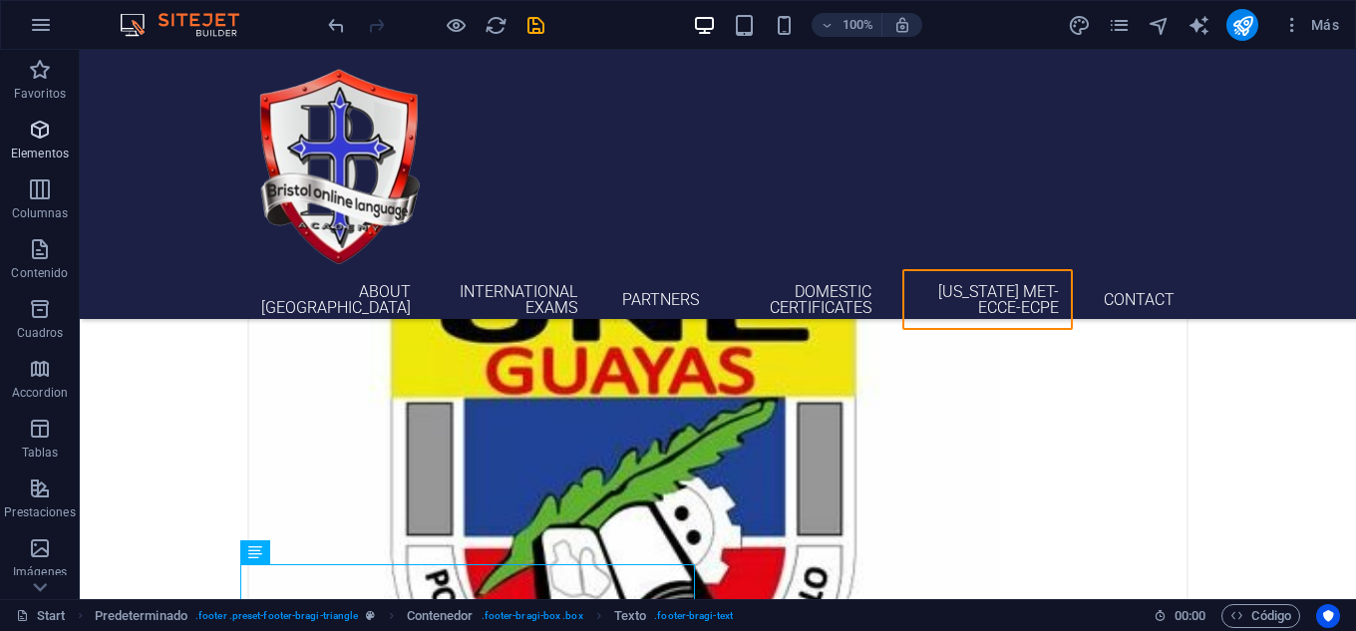
click at [34, 126] on icon "button" at bounding box center [40, 130] width 24 height 24
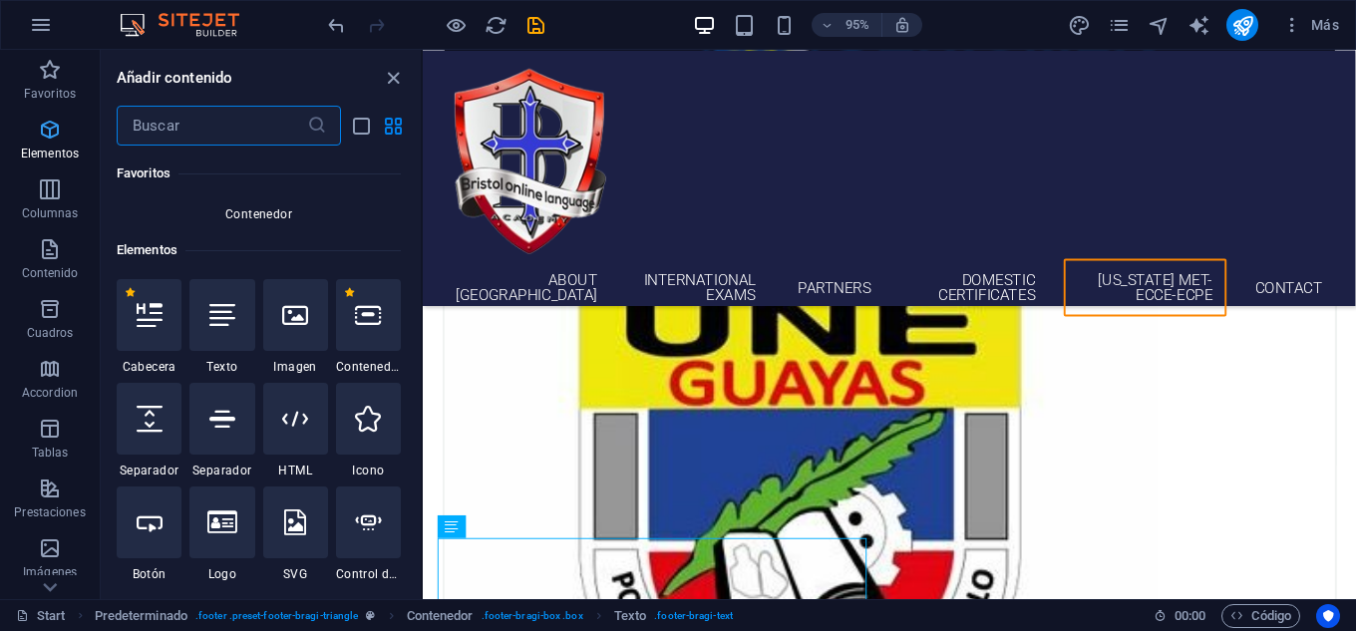
scroll to position [376, 0]
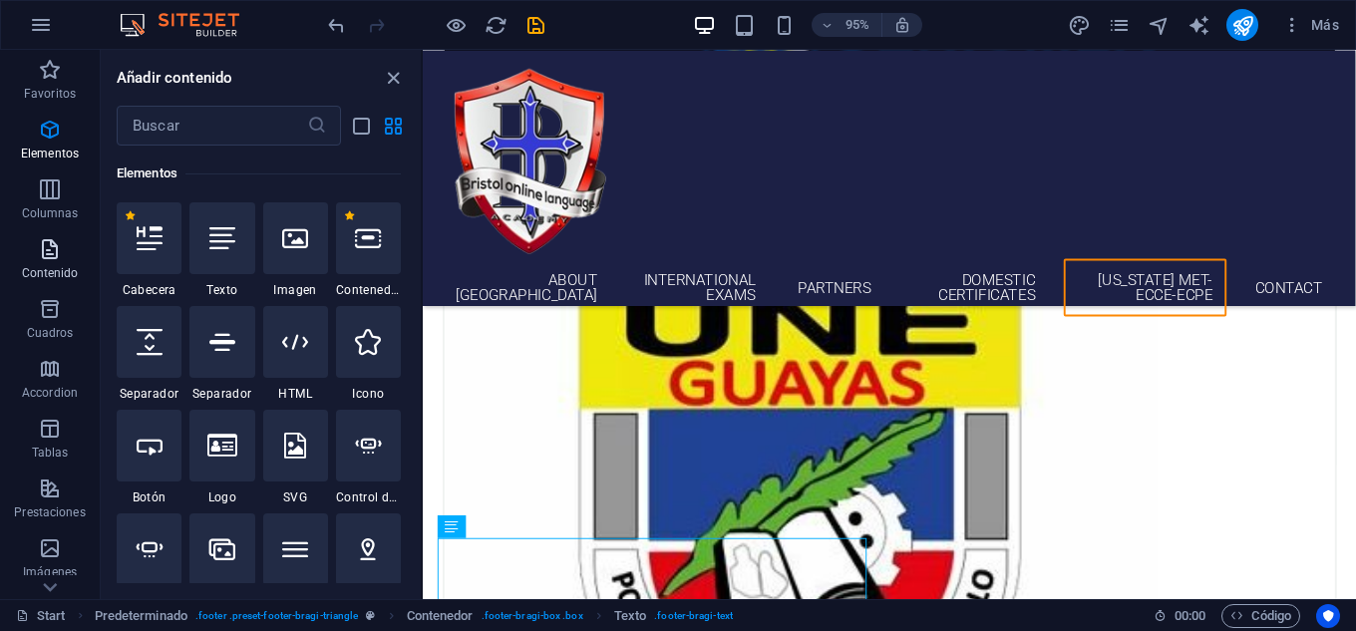
click at [57, 277] on p "Contenido" at bounding box center [50, 273] width 57 height 16
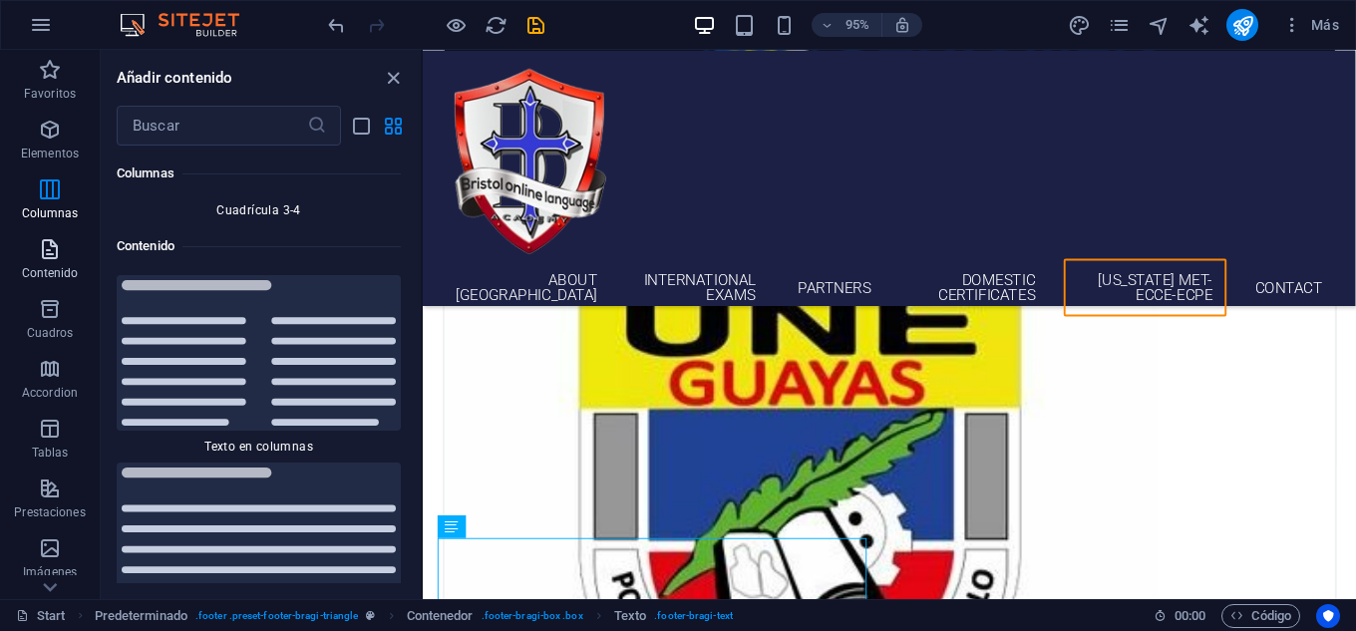
scroll to position [6695, 0]
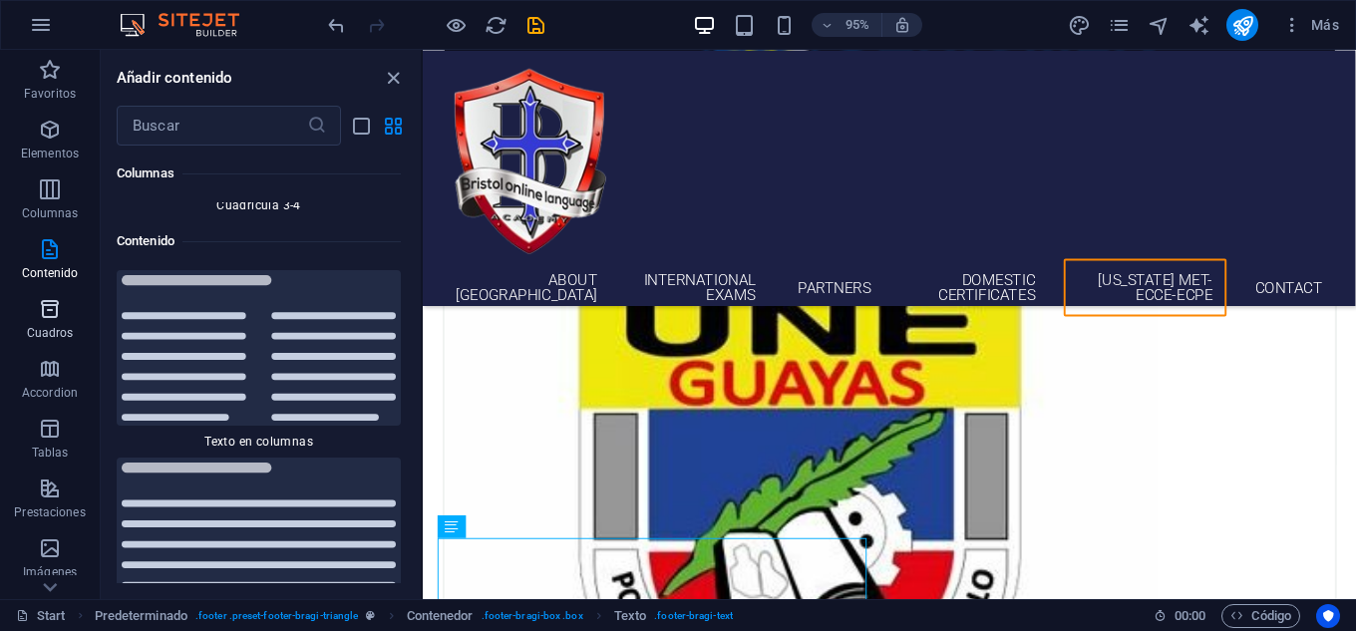
click at [50, 314] on icon "button" at bounding box center [50, 309] width 24 height 24
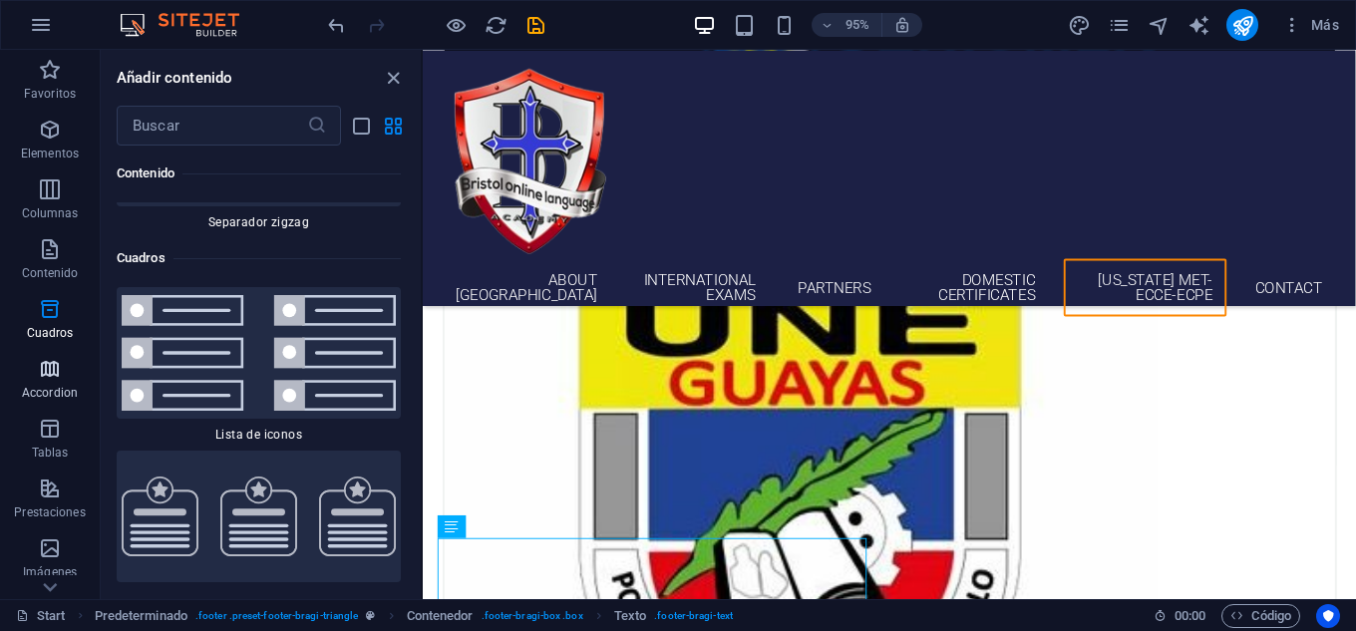
click at [52, 391] on p "Accordion" at bounding box center [50, 393] width 56 height 16
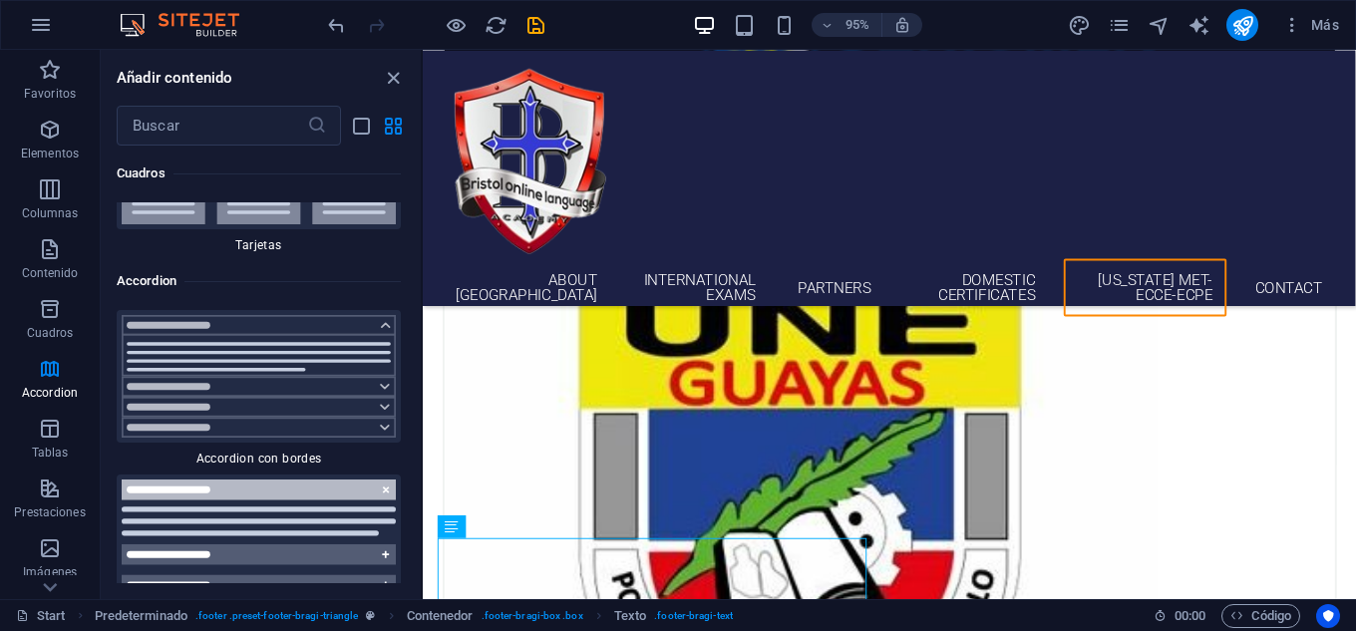
scroll to position [5419, 0]
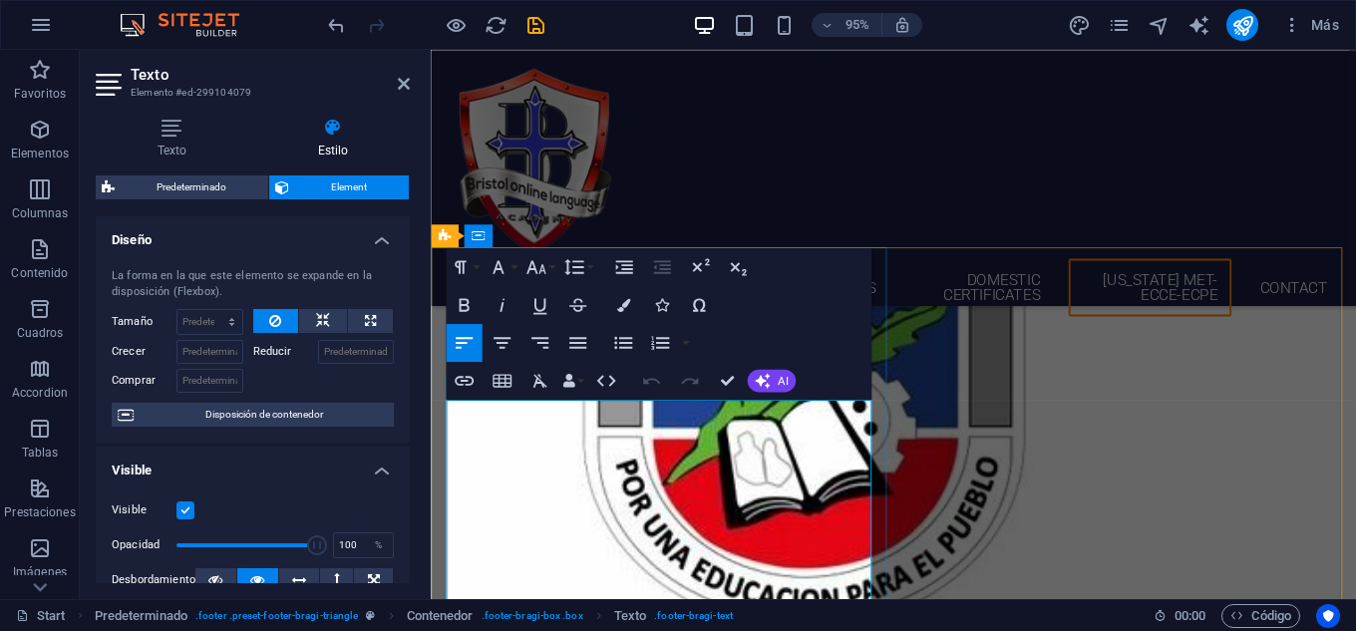
scroll to position [5316, 0]
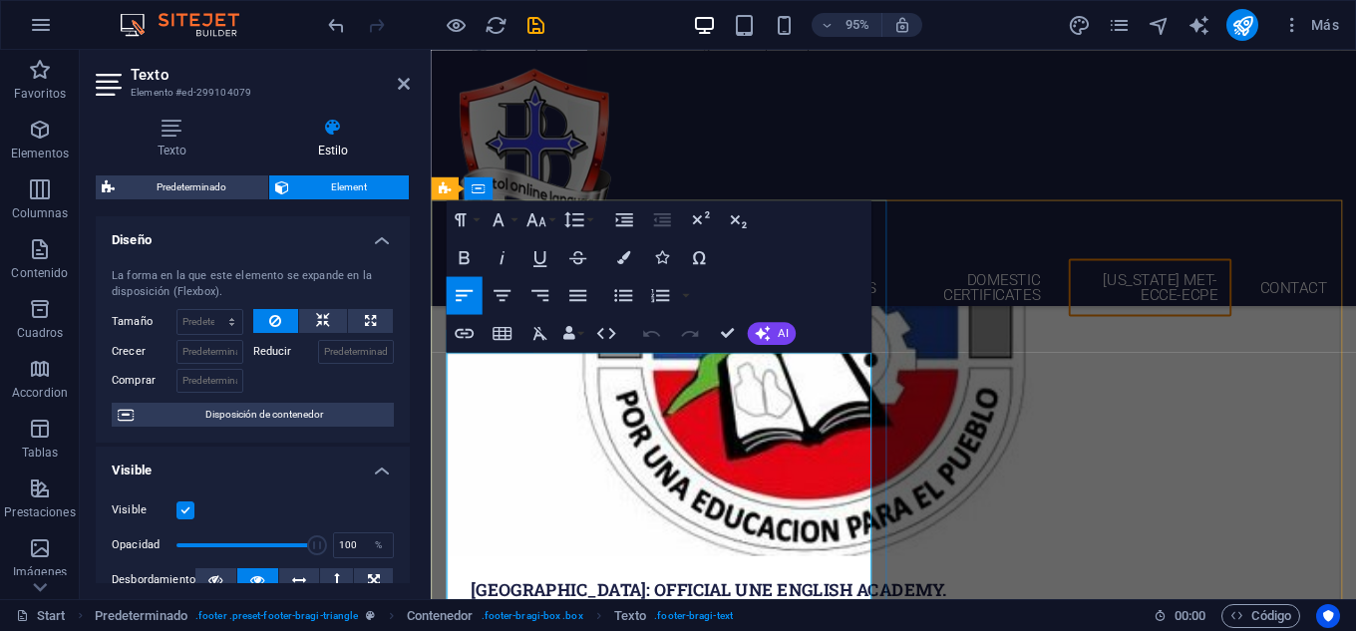
drag, startPoint x: 694, startPoint y: 612, endPoint x: 616, endPoint y: 611, distance: 77.8
click at [576, 544] on icon "button" at bounding box center [577, 544] width 23 height 23
drag, startPoint x: 601, startPoint y: 611, endPoint x: 541, endPoint y: 615, distance: 59.9
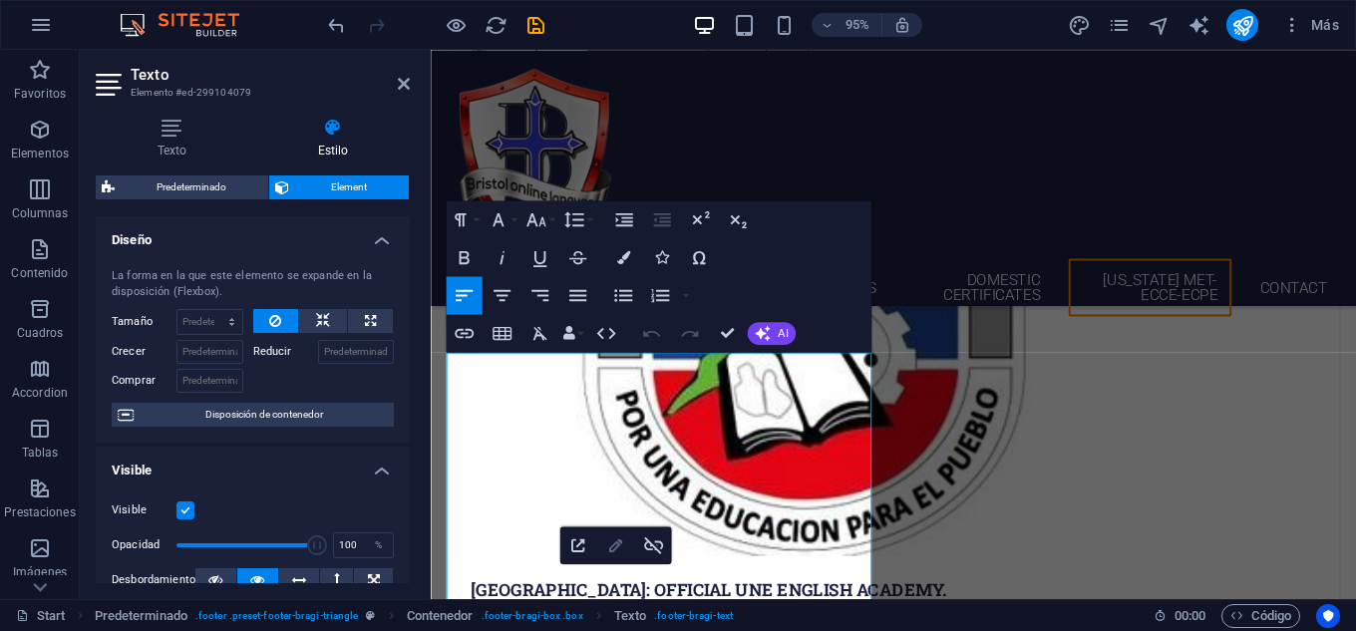
click at [616, 538] on icon "button" at bounding box center [615, 544] width 23 height 23
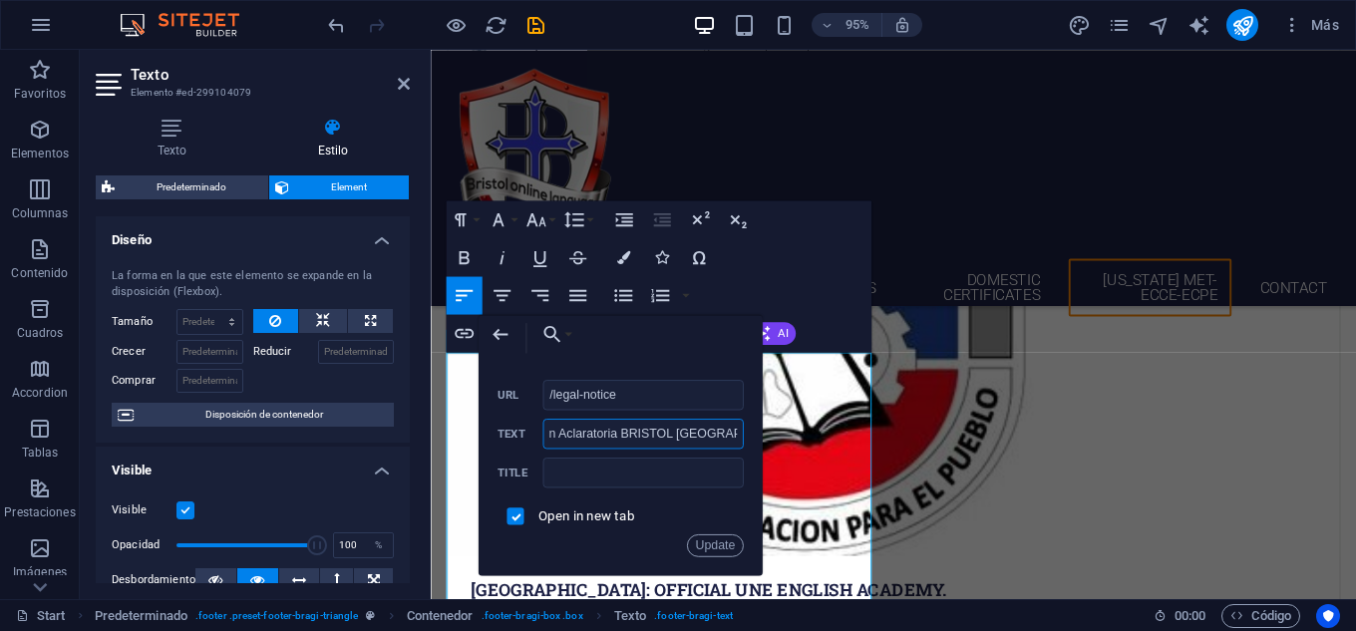
scroll to position [0, 0]
drag, startPoint x: 624, startPoint y: 428, endPoint x: 484, endPoint y: 416, distance: 140.1
click at [484, 416] on div "Back Choose Link Start Subpage Legal notice Privacy Seleccionar archivo ... /le…" at bounding box center [619, 445] width 284 height 260
click at [782, 229] on div "Paragraph Format Normal Heading 1 Heading 2 Heading 3 Heading 4 Heading 5 Headi…" at bounding box center [659, 276] width 426 height 152
click at [922, 156] on div "About bristol INTERNATIONAL EXAMS PARTNERS DOMESTIC CERTIFICATES [US_STATE] MET…" at bounding box center [918, 184] width 974 height 269
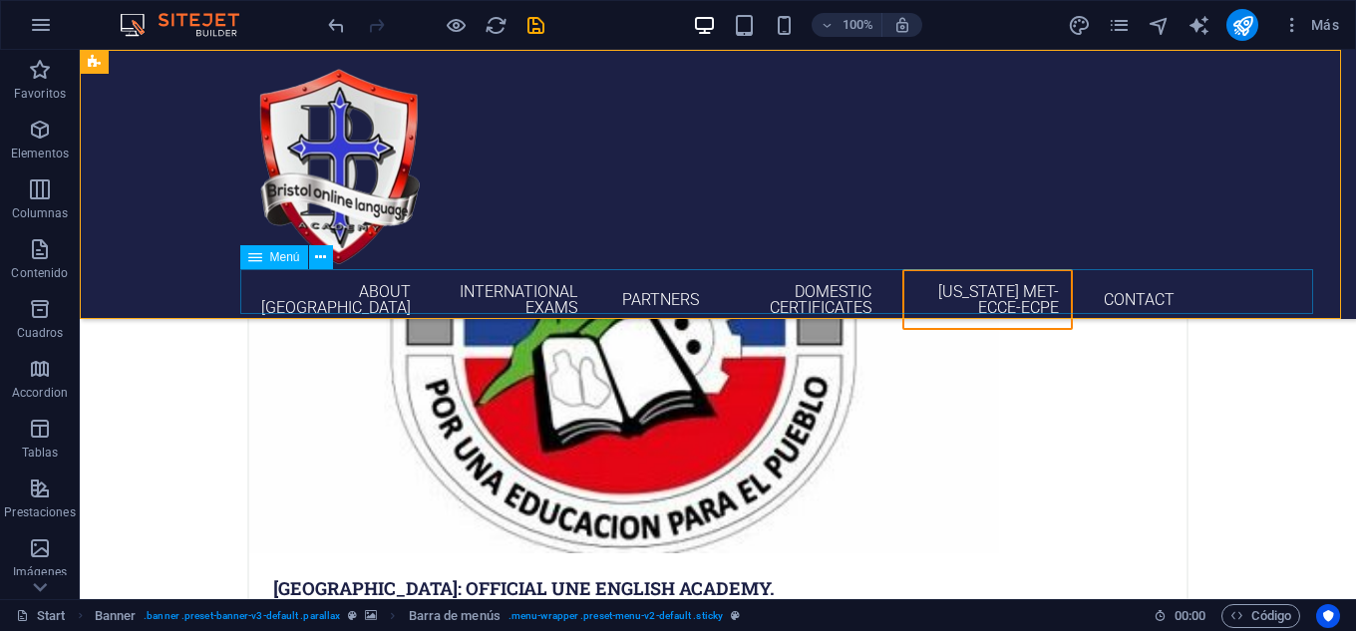
click at [330, 303] on nav "About bristol INTERNATIONAL EXAMS PARTNERS DOMESTIC CERTIFICATES [US_STATE] MET…" at bounding box center [717, 299] width 941 height 61
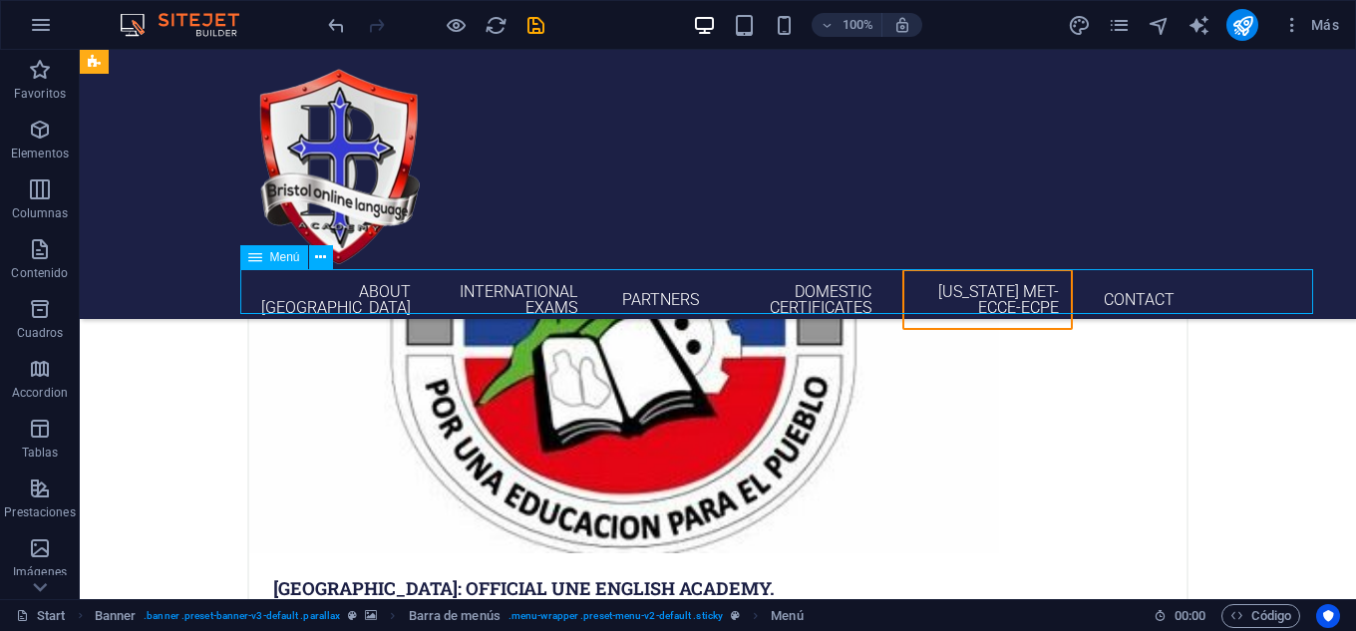
click at [330, 303] on nav "About bristol INTERNATIONAL EXAMS PARTNERS DOMESTIC CERTIFICATES [US_STATE] MET…" at bounding box center [717, 299] width 941 height 61
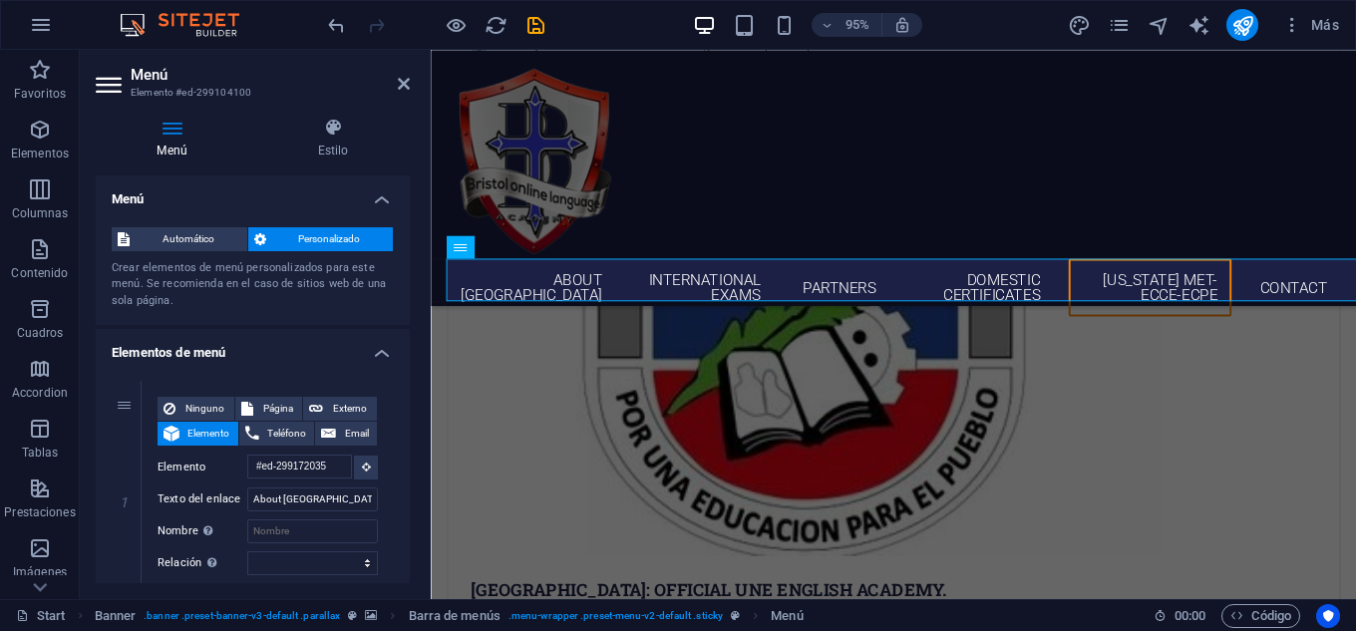
drag, startPoint x: 404, startPoint y: 190, endPoint x: 405, endPoint y: 296, distance: 105.7
click at [405, 296] on li "Menú Automático Personalizado Crear elementos de menú personalizados para este …" at bounding box center [253, 250] width 314 height 151
click at [413, 236] on div "Menú Estilo Menú Automático Personalizado Crear elementos de menú personalizado…" at bounding box center [253, 350] width 346 height 497
drag, startPoint x: 405, startPoint y: 230, endPoint x: 413, endPoint y: 373, distance: 142.8
click at [413, 373] on div "Menú Estilo Menú Automático Personalizado Crear elementos de menú personalizado…" at bounding box center [253, 350] width 346 height 497
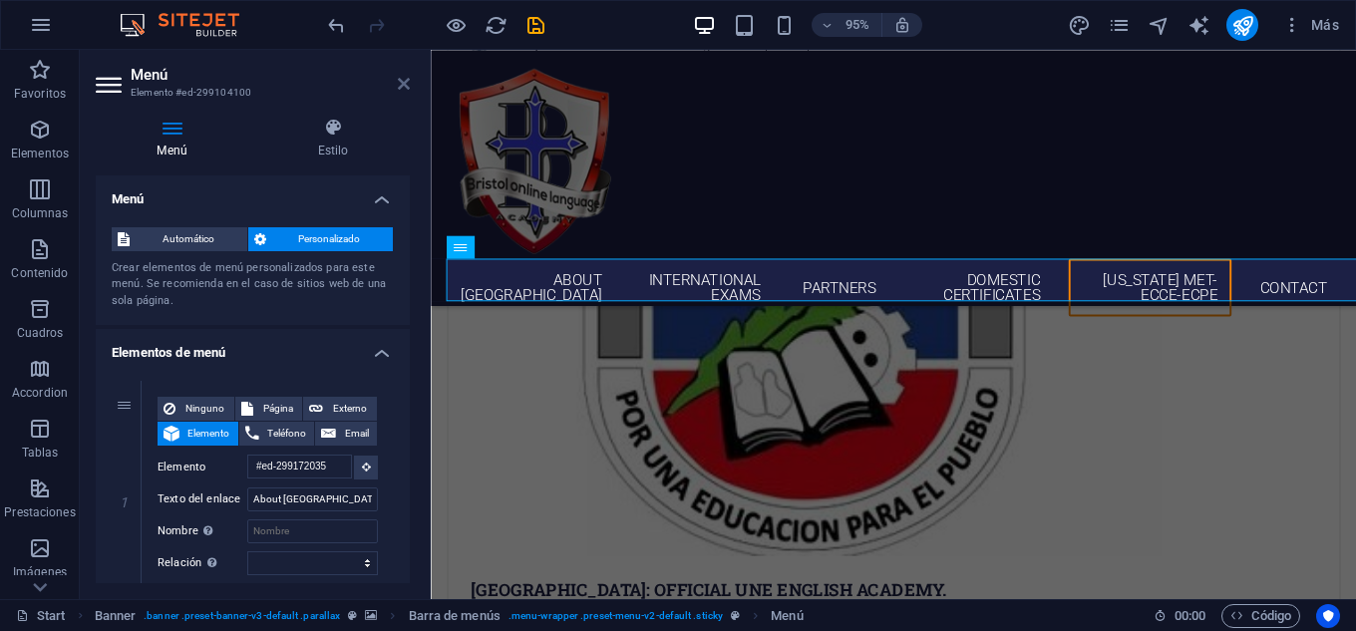
click at [398, 86] on icon at bounding box center [404, 84] width 12 height 16
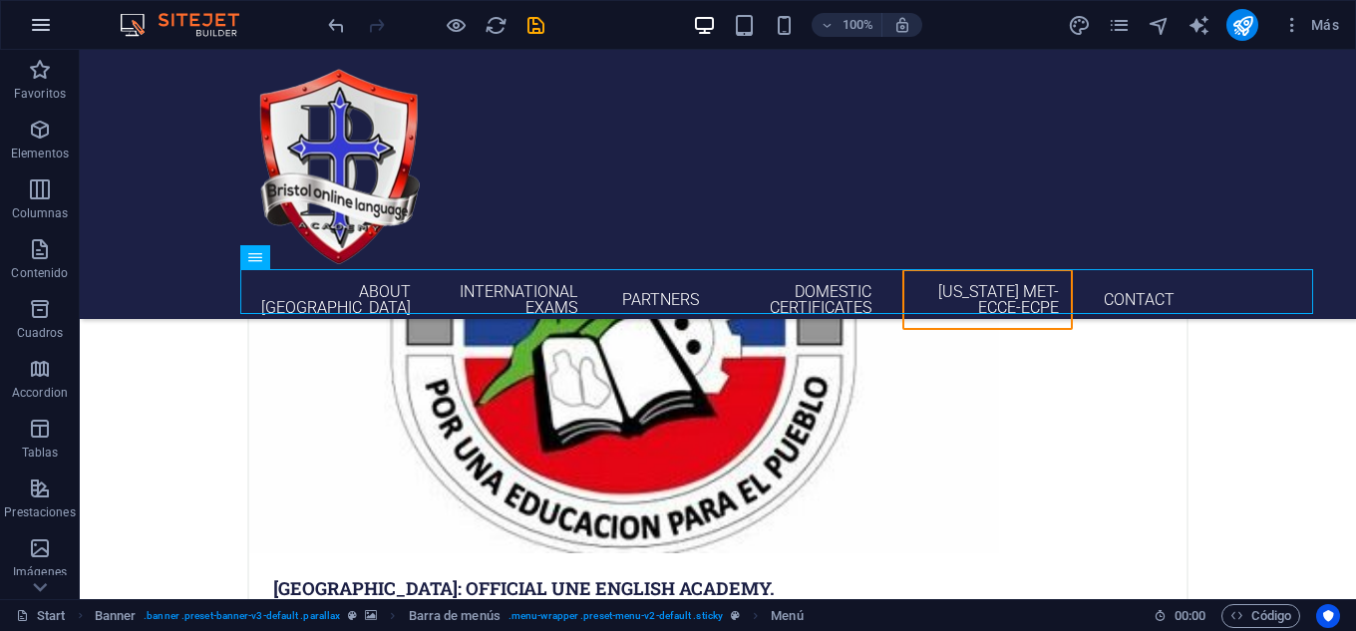
click at [45, 29] on icon "button" at bounding box center [41, 25] width 24 height 24
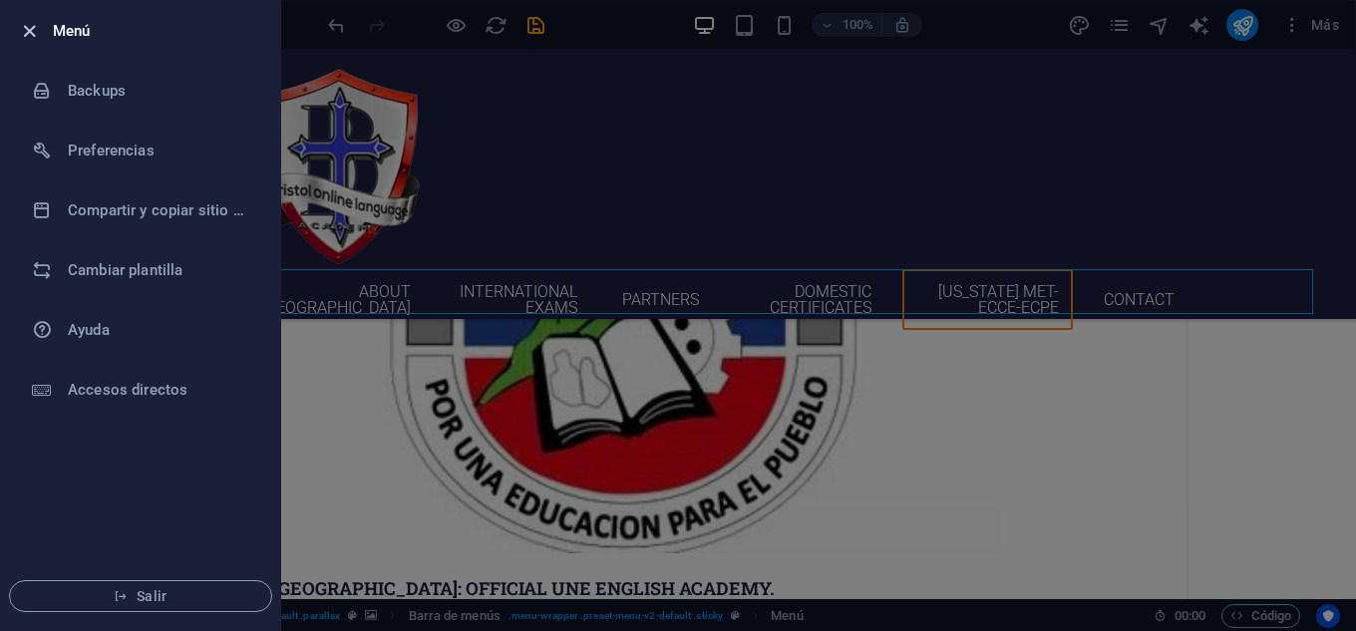
click at [26, 35] on icon "button" at bounding box center [29, 31] width 23 height 23
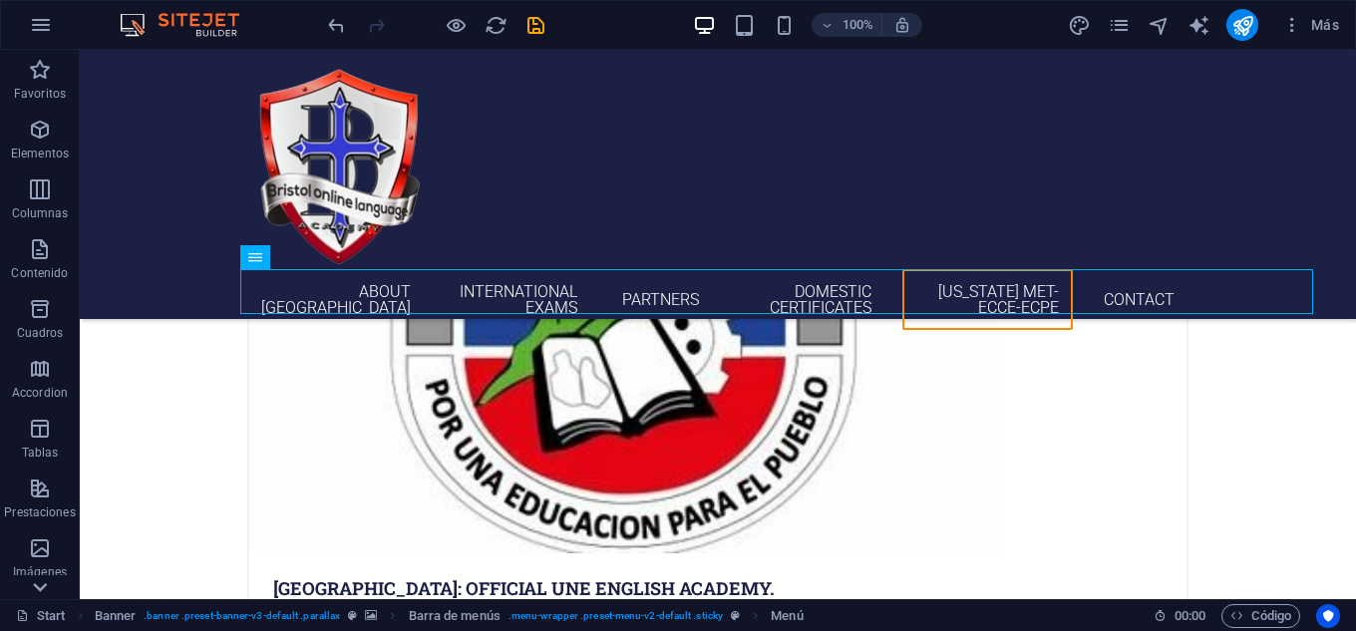
click at [37, 592] on icon at bounding box center [40, 587] width 28 height 28
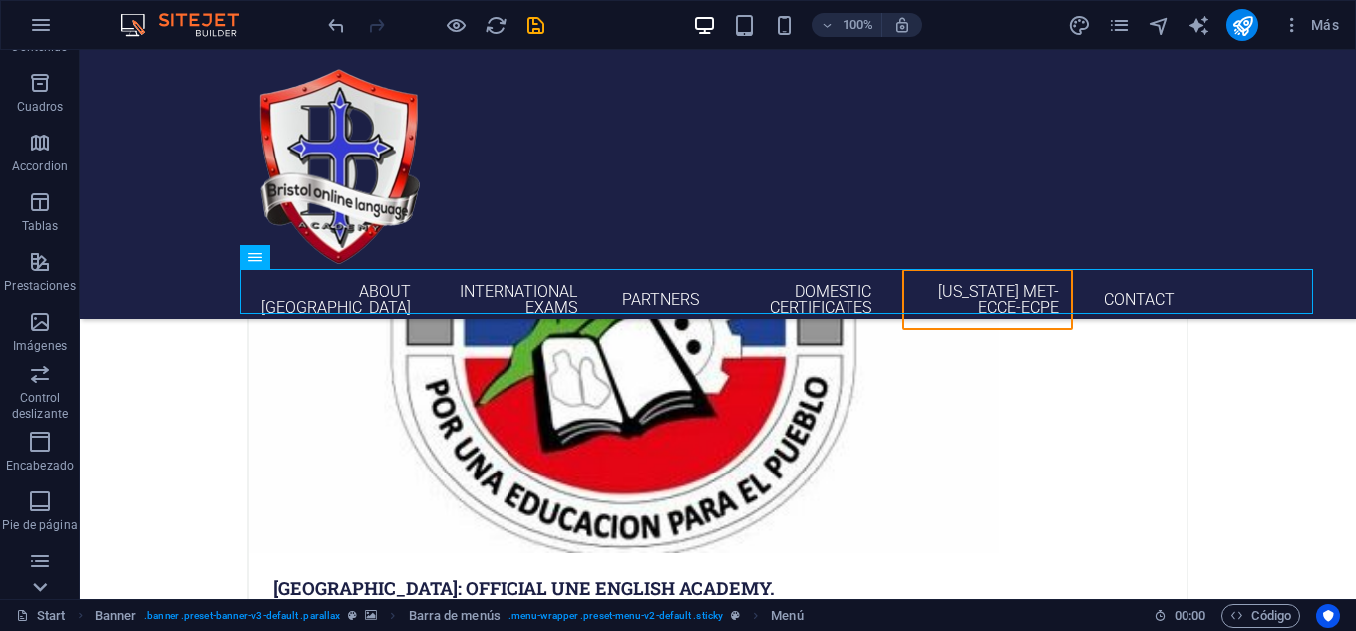
scroll to position [348, 0]
click at [41, 57] on icon at bounding box center [40, 62] width 28 height 28
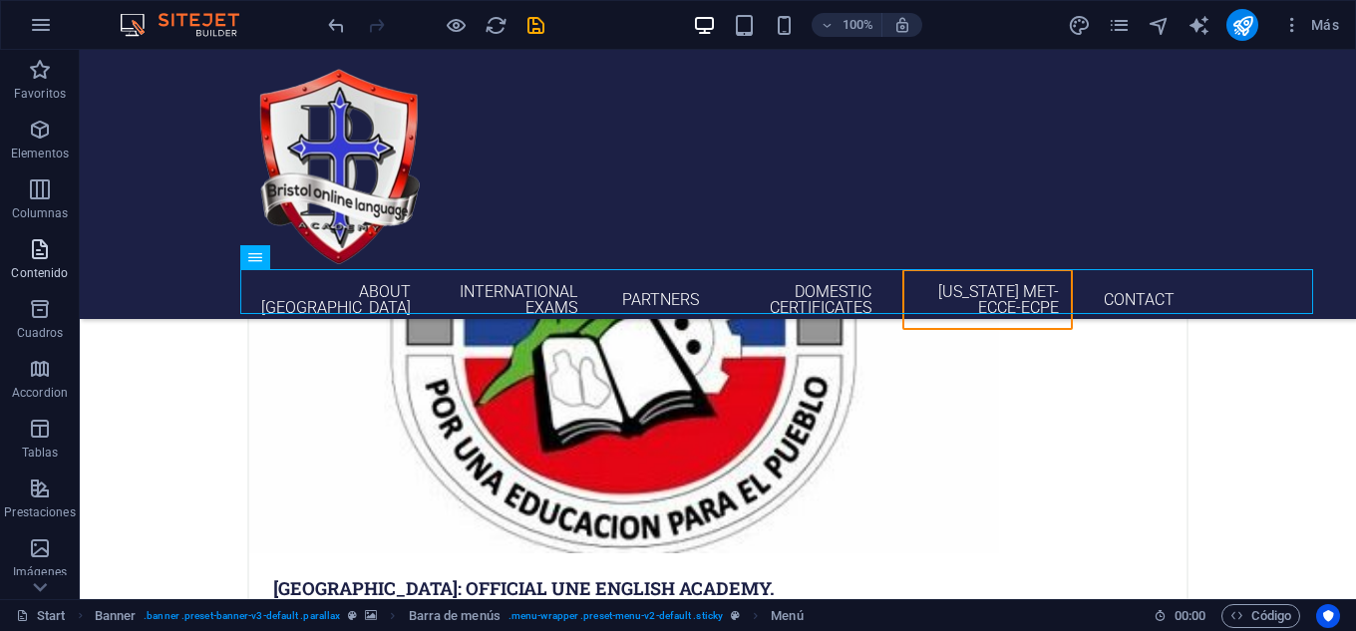
click at [38, 274] on p "Contenido" at bounding box center [39, 273] width 57 height 16
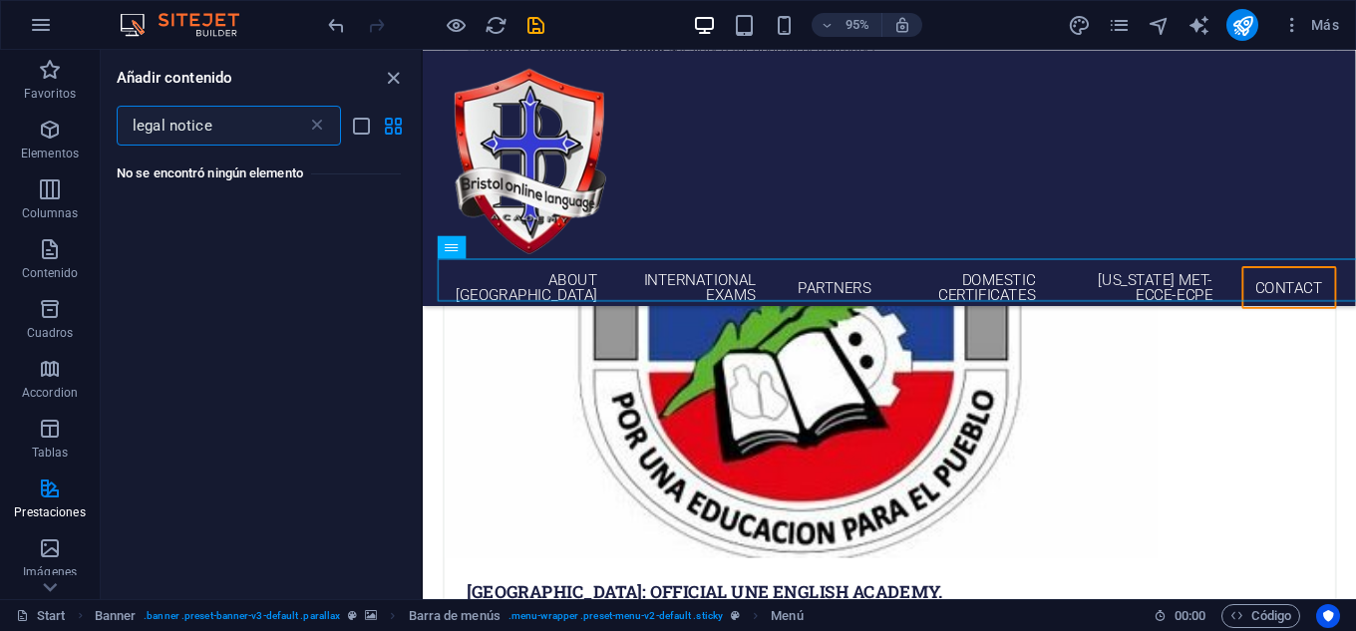
type input "legal"
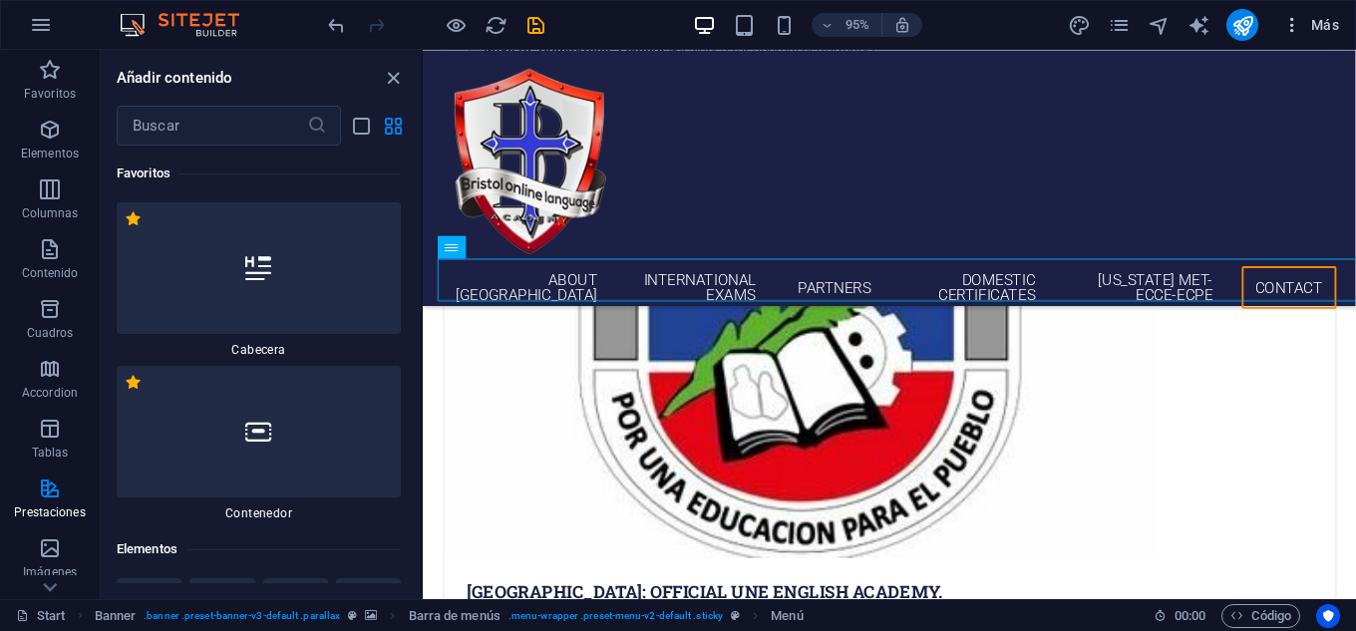
click at [1297, 23] on icon "button" at bounding box center [1292, 25] width 20 height 20
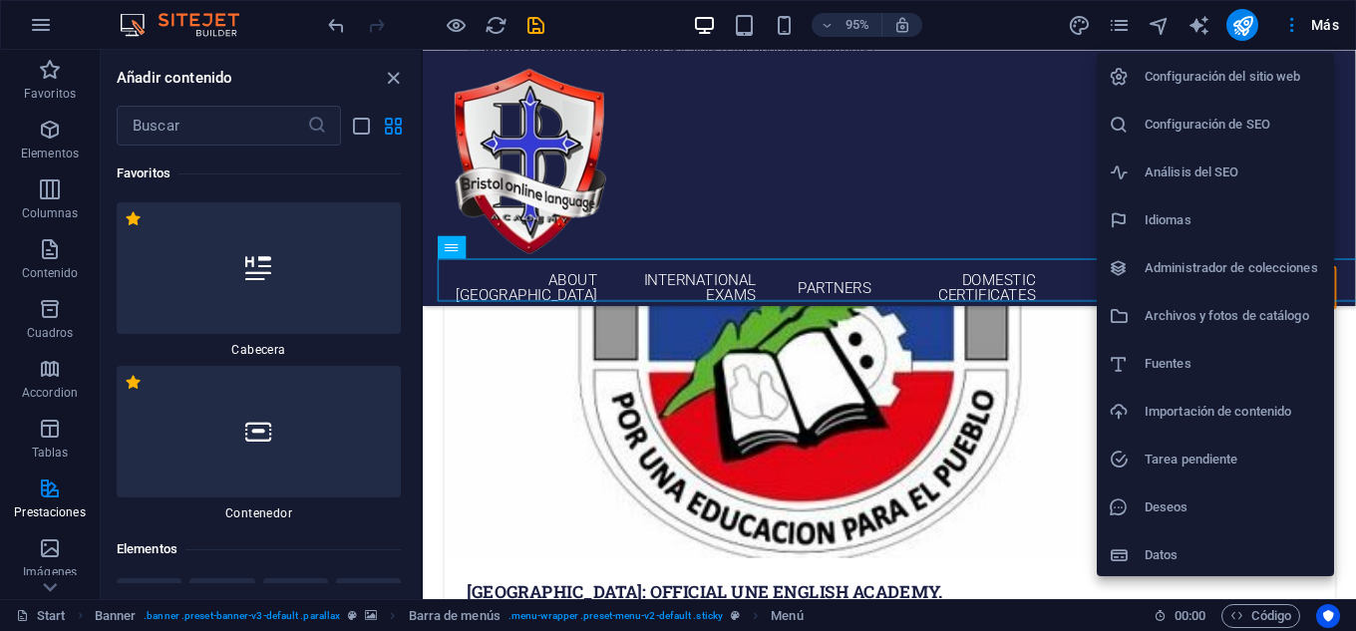
click at [904, 146] on div at bounding box center [678, 315] width 1356 height 631
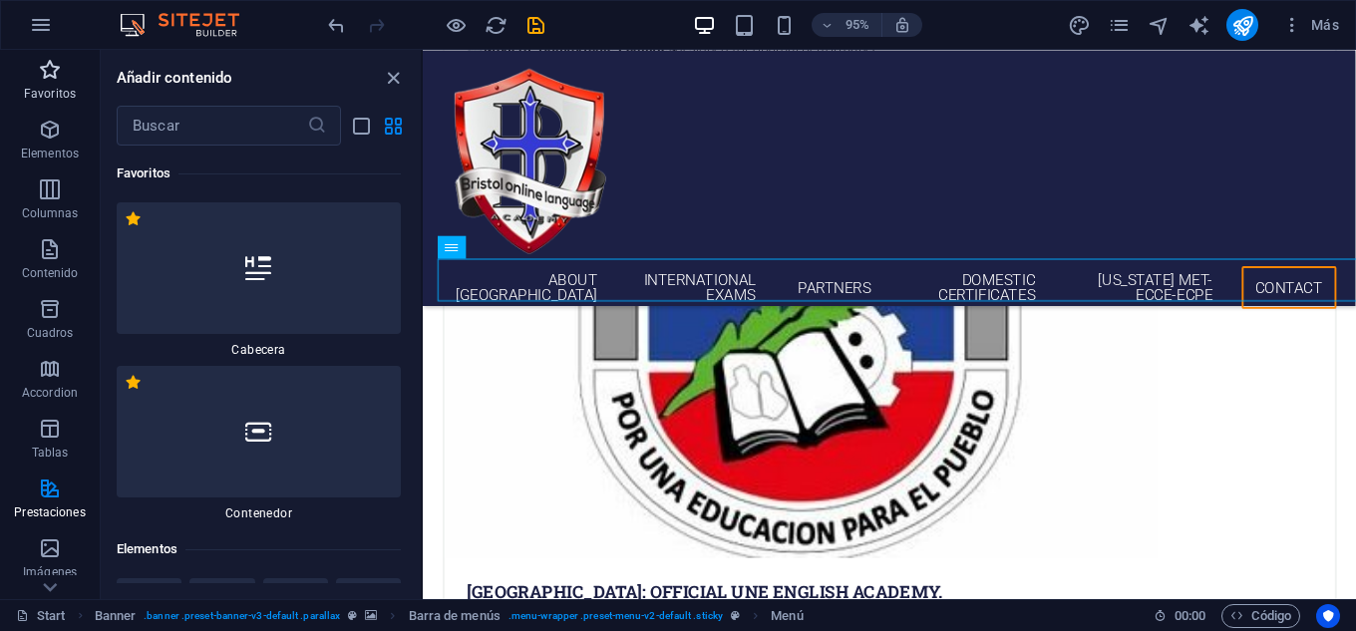
click at [55, 75] on icon "button" at bounding box center [50, 70] width 24 height 24
click at [52, 129] on icon "button" at bounding box center [50, 130] width 24 height 24
drag, startPoint x: 417, startPoint y: 151, endPoint x: 2, endPoint y: 94, distance: 418.5
click at [49, 591] on icon at bounding box center [50, 587] width 14 height 9
